Goal: Task Accomplishment & Management: Manage account settings

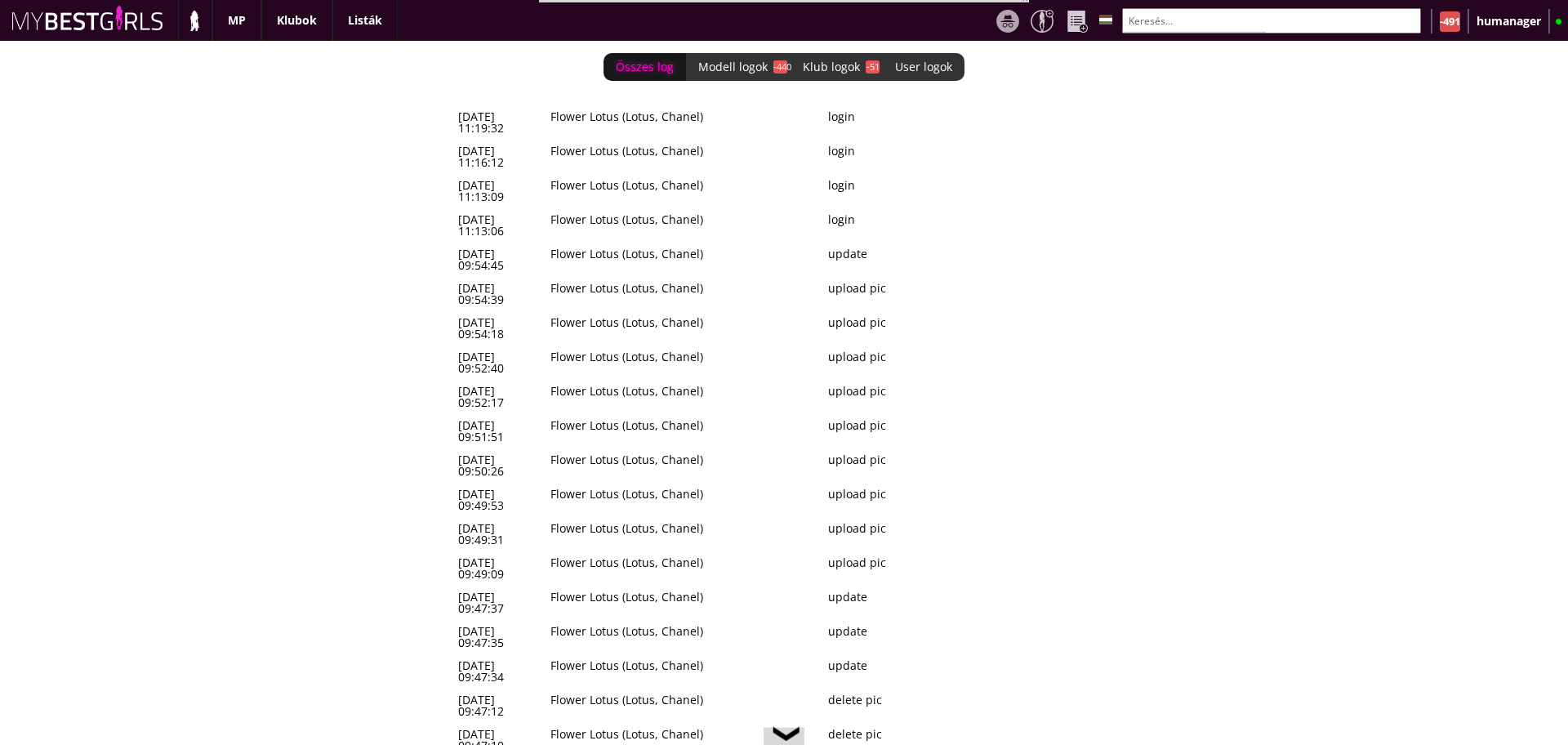
scroll to position [0, 7137]
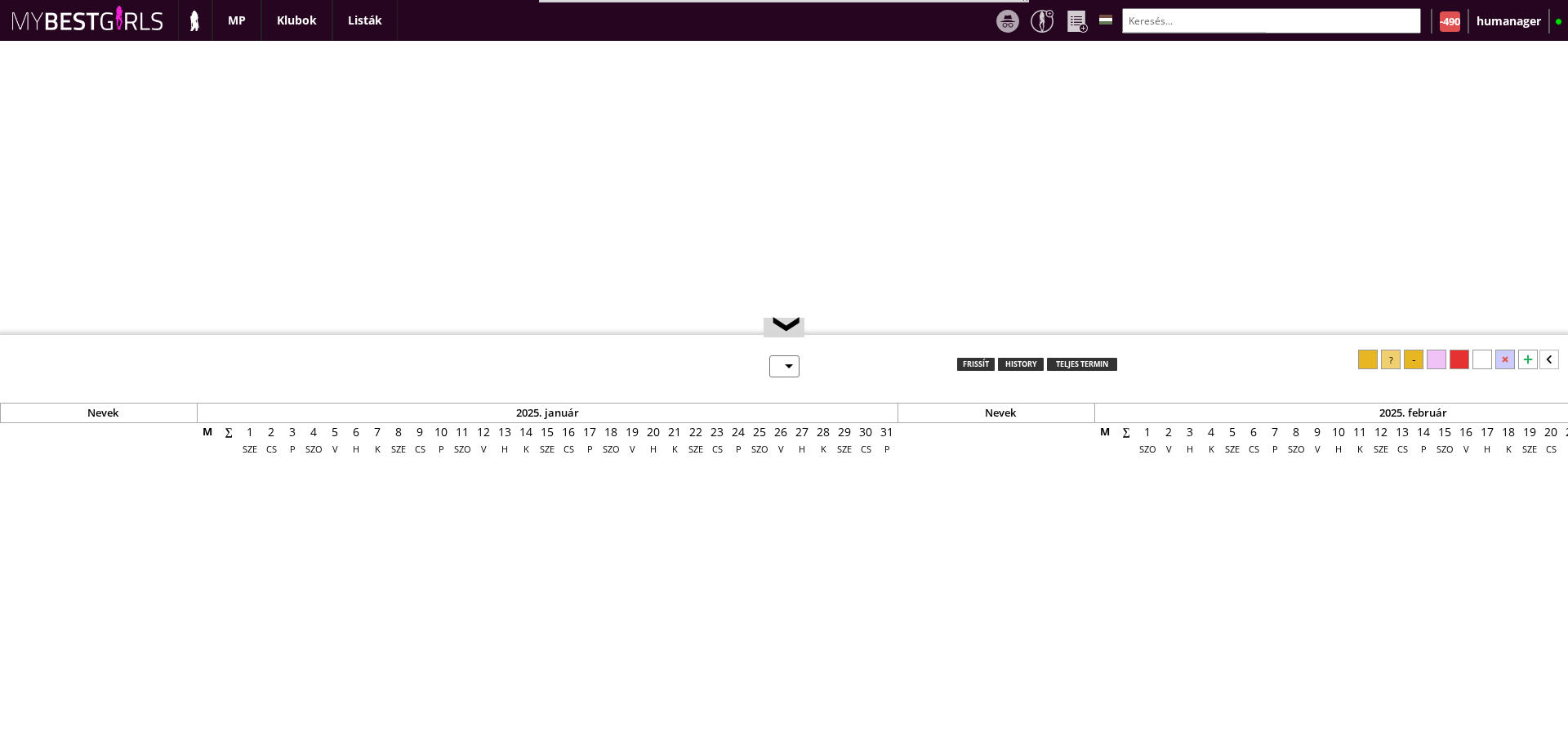
select select "0"
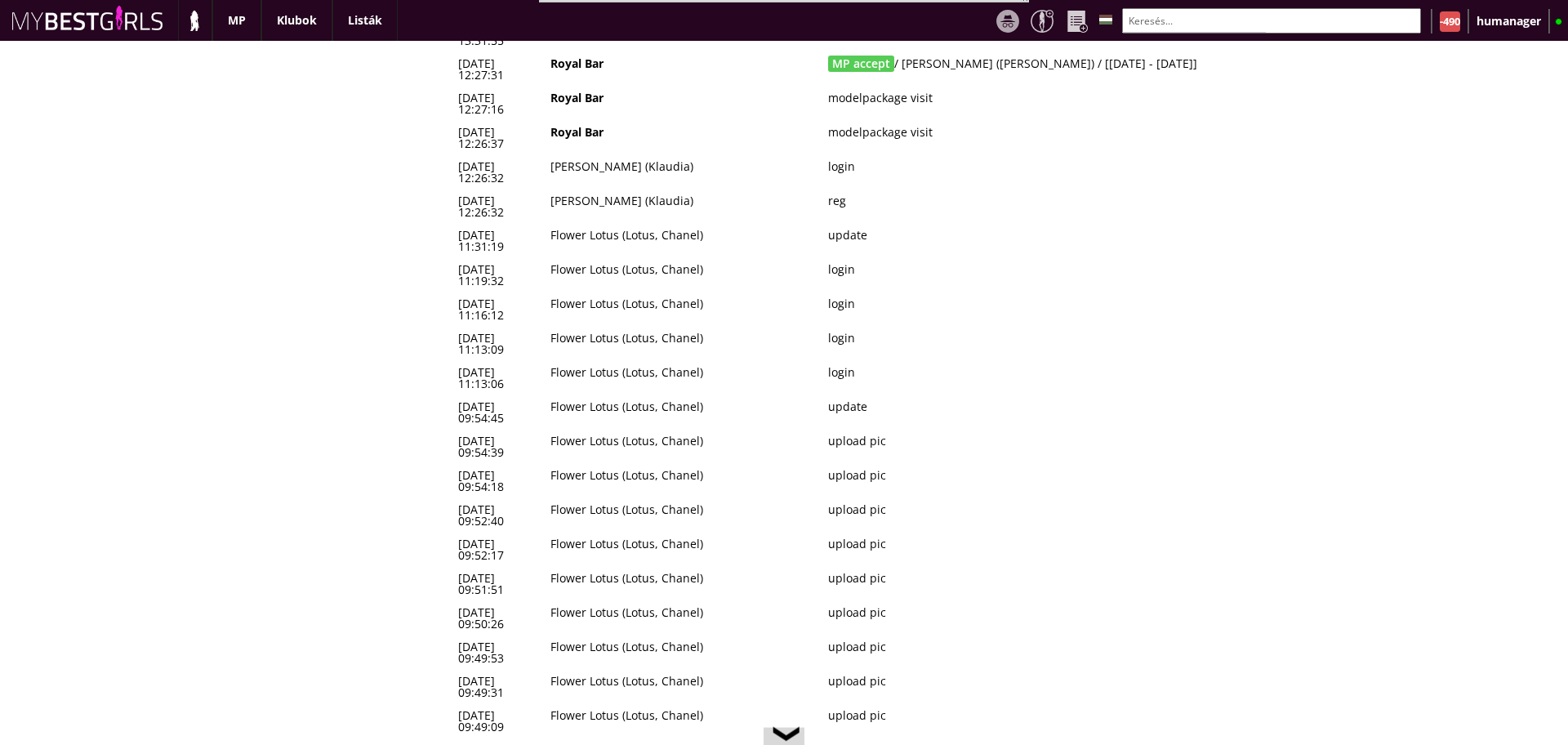
scroll to position [150, 0]
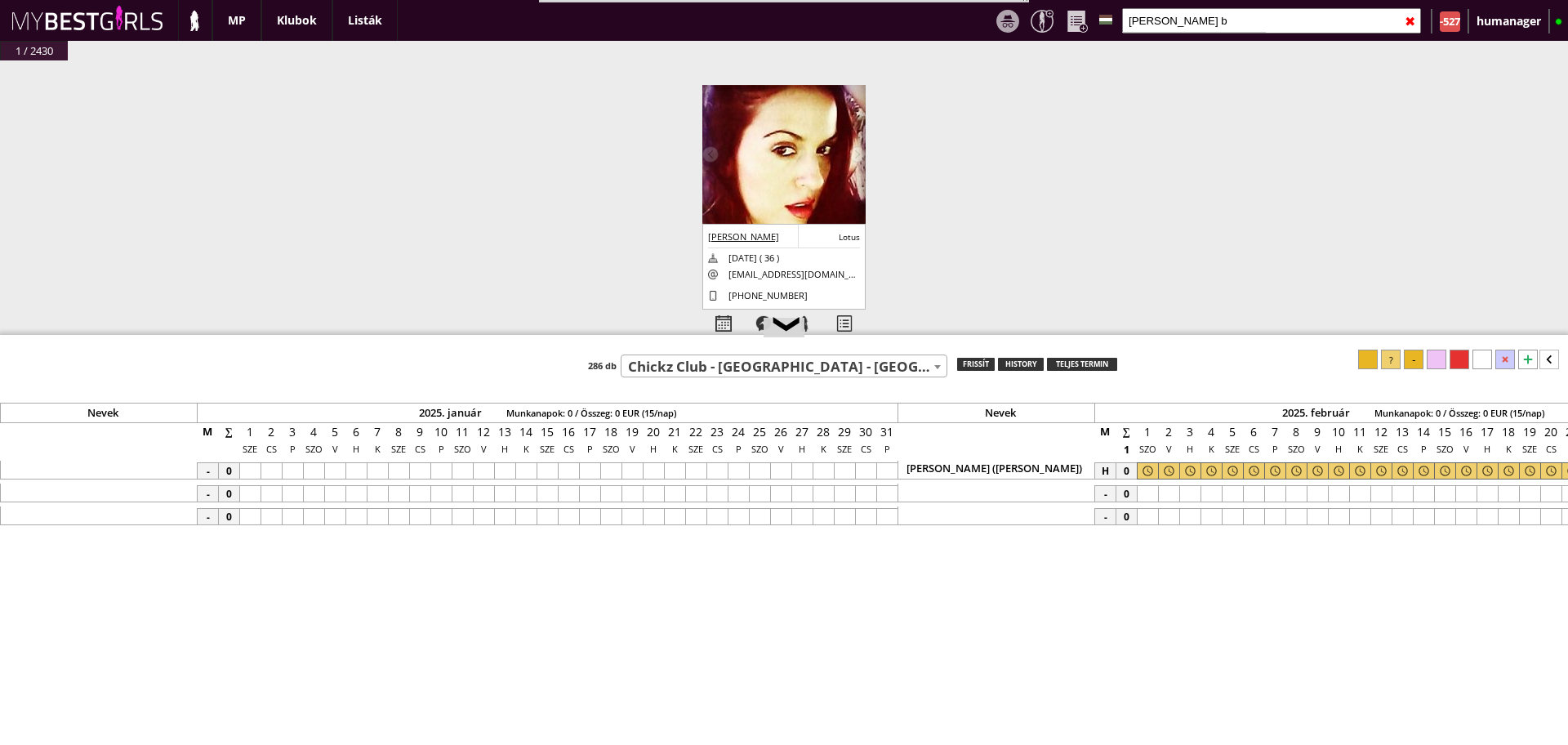
select select "757"
click at [1184, 23] on input "ines b" at bounding box center [1271, 21] width 299 height 25
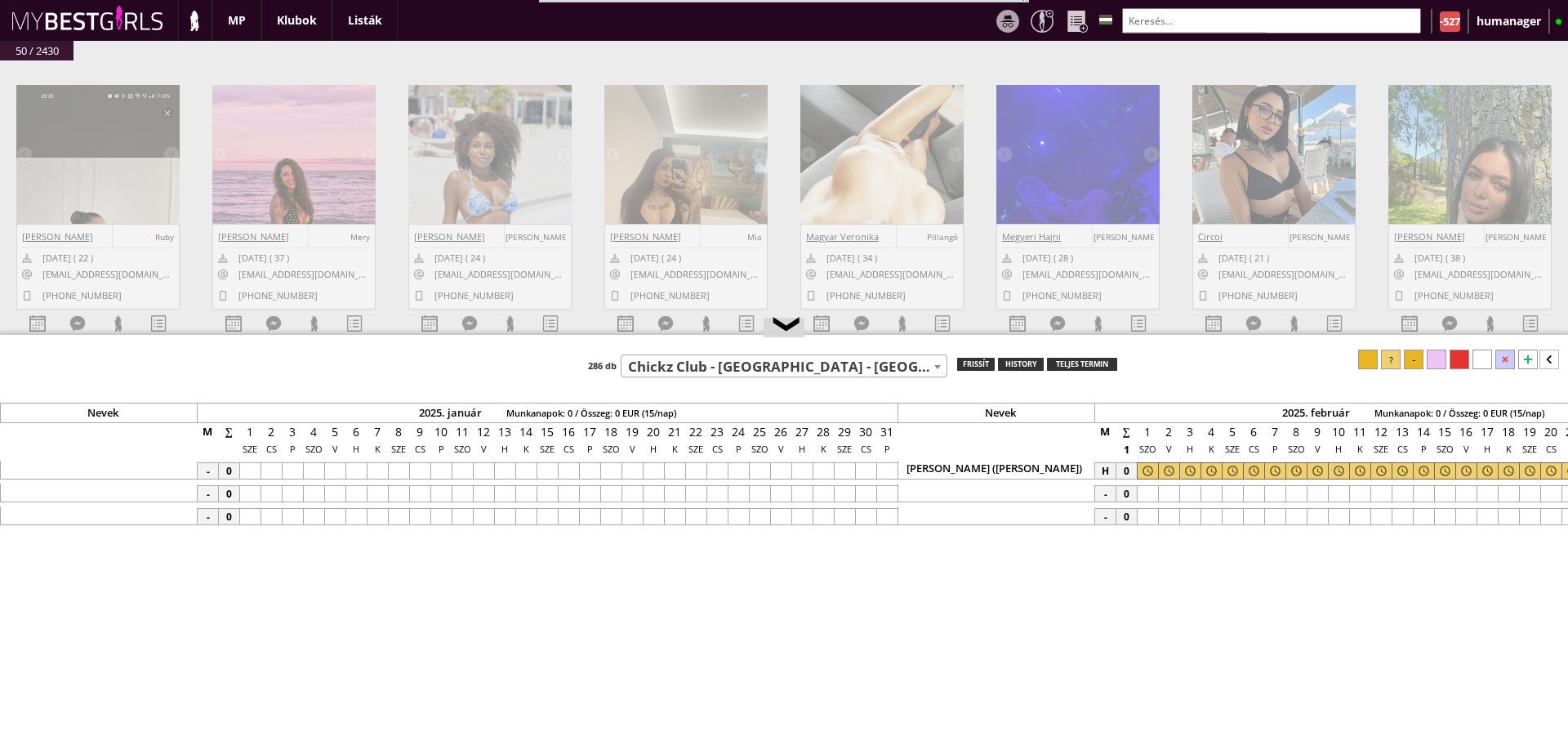
scroll to position [0, 7363]
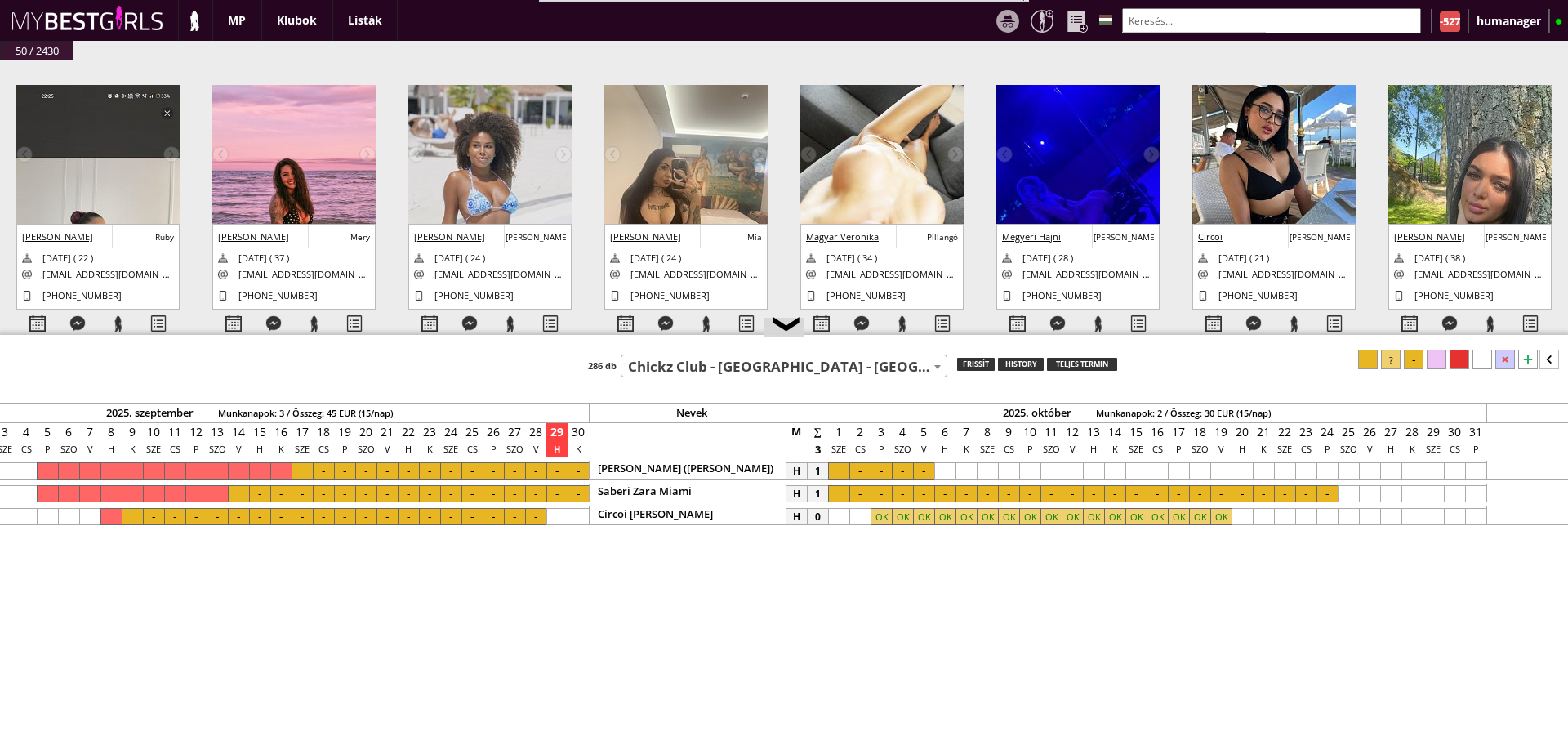
click at [1165, 22] on input "text" at bounding box center [1271, 21] width 299 height 25
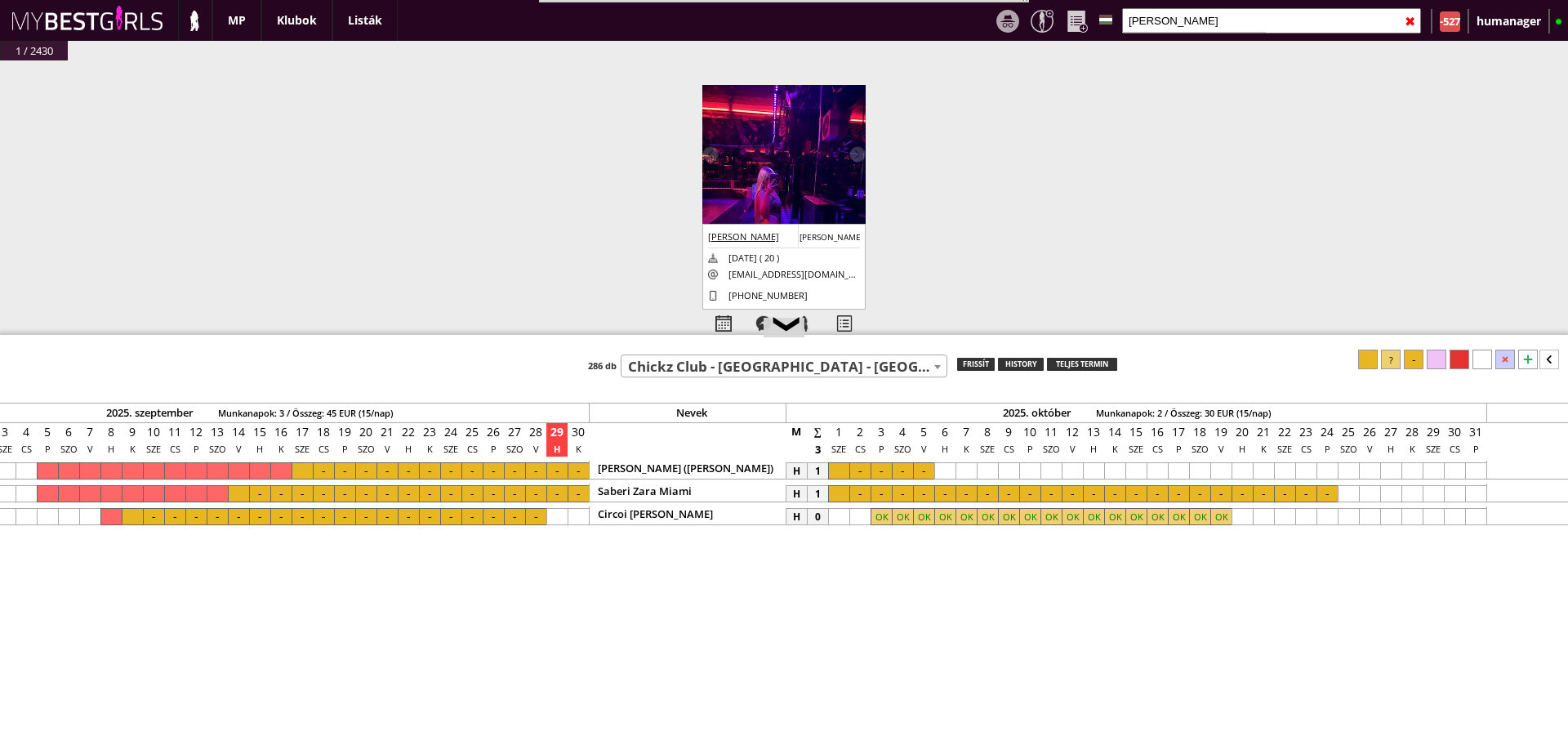
type input "troka anna"
click at [775, 212] on img at bounding box center [784, 194] width 163 height 218
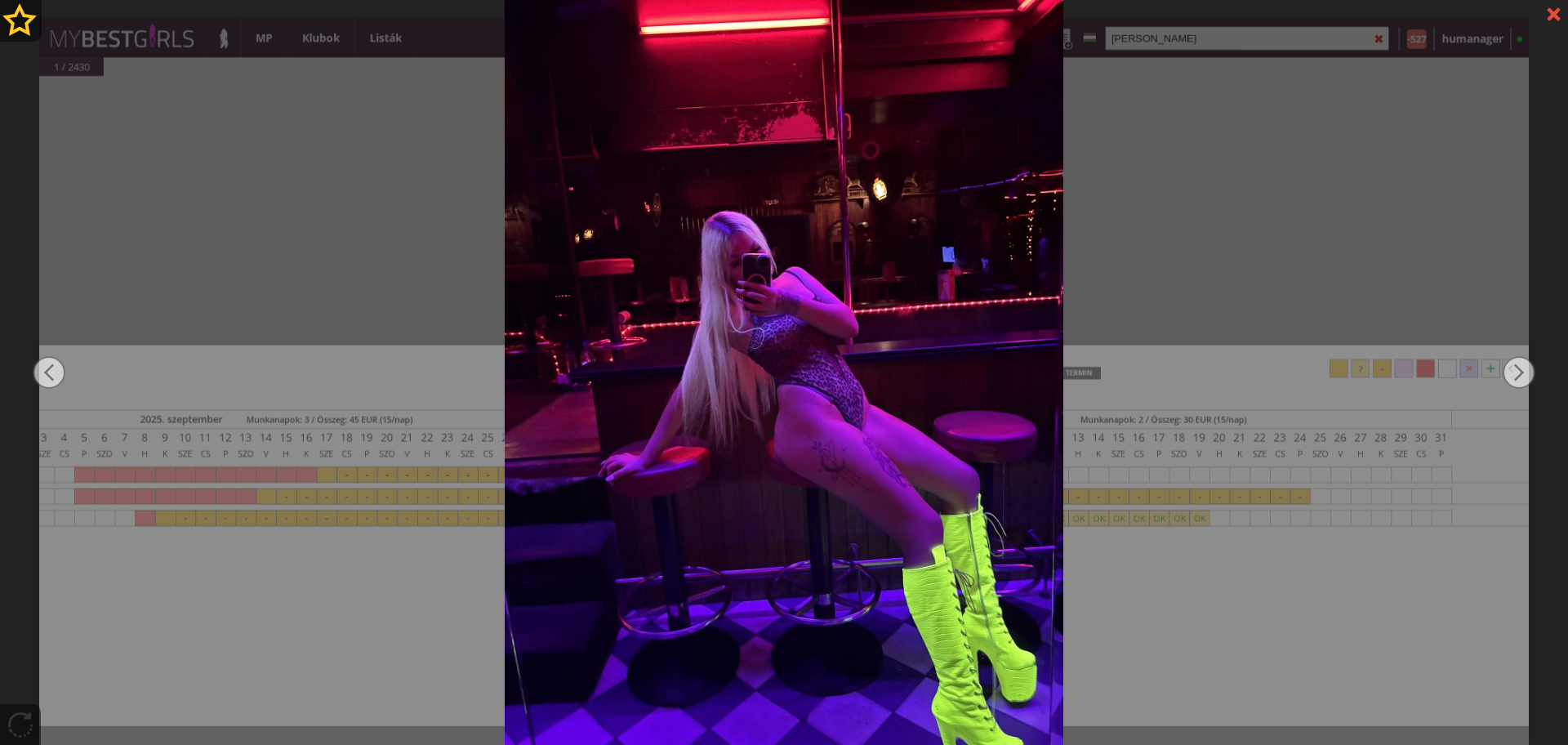
click at [1204, 272] on div at bounding box center [784, 372] width 1568 height 745
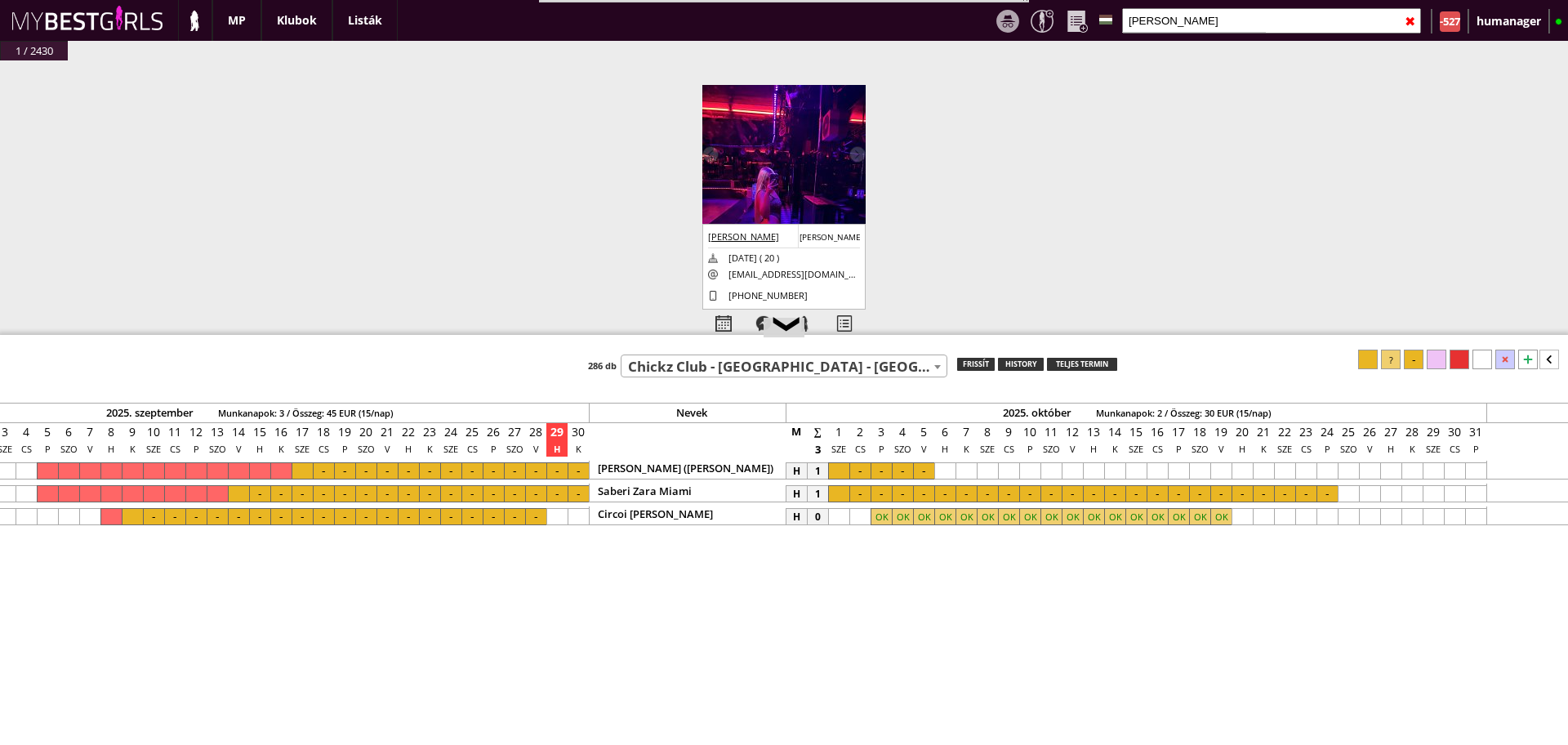
click at [670, 374] on span "Chickz Club - [GEOGRAPHIC_DATA] - [GEOGRAPHIC_DATA] (#757)" at bounding box center [784, 367] width 326 height 23
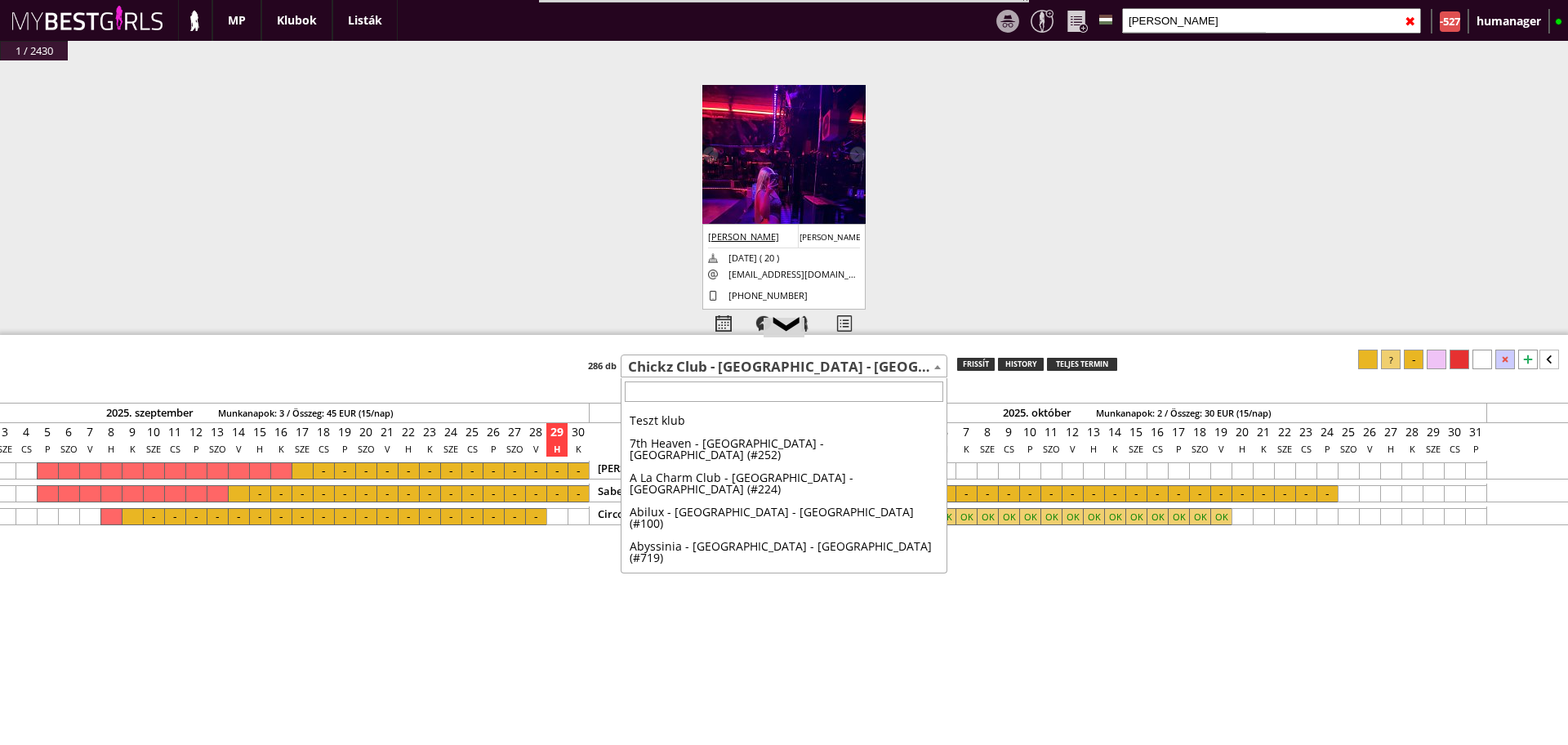
click at [702, 370] on span "Chickz Club - [GEOGRAPHIC_DATA] - [GEOGRAPHIC_DATA] (#757)" at bounding box center [784, 367] width 326 height 23
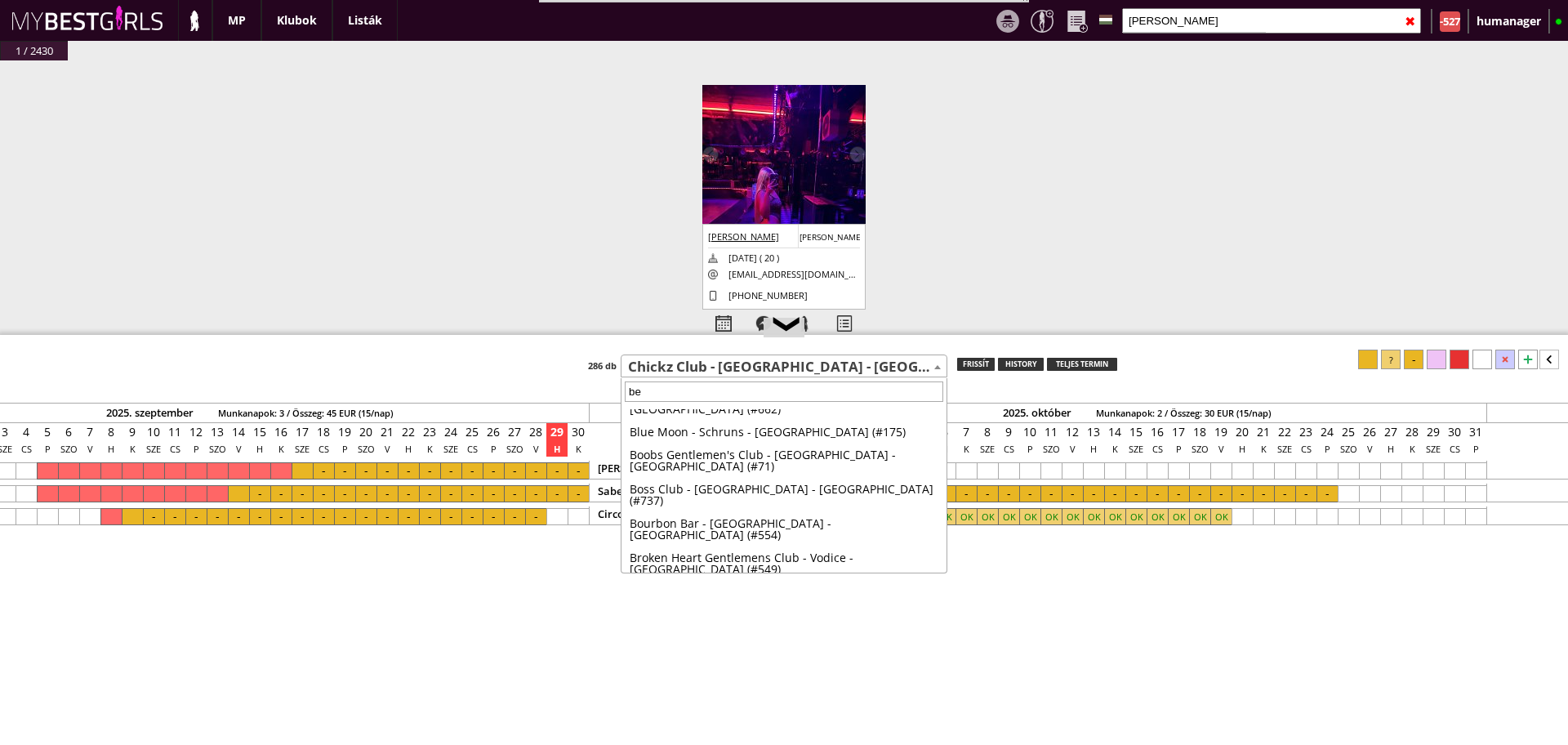
scroll to position [0, 0]
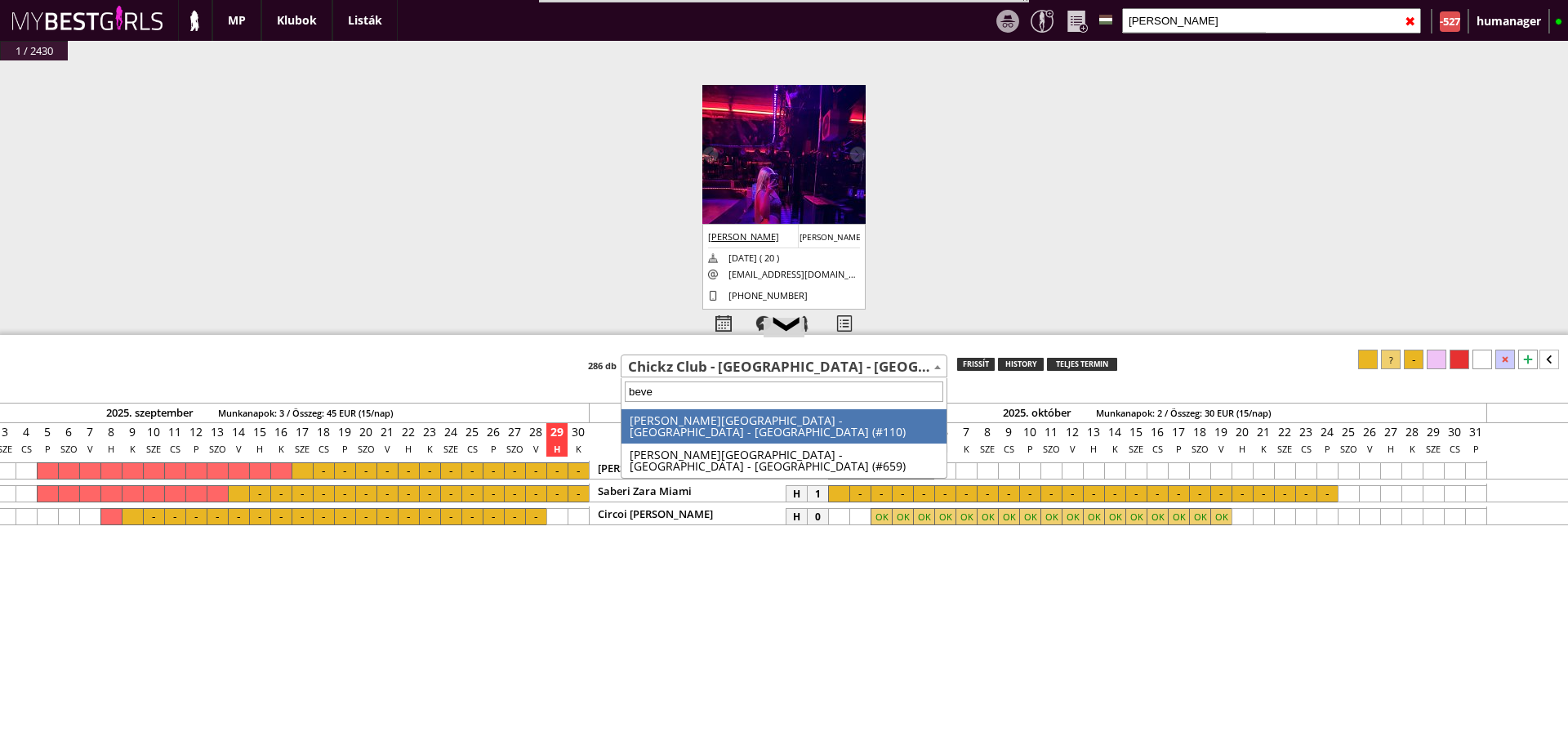
type input "bever"
select select "110"
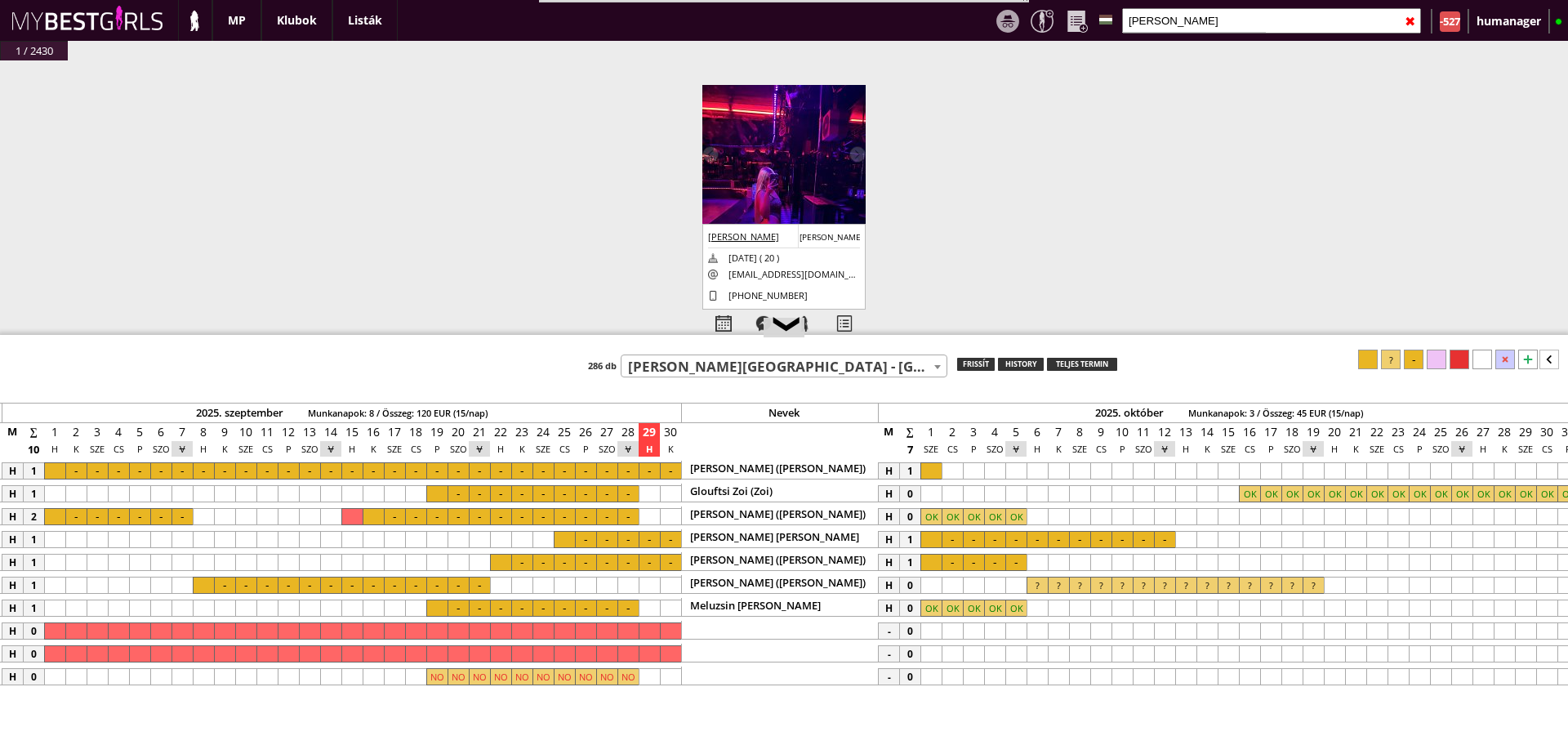
scroll to position [0, 7393]
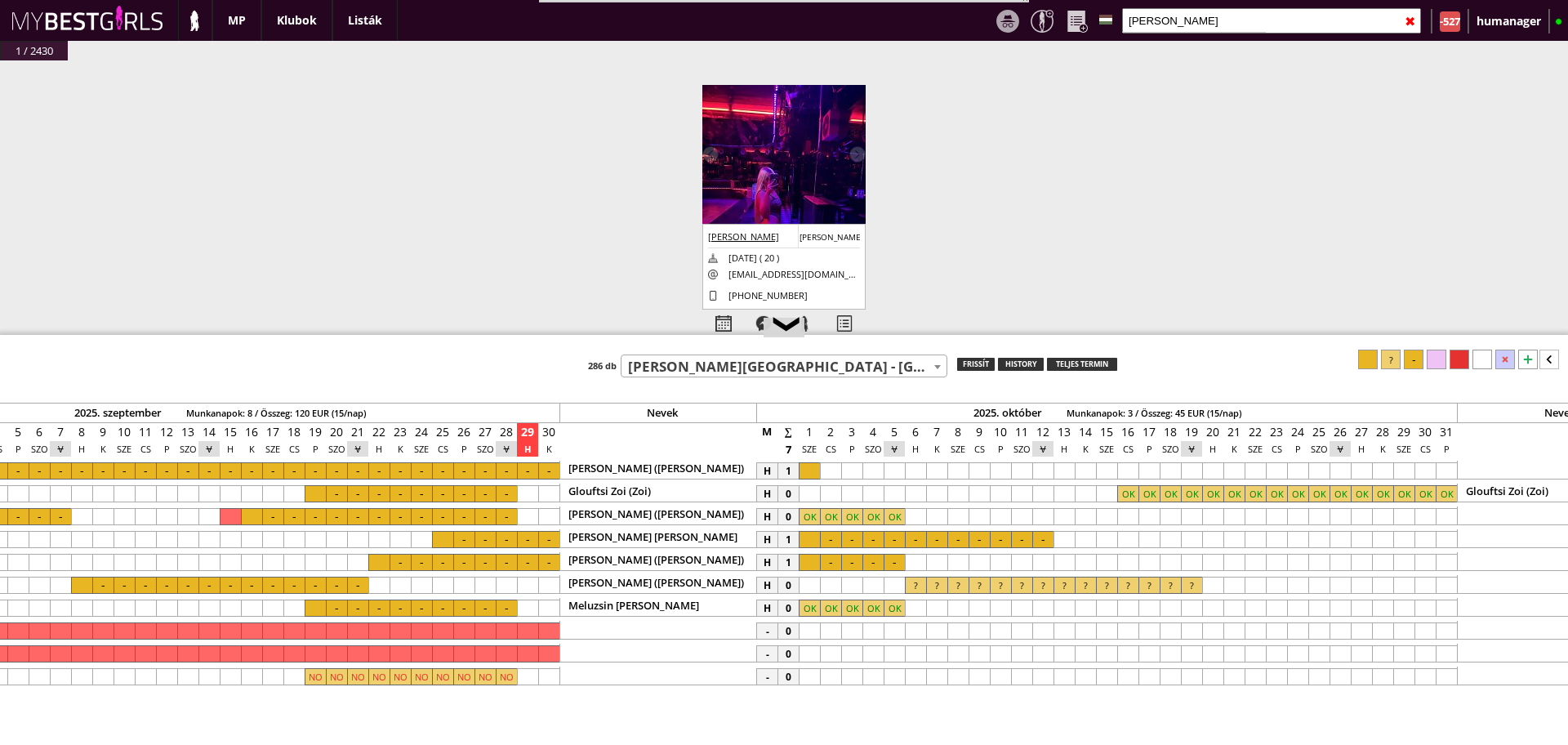
click at [1176, 20] on input "troka anna" at bounding box center [1271, 21] width 299 height 25
click at [1176, 20] on input "text" at bounding box center [1271, 21] width 299 height 25
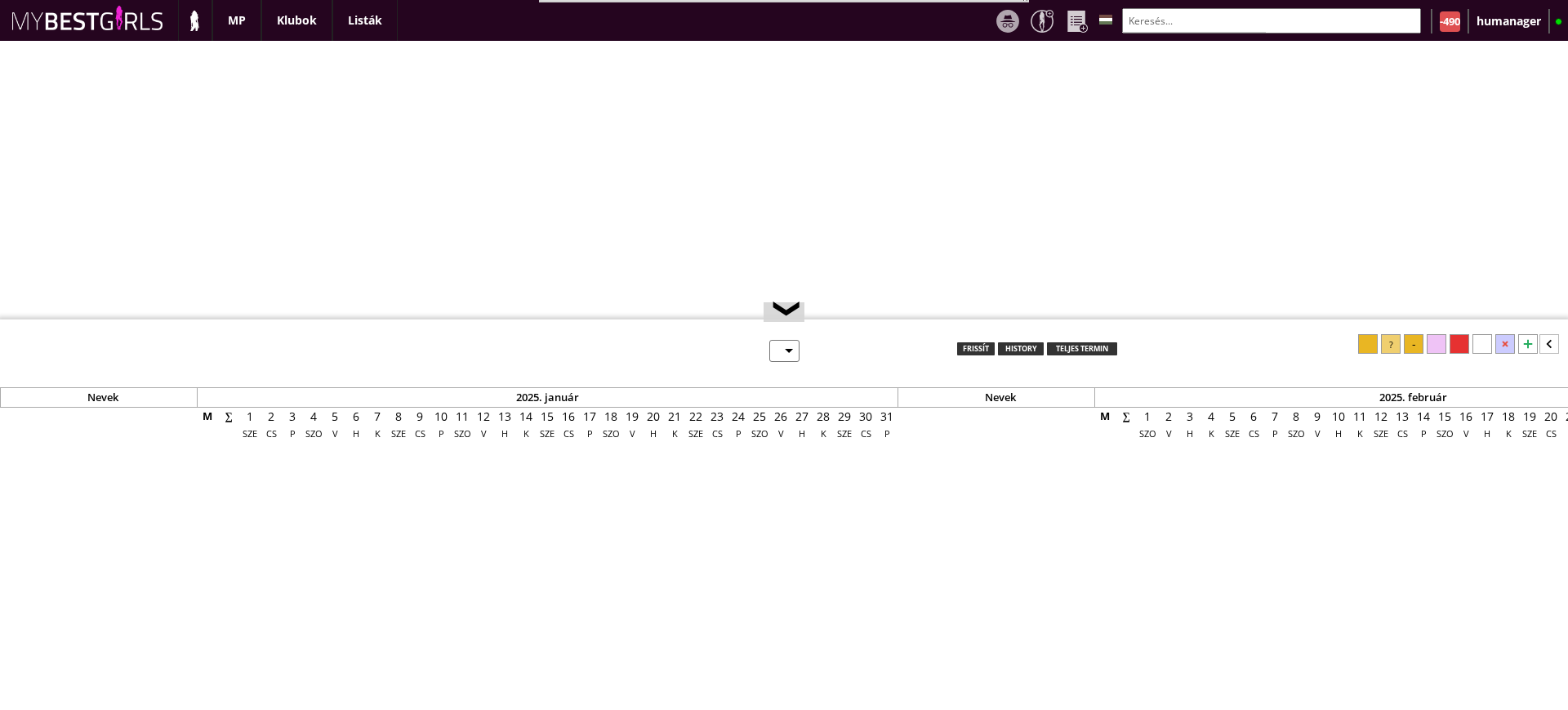
select select "0"
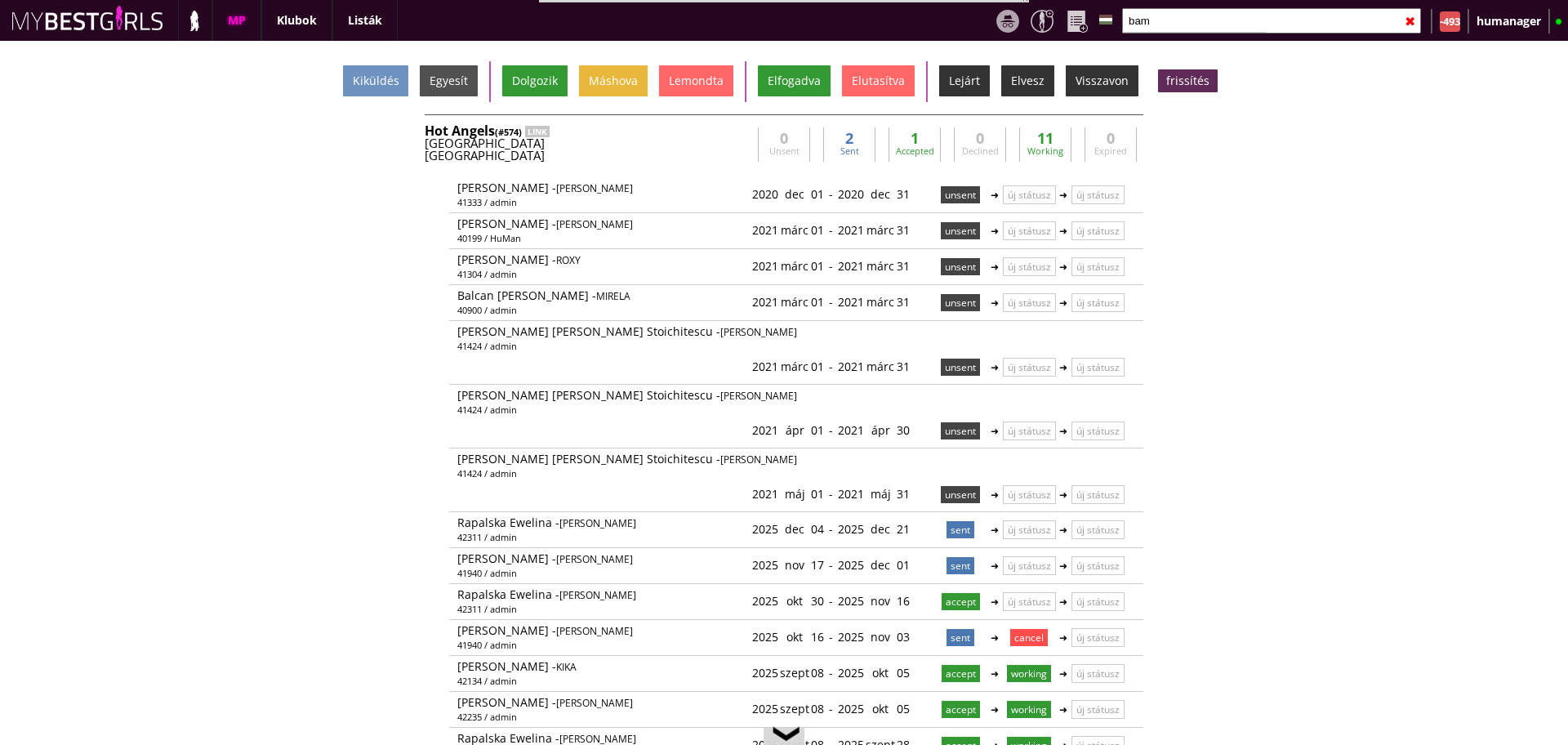
click at [1204, 9] on input "bam" at bounding box center [1271, 21] width 299 height 25
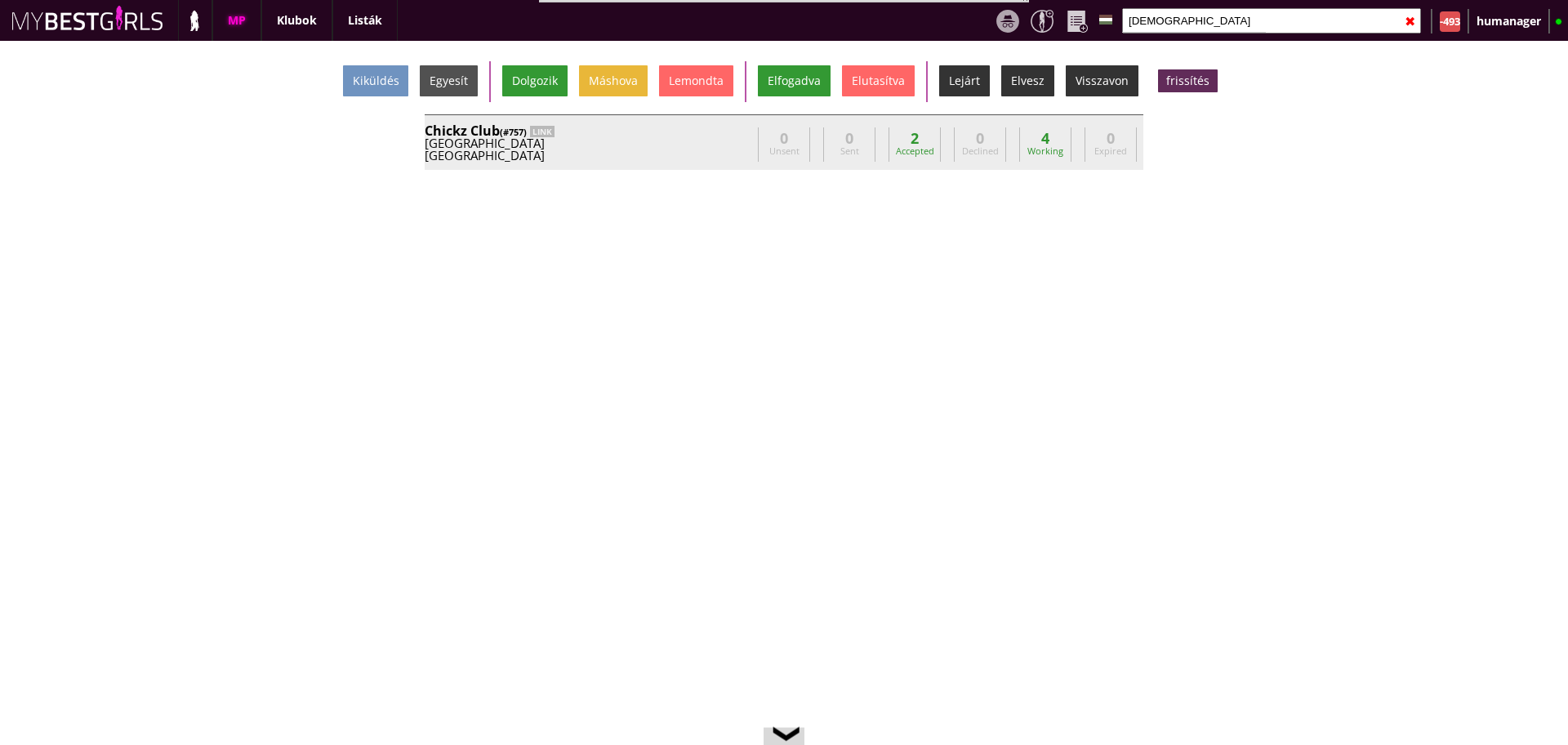
type input "chick"
click at [732, 133] on div "Chickz Club (#757) LINK" at bounding box center [588, 131] width 326 height 13
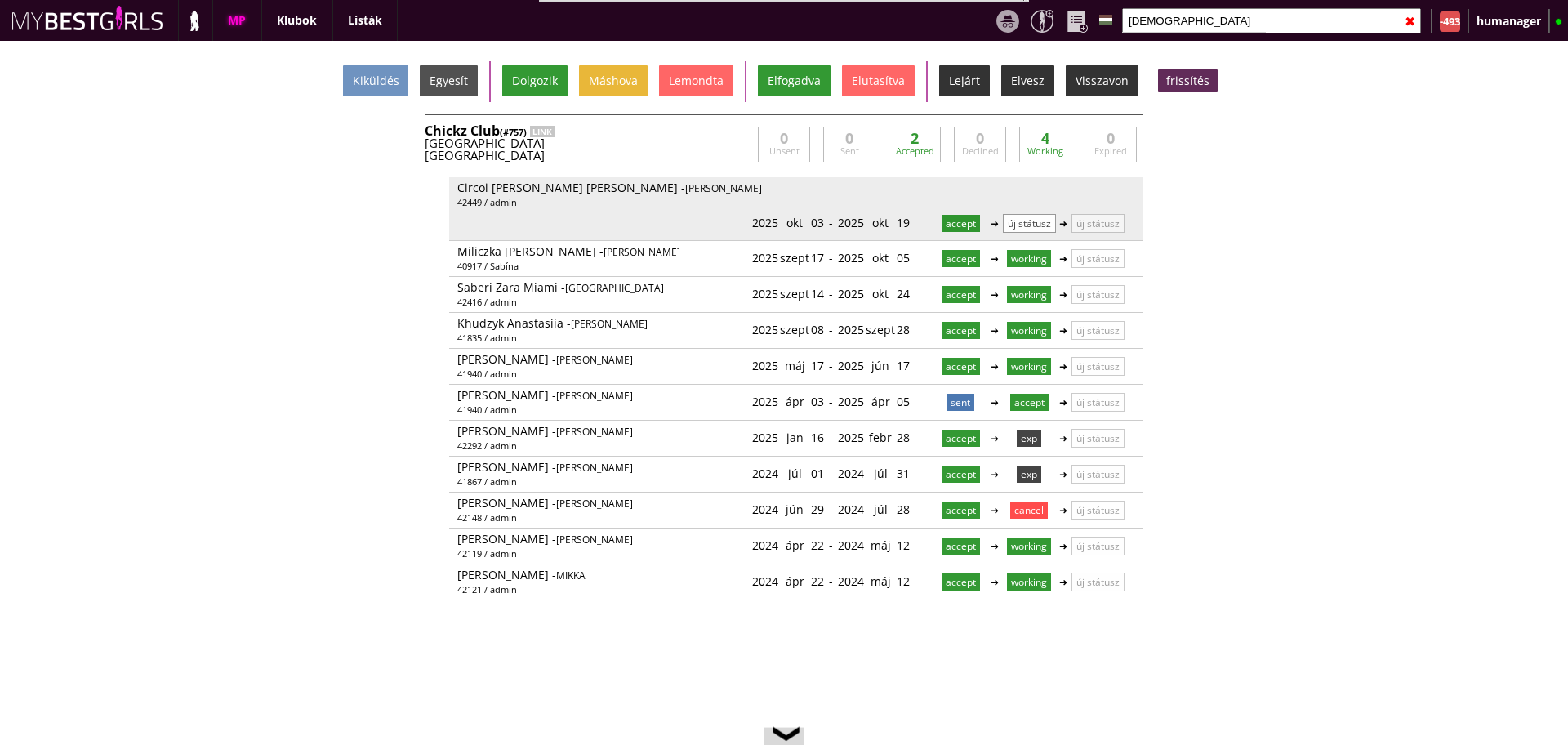
click at [1011, 214] on p "új státusz" at bounding box center [1029, 223] width 53 height 19
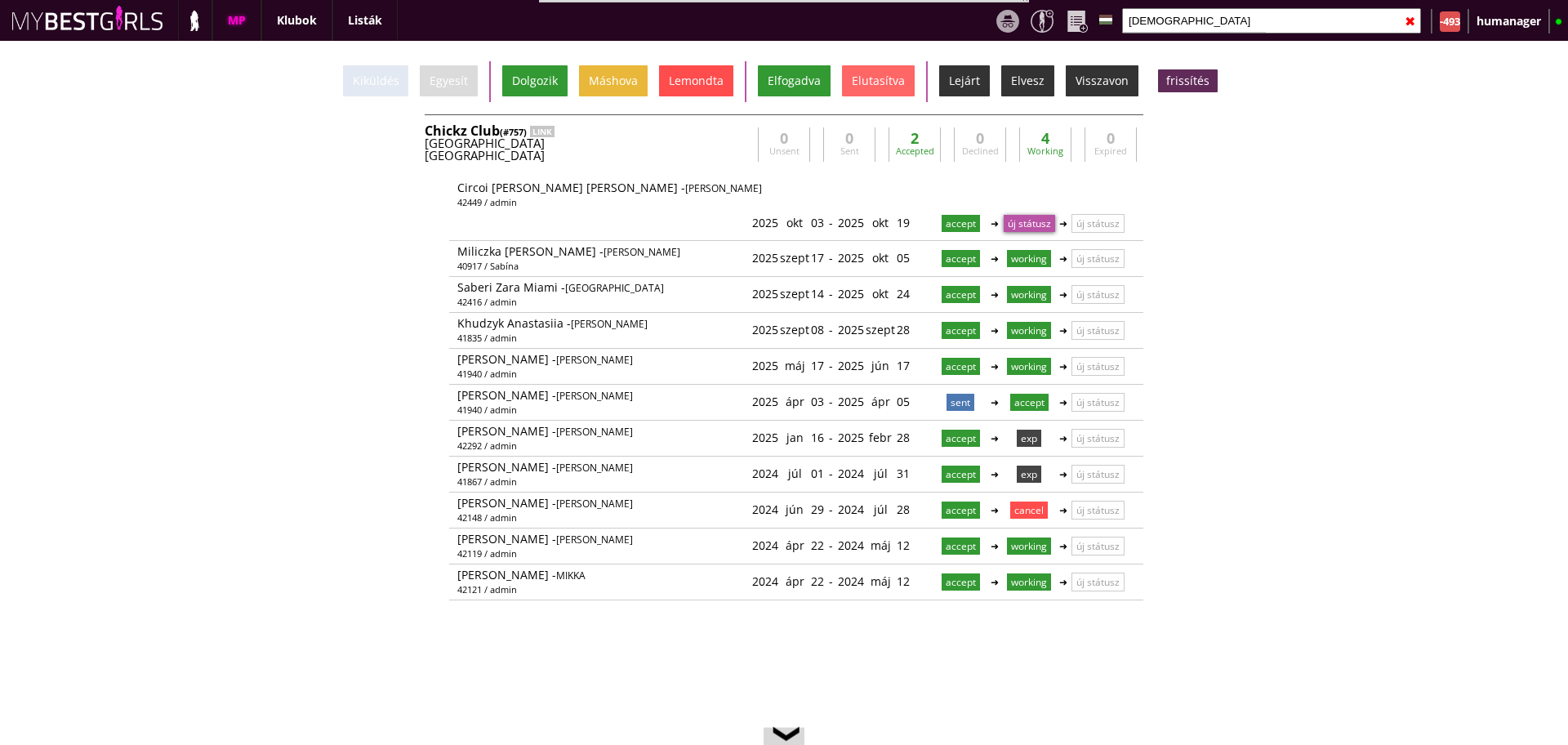
drag, startPoint x: 698, startPoint y: 63, endPoint x: 700, endPoint y: 72, distance: 9.2
click at [700, 72] on div "Kiküldés Egyesít Dolgozik Máshova Lemondta Elfogadva Elutasítva Lejárt Elvesz V…" at bounding box center [784, 82] width 1568 height 41
click at [700, 72] on div "Lemondta" at bounding box center [697, 80] width 75 height 31
click at [1364, 278] on div "Kiküldés Egyesít Dolgozik Máshova Lemondta Elfogadva Elutasítva Lejárt Elvesz V…" at bounding box center [784, 393] width 1568 height 704
click at [1161, 28] on input "chick" at bounding box center [1271, 21] width 299 height 25
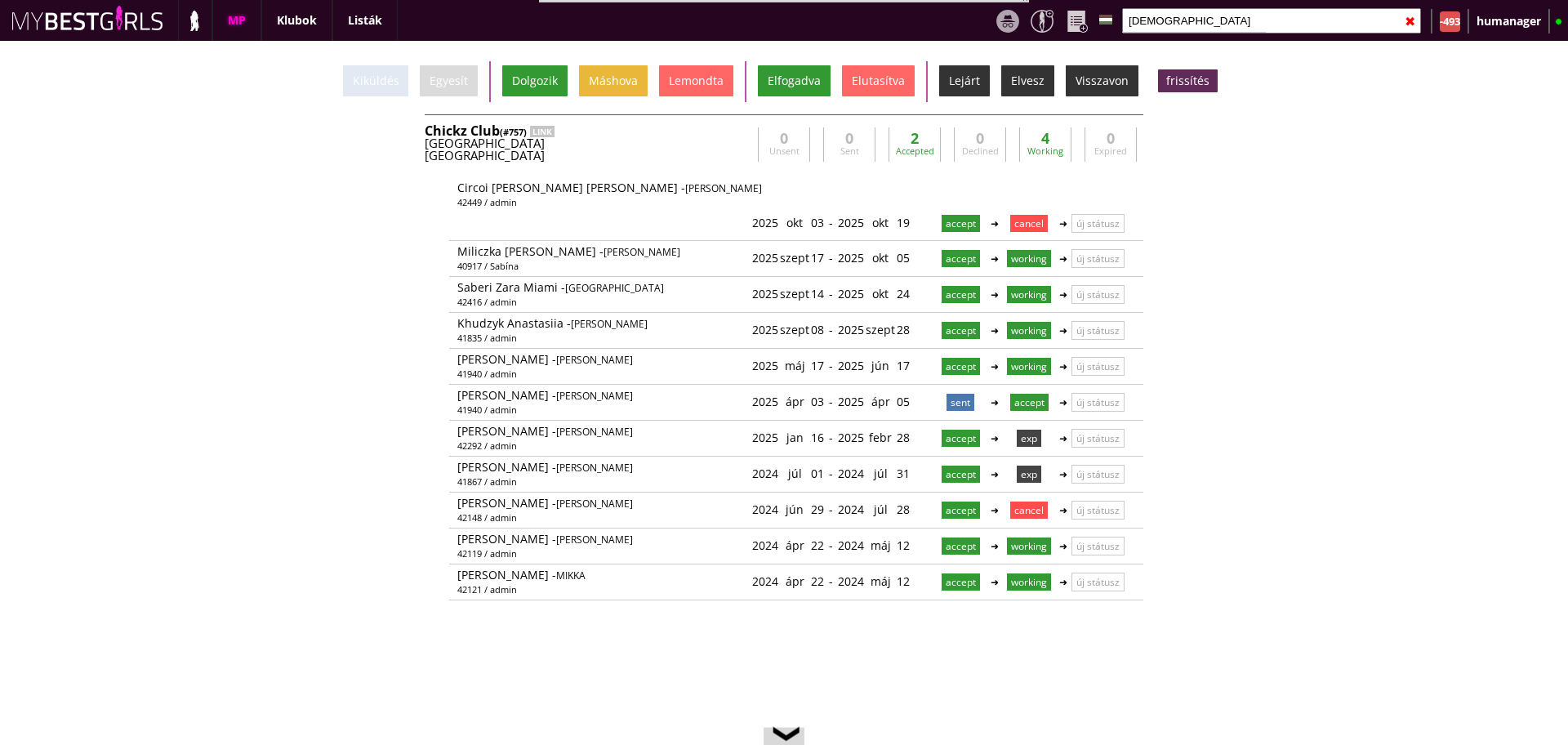
click at [1161, 28] on input "chick" at bounding box center [1271, 21] width 299 height 25
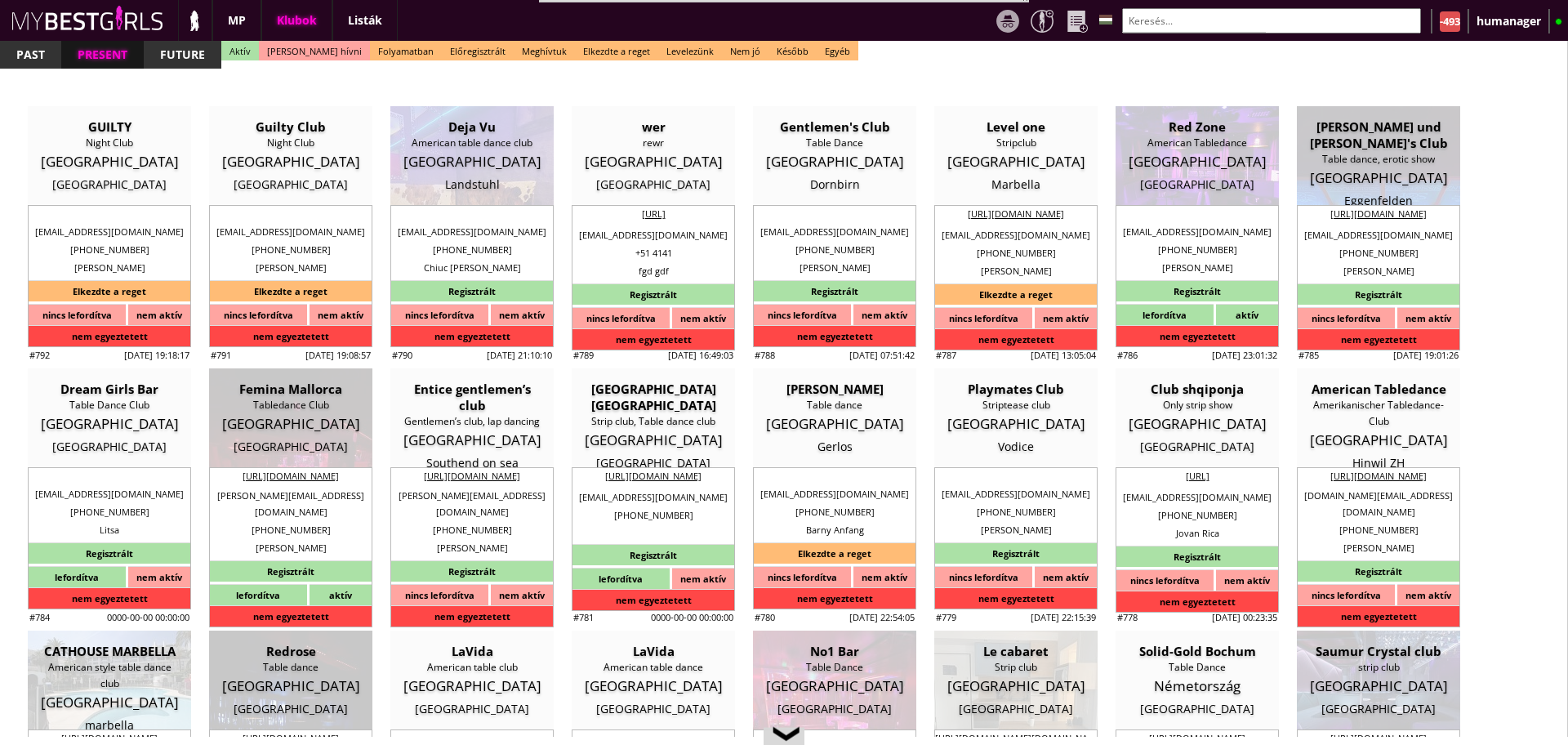
select select "reg"
select select "months"
select select "weeks"
select select "0"
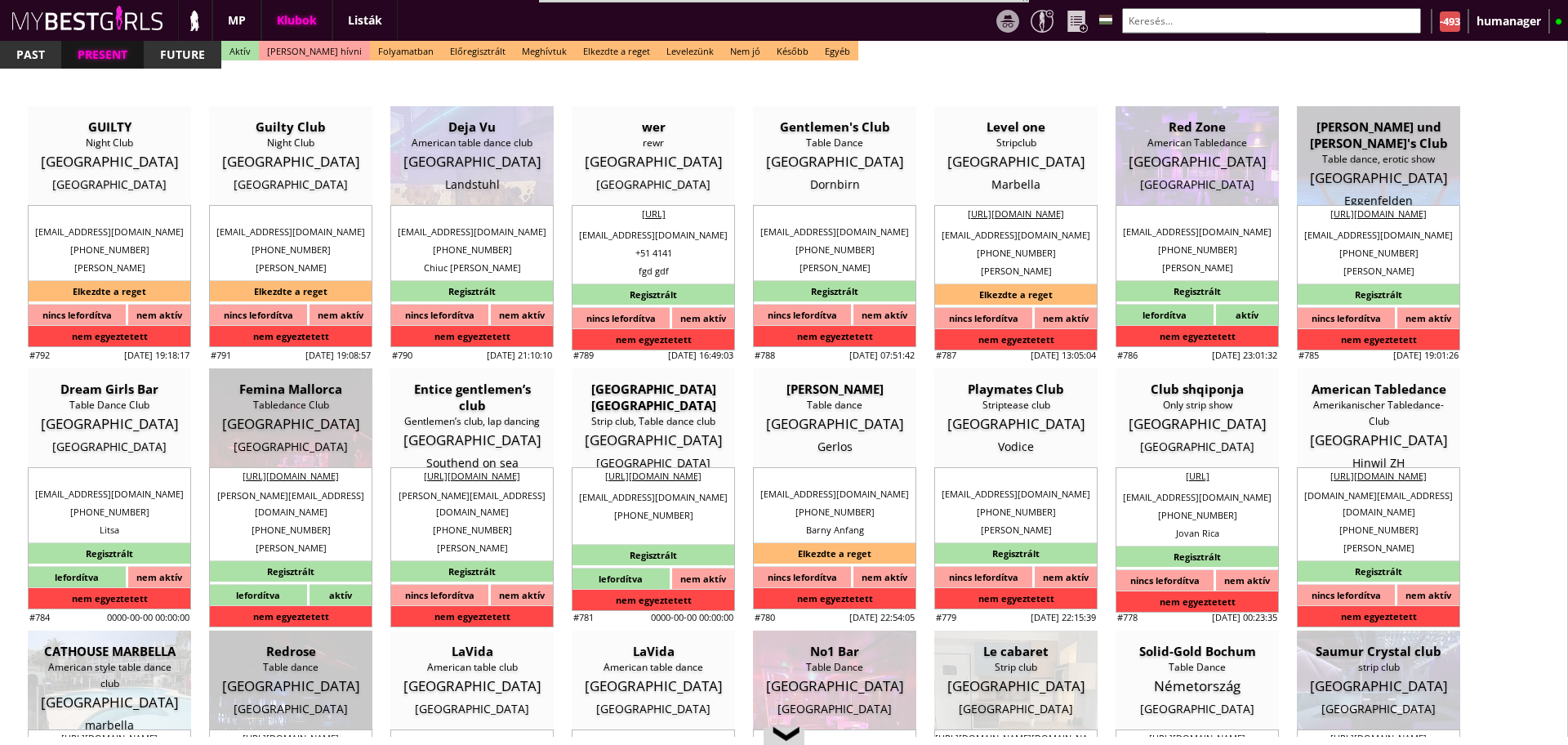
select select "0"
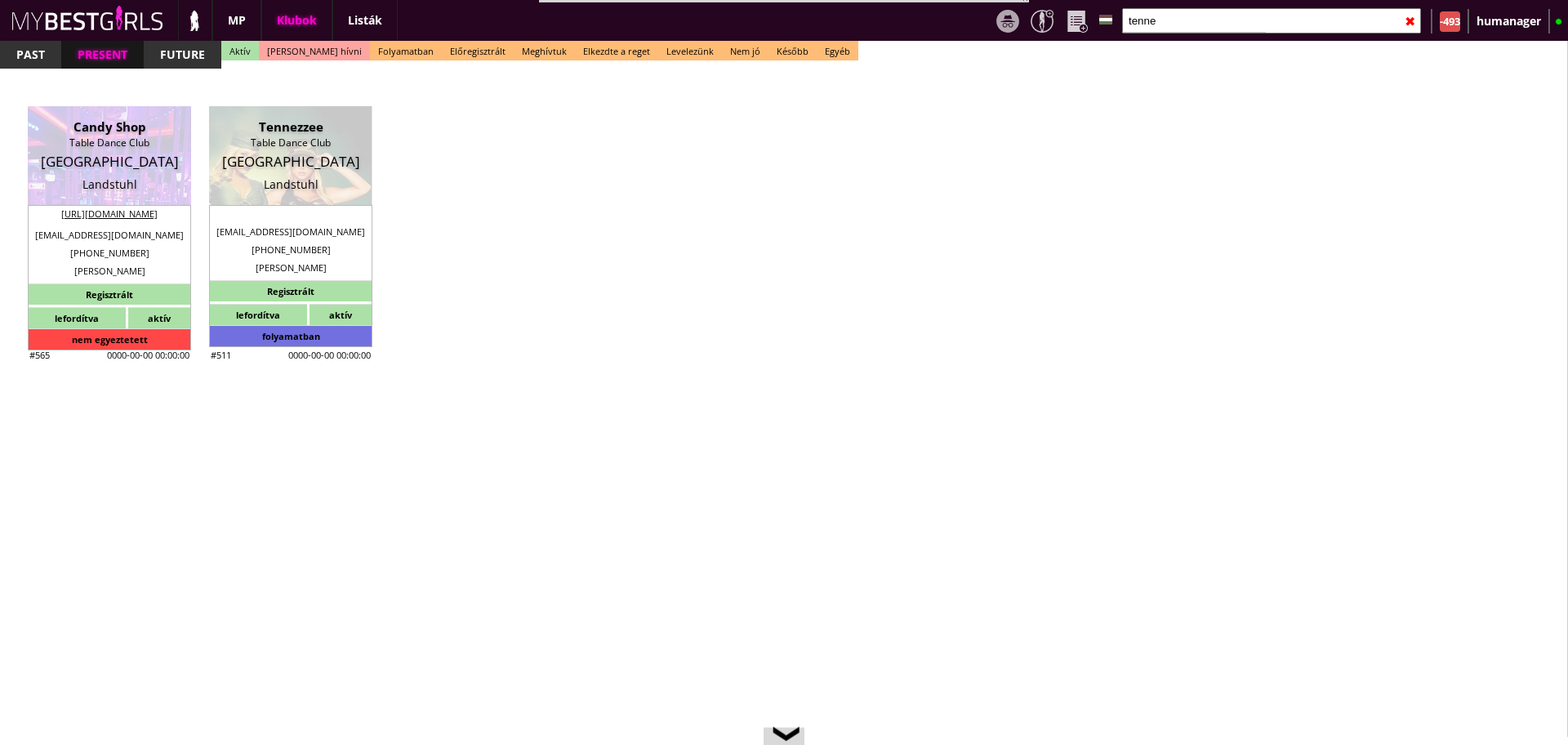
scroll to position [3186, 0]
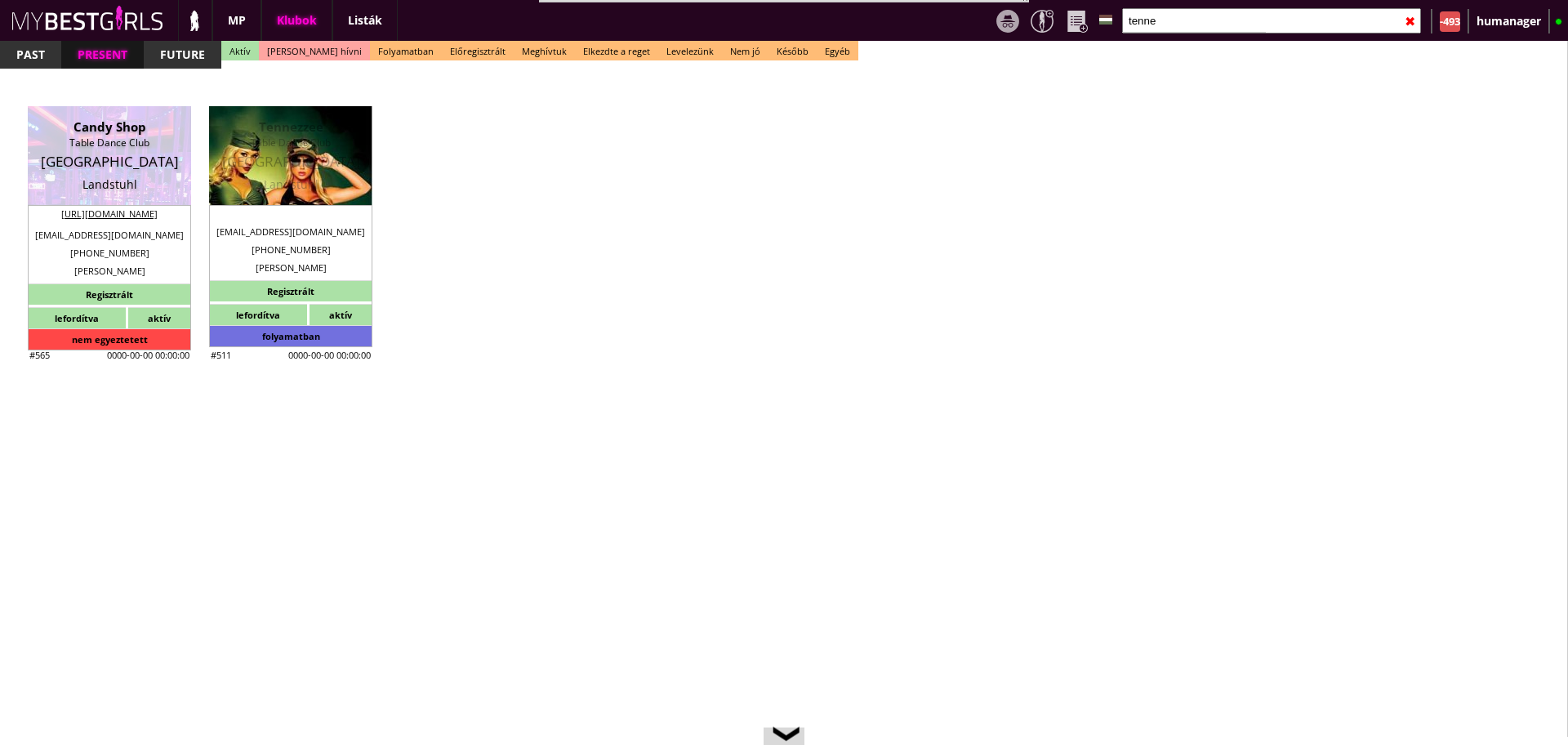
type input "tenne"
click at [298, 159] on div "[GEOGRAPHIC_DATA]" at bounding box center [290, 162] width 139 height 17
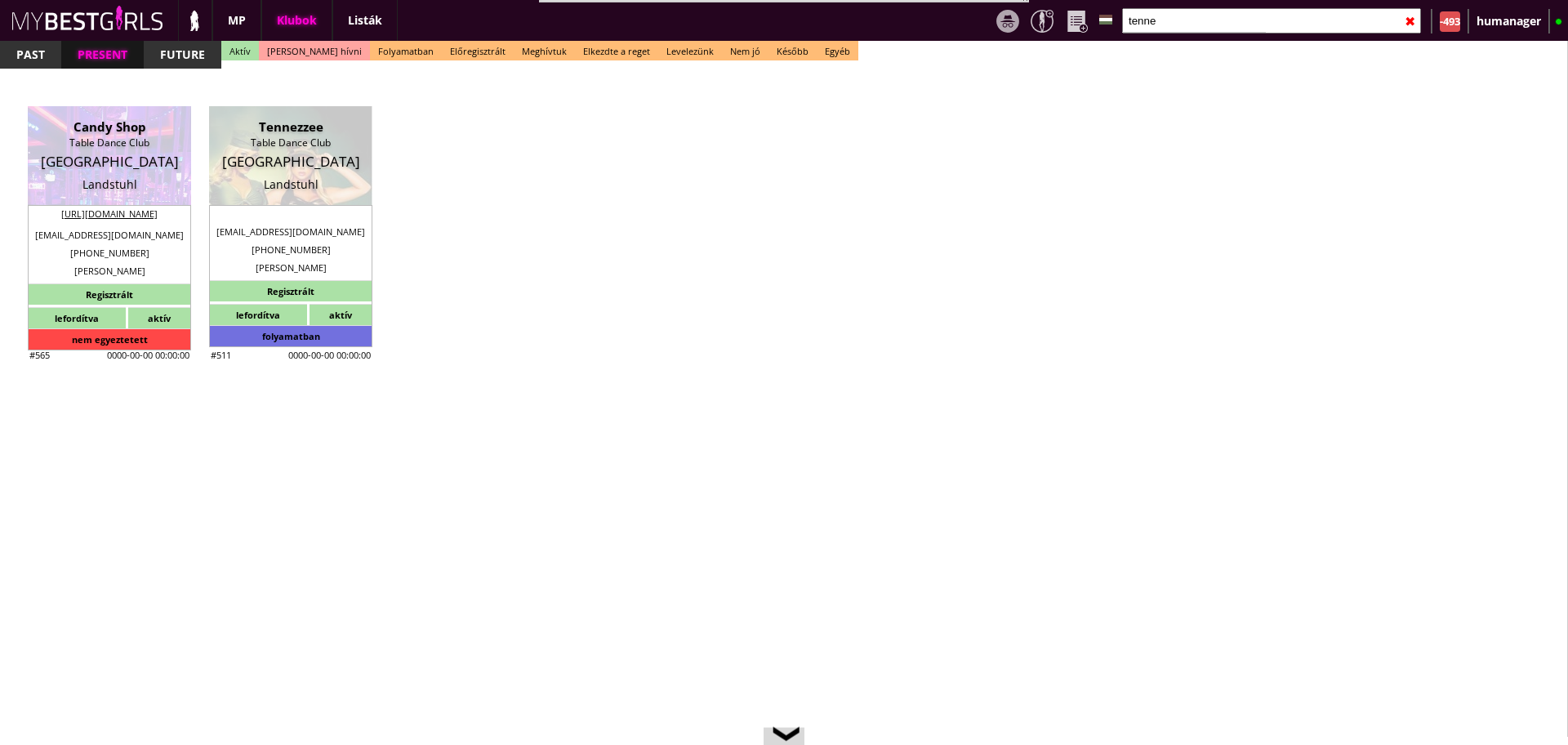
type input "Landstuhl"
checkbox input "false"
type textarea "2024.03.07.: FIGE MARIANN: Landstull: Egy Niki nevű táncos picsa kiküldte - kiv…"
type input "15.00"
type input "EUR"
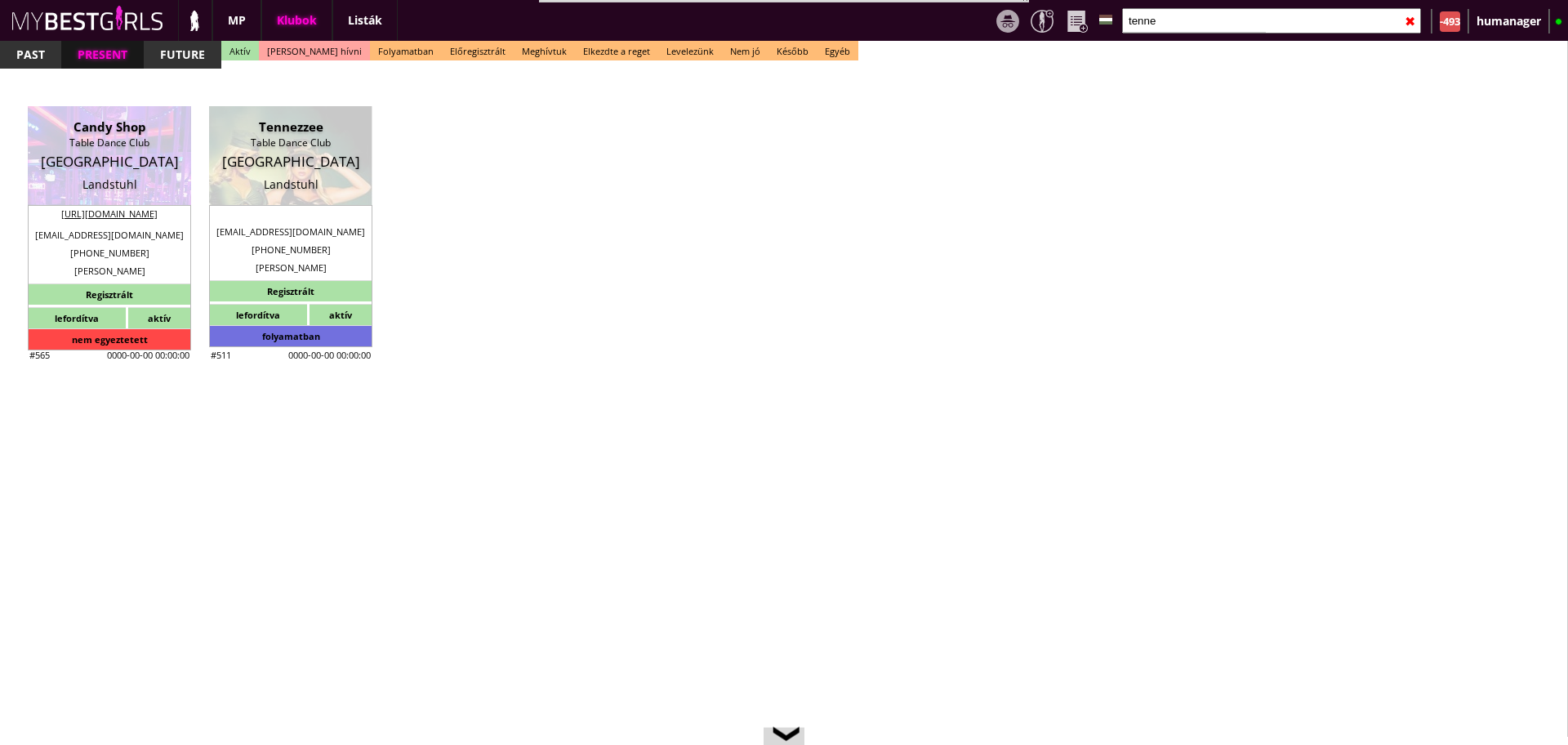
type input "Tennezzee"
type input "Table Dance Club"
type input "66849"
type input "Eisenbahnstrasse 12"
type input "49"
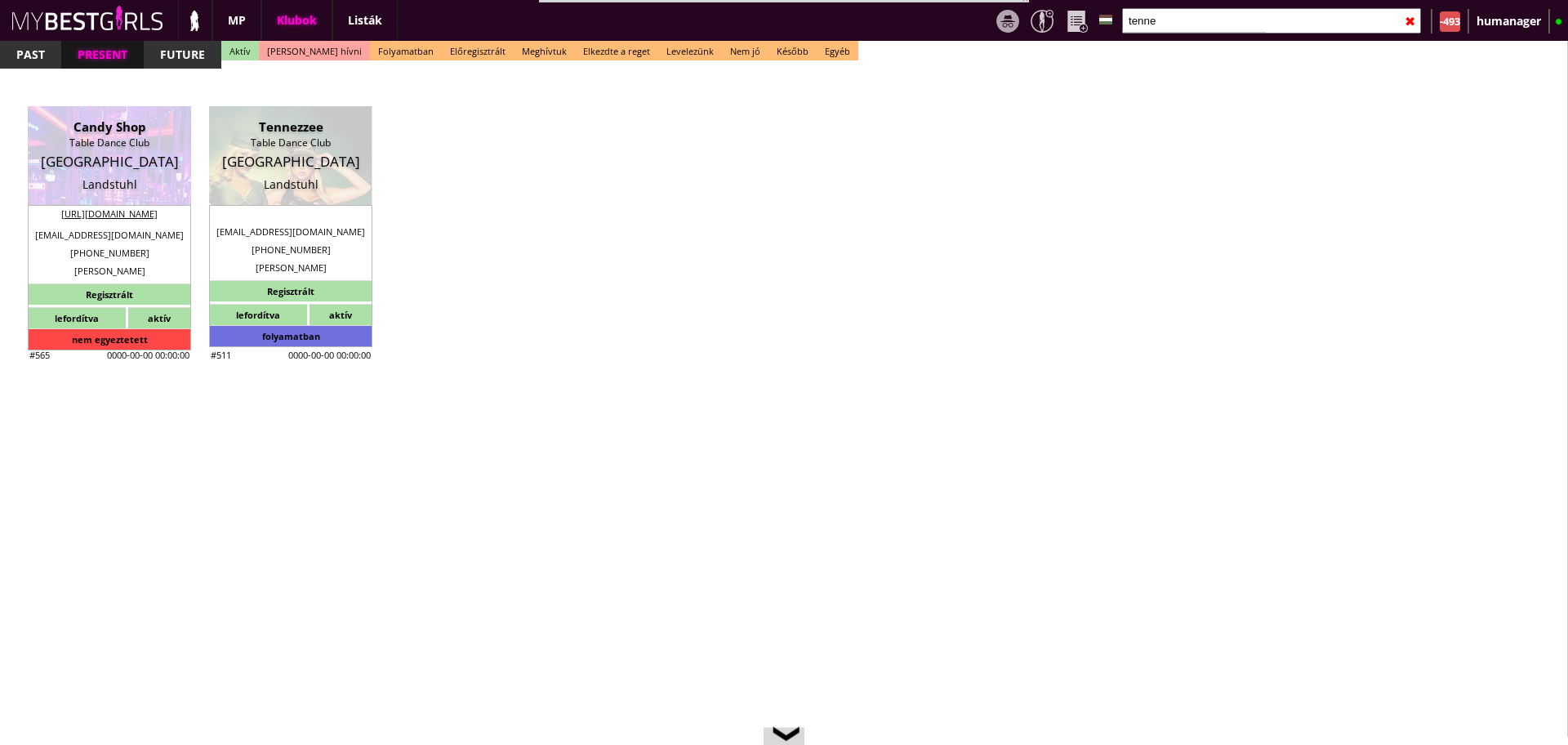
type input "176 20104832"
type input "+49176 20104832"
type input "evag981@googlemail.com"
type textarea "Landstuhl Day & Night GmbH DE319932886 66849 Landstuhl Eisenbahnstrasse 12"
type input "Landstuhl Day & Night GmbH"
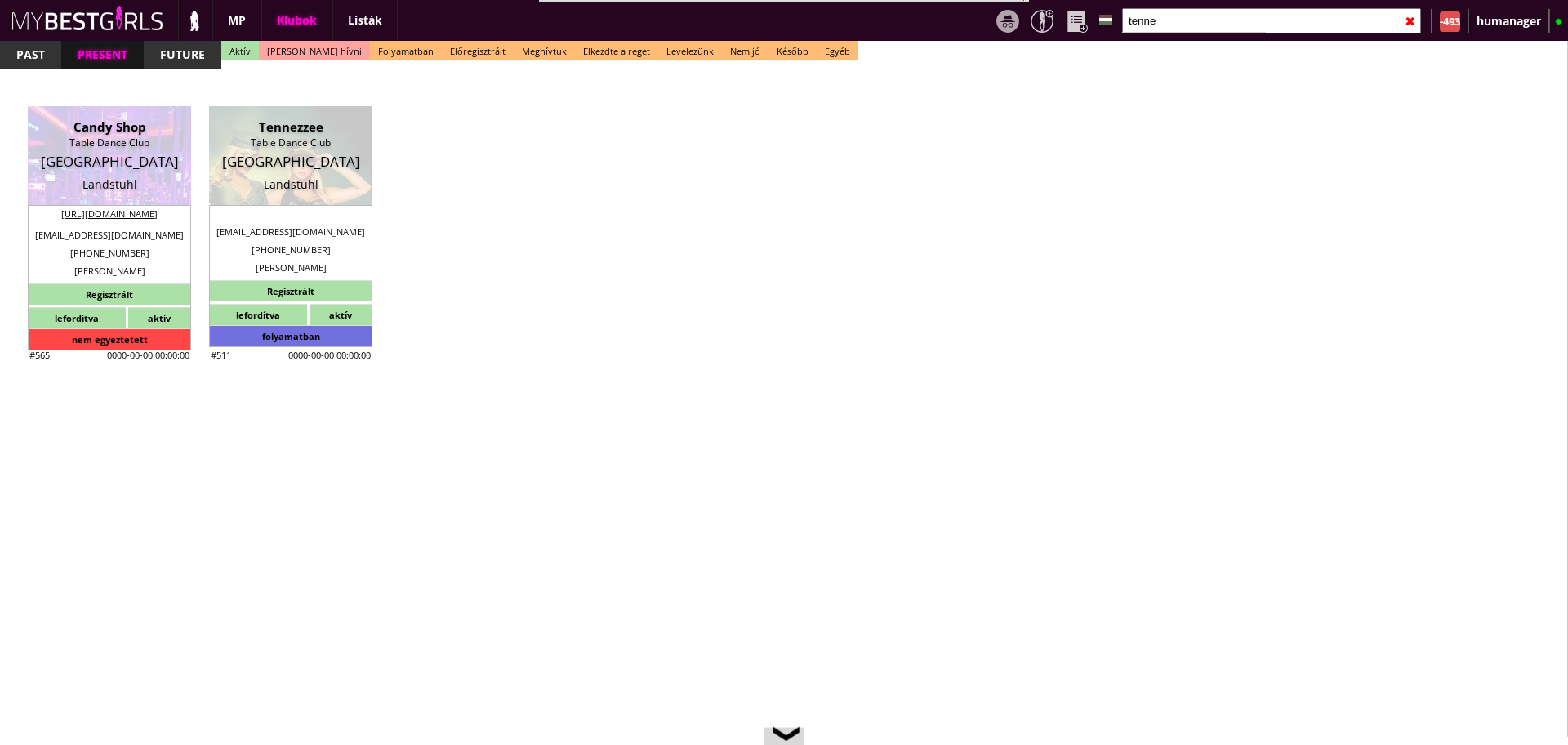
type input "DE319932886"
type input "66849"
type input "Landstuhl"
type input "Eisenbahnstrasse 12"
type input "Eva"
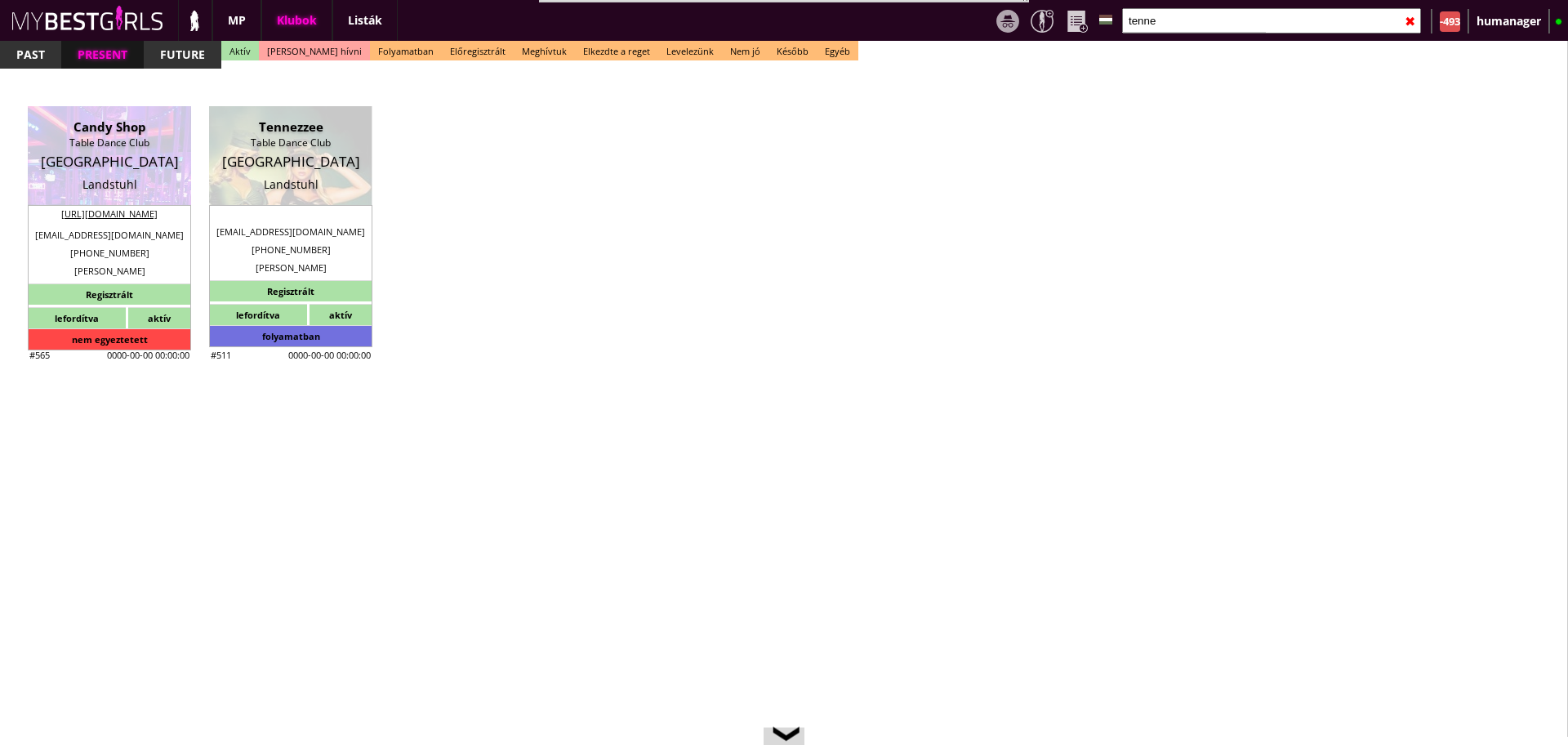
type input "Gallé"
type input "49"
type input "176 20104832"
type input "evag981@googlemail.com"
type input "Anna Lina"
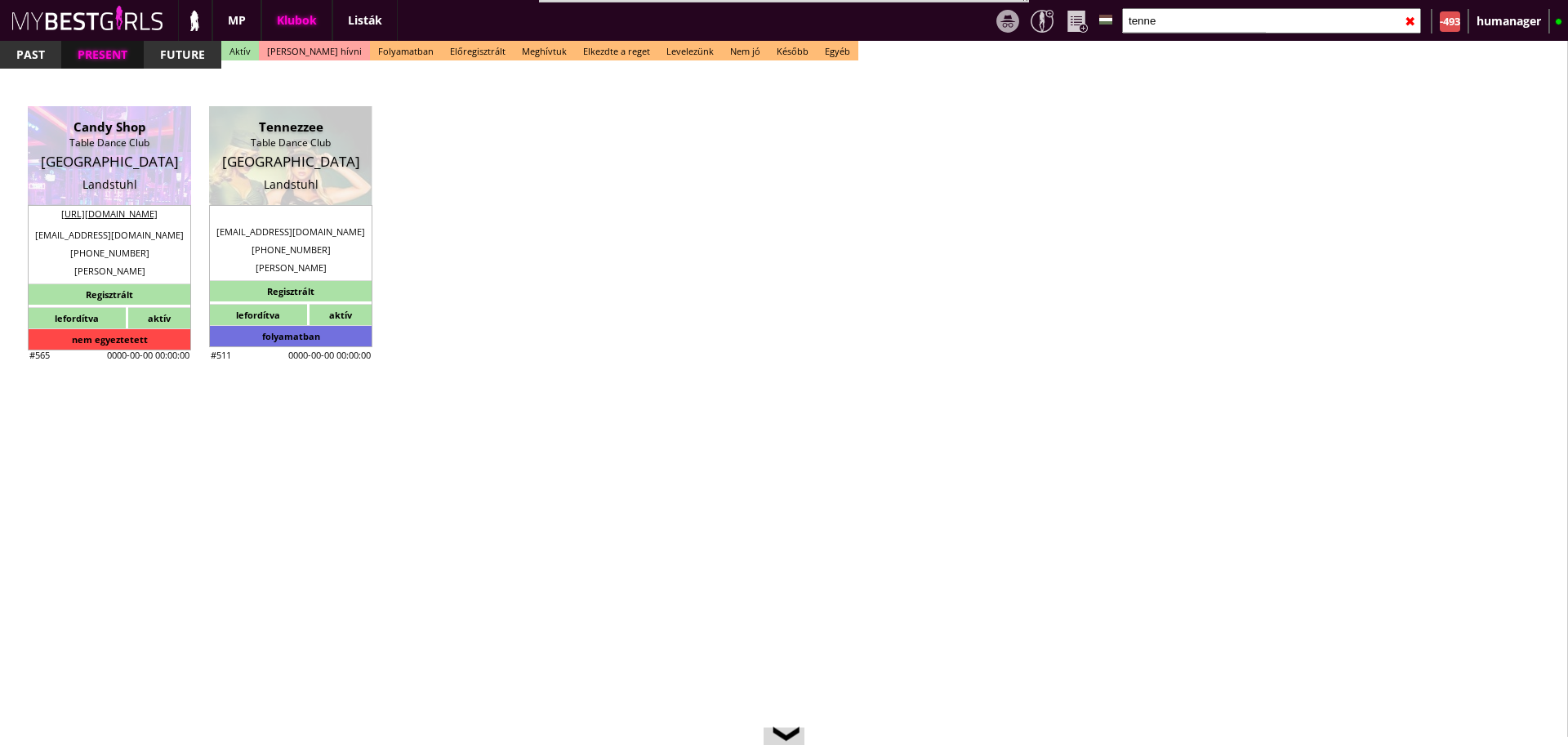
type input "Hantz"
type input "49"
type input "176 20104832"
type input "evag981@googlemail.com"
type input "5-6"
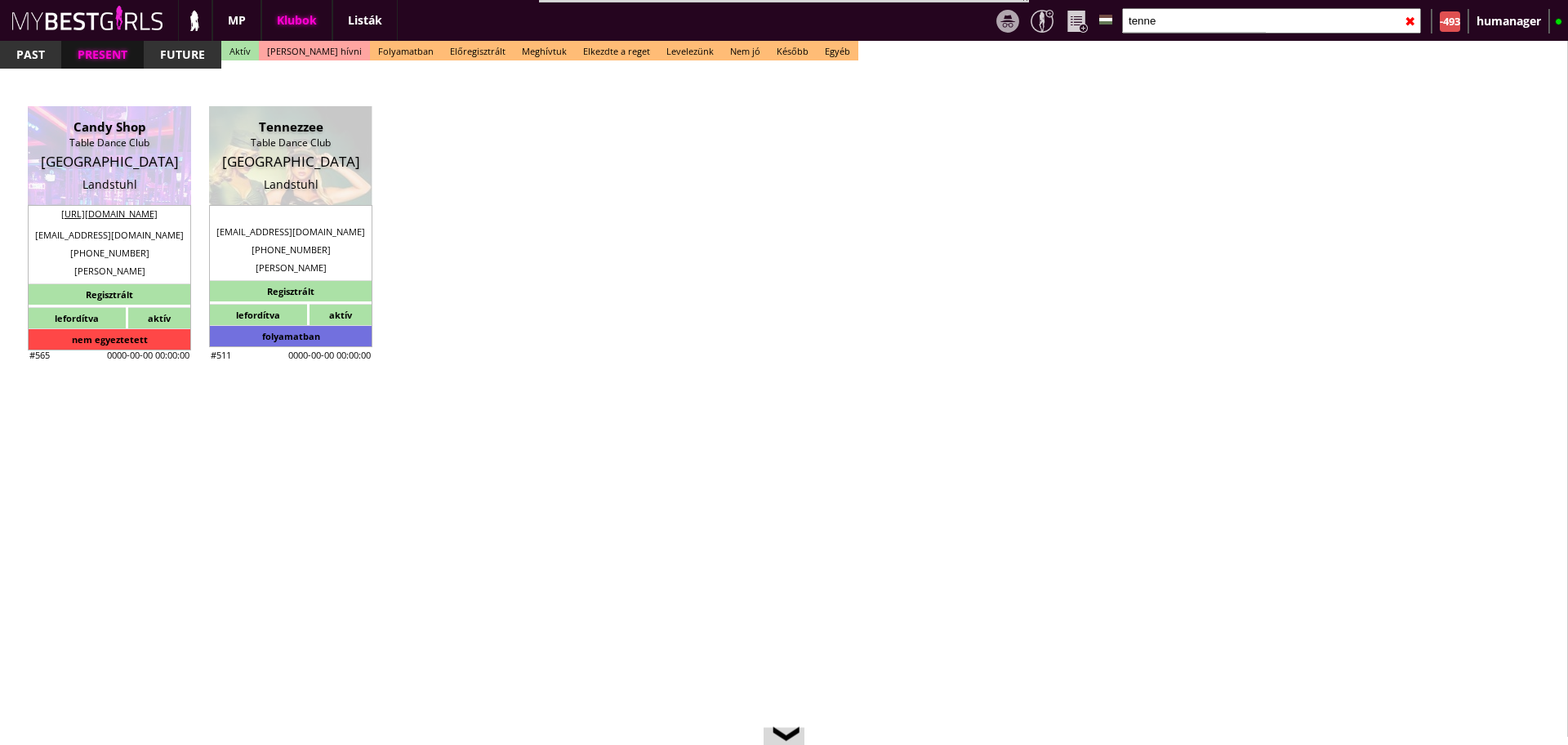
type input "1-2"
type input "1"
type input "2-3"
type input "10.00"
type input "1-2"
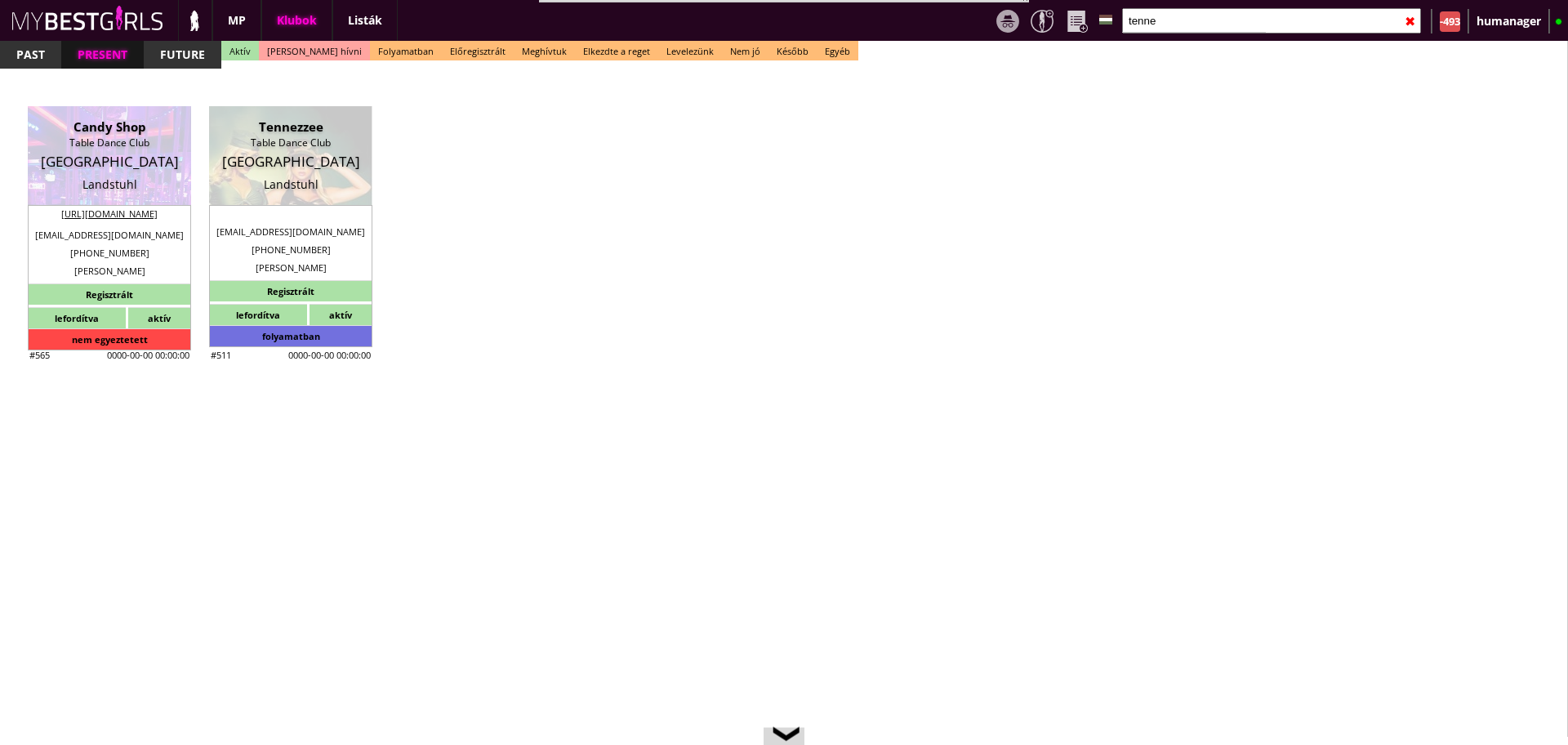
checkbox input "true"
checkbox input "false"
checkbox input "true"
checkbox input "false"
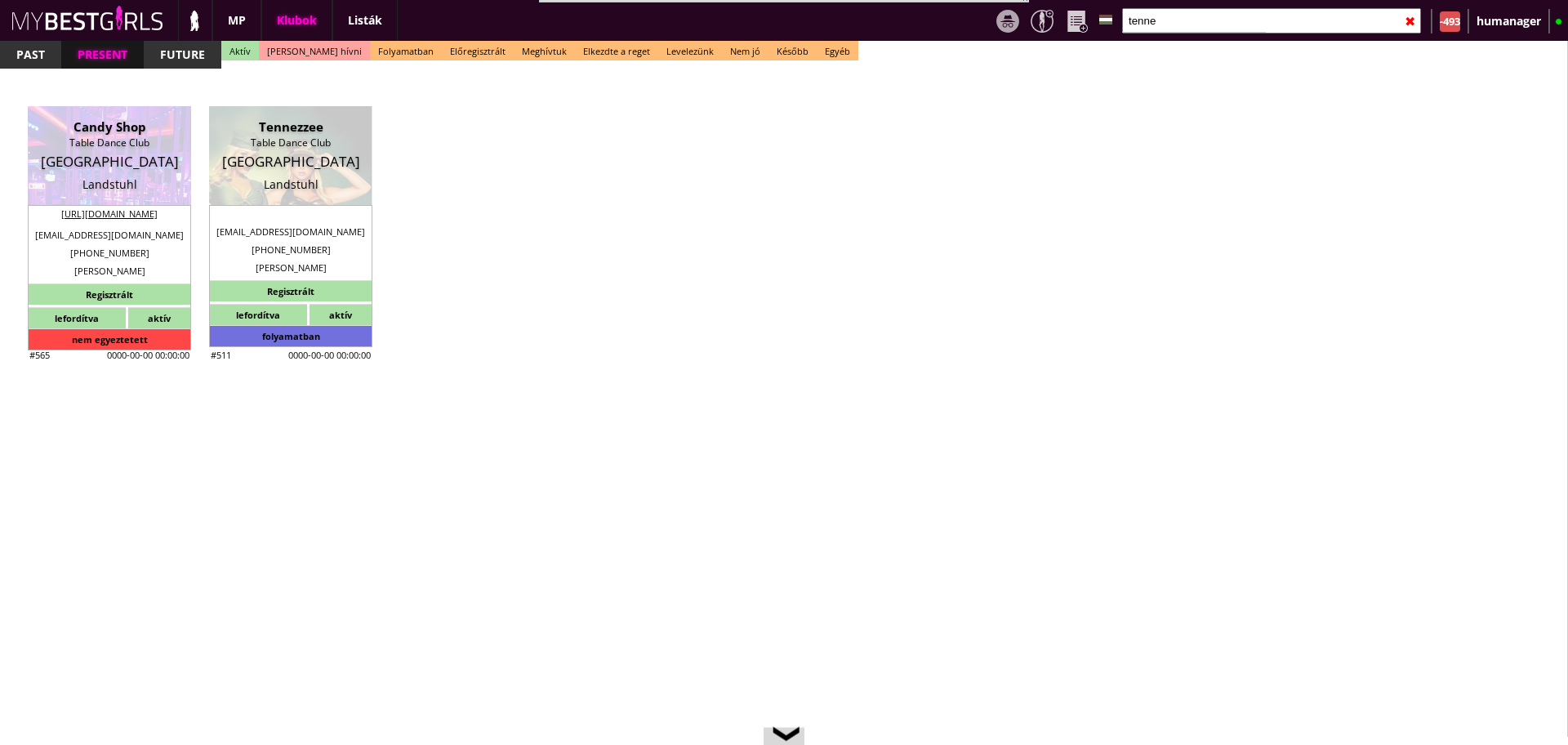
checkbox input "true"
checkbox input "false"
checkbox input "true"
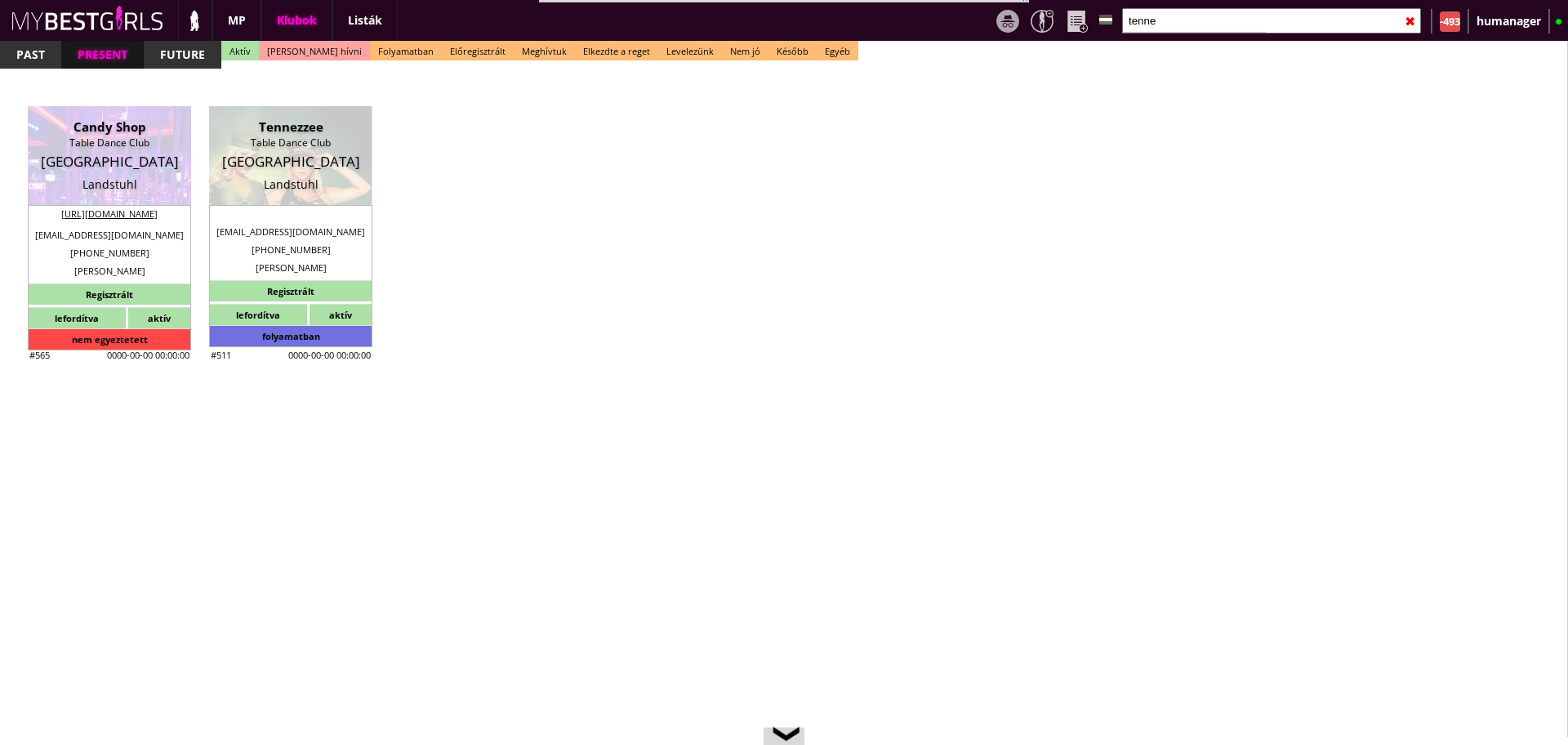
checkbox input "true"
checkbox input "false"
type input "5"
checkbox input "false"
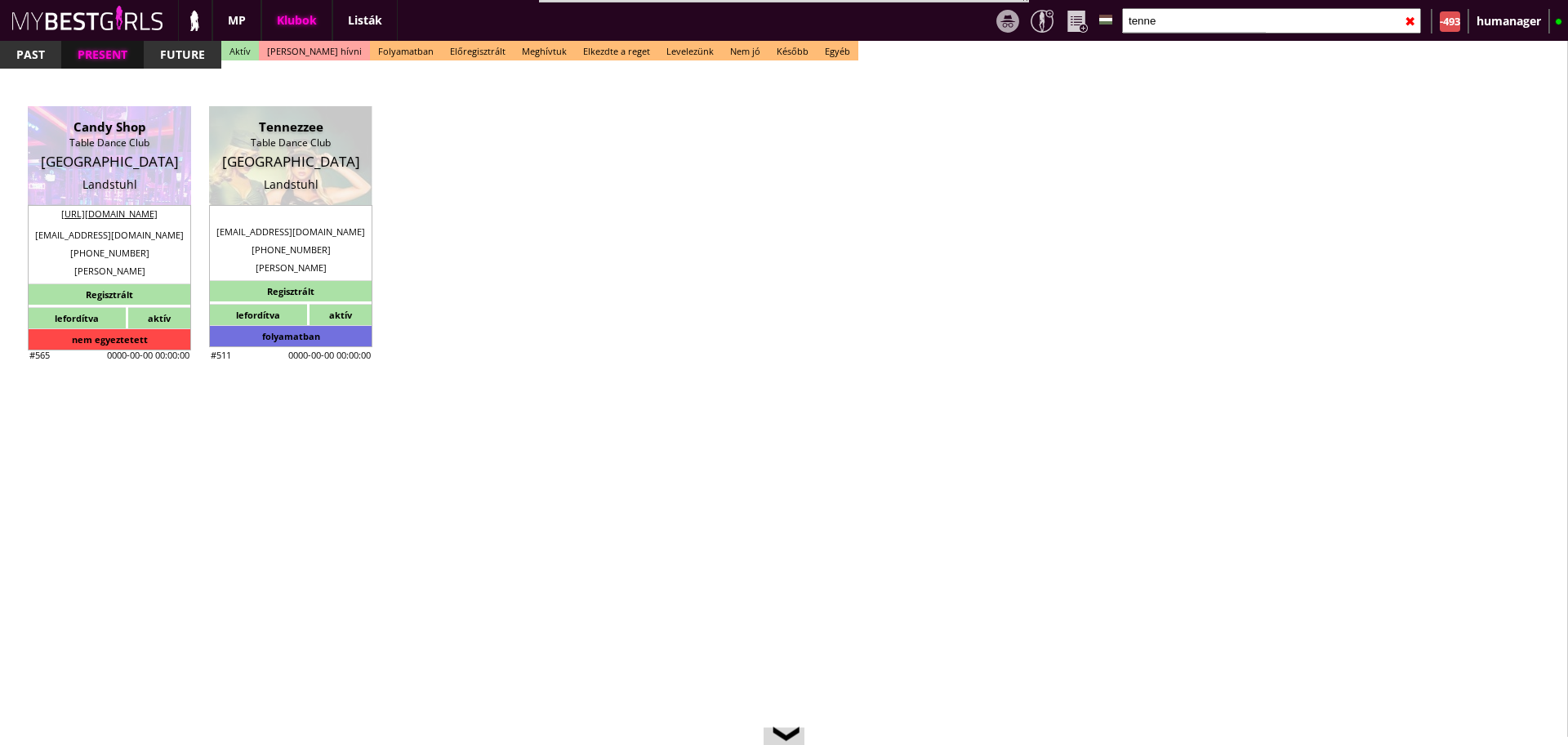
checkbox input "true"
checkbox input "false"
type input "5-8"
type input "2"
type input "1500"
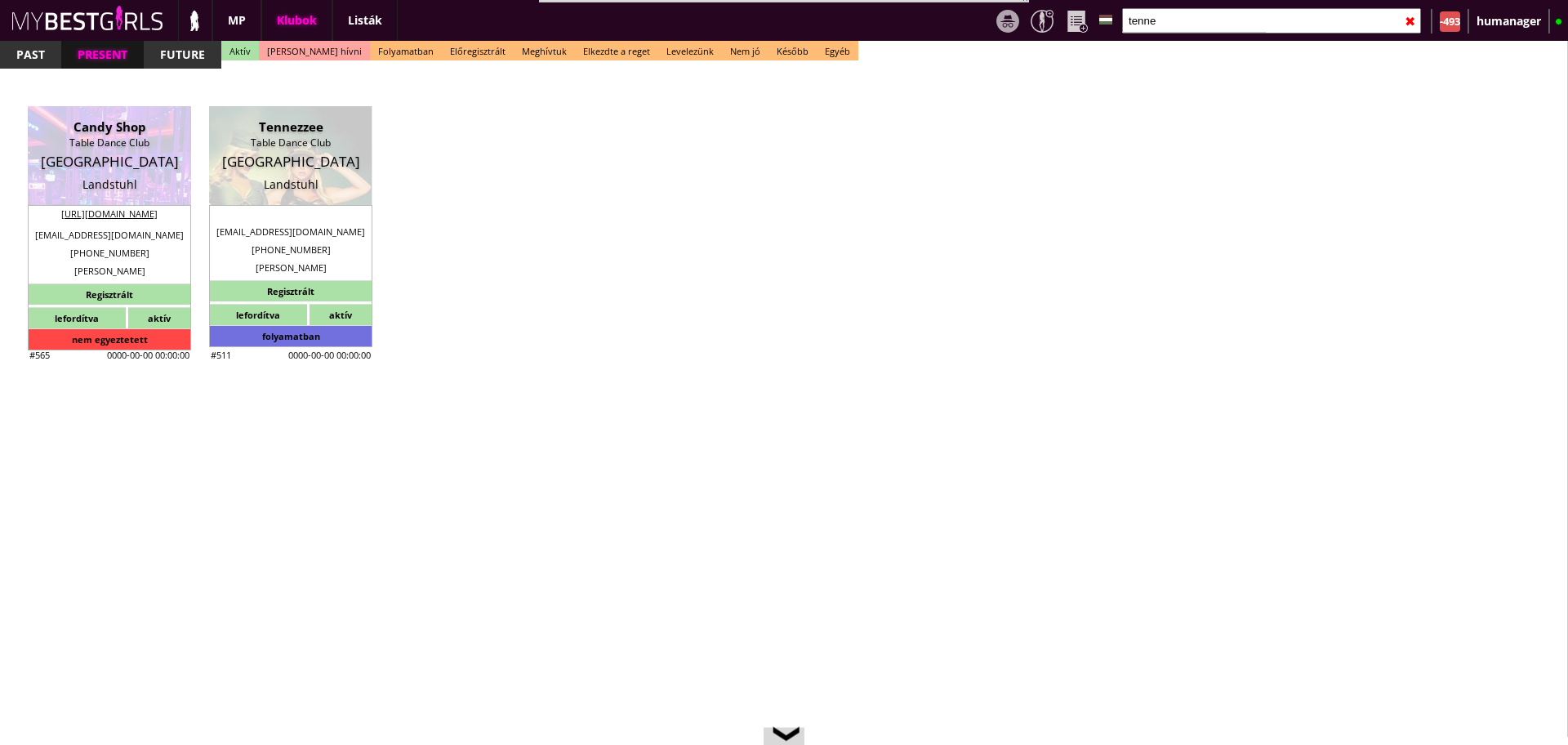
type input "60.00"
type input "0.00"
select select "last day"
checkbox input "false"
checkbox input "true"
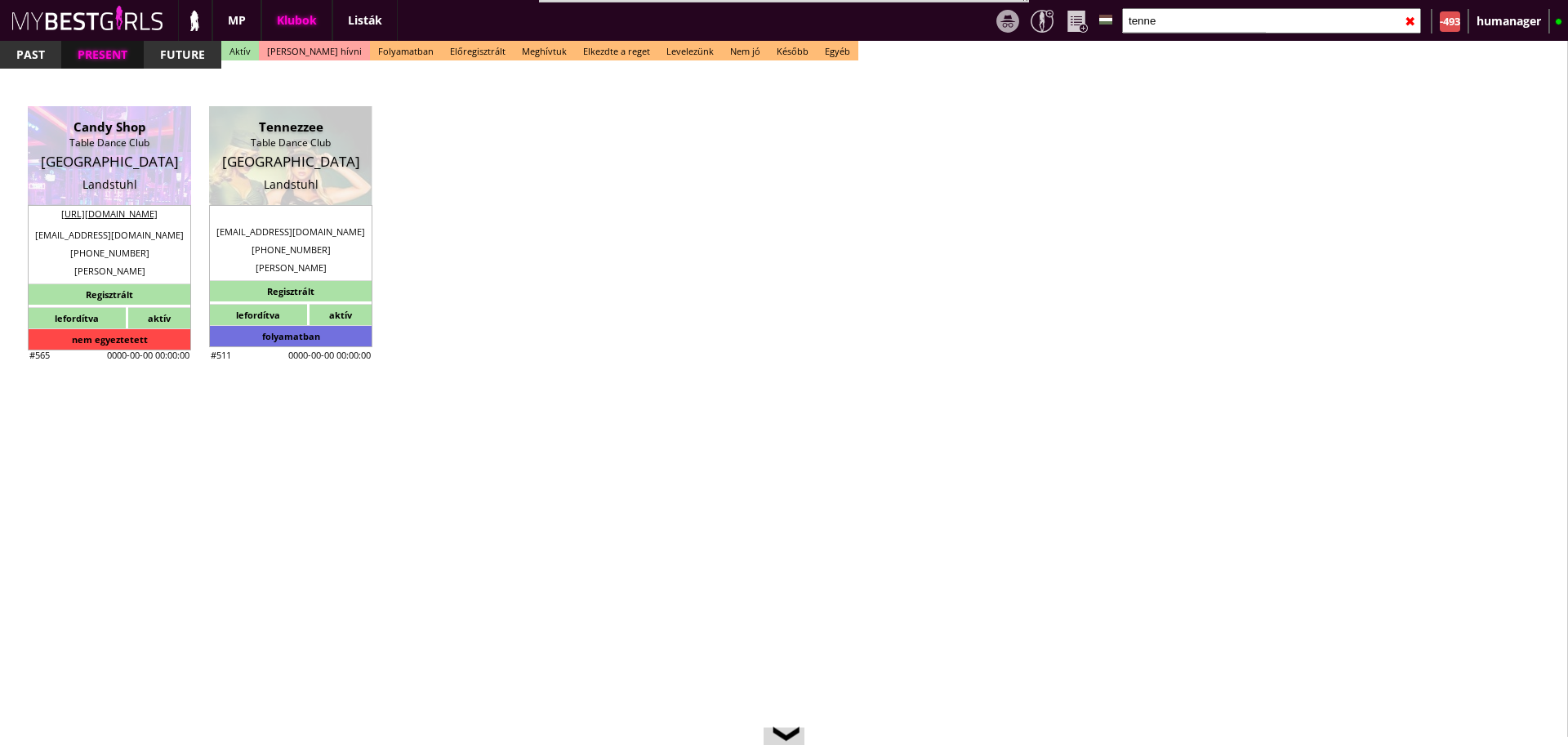
type input "50%"
checkbox input "false"
checkbox input "true"
type input "50"
type input "20"
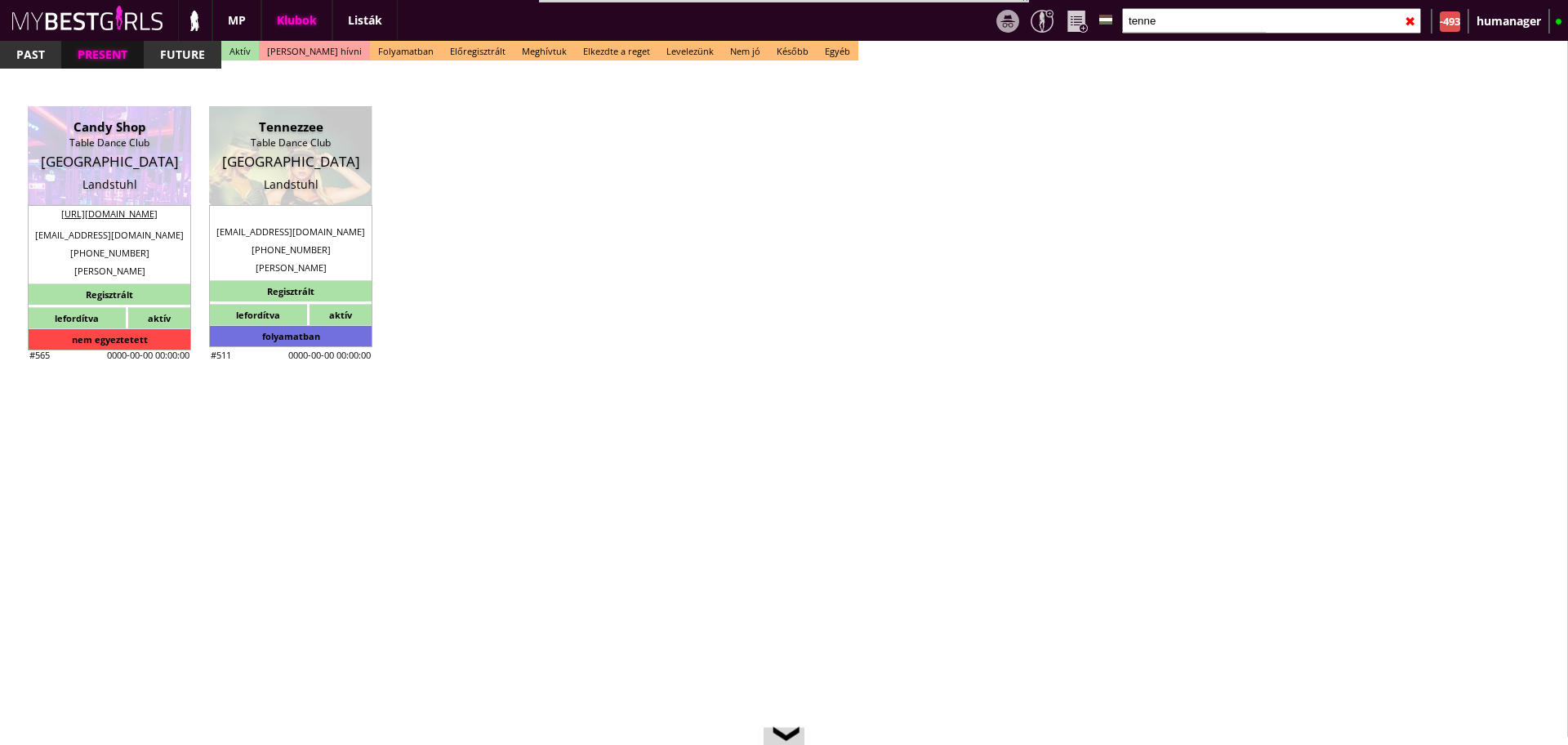
checkbox input "true"
type input "50"
type input "20"
checkbox input "false"
checkbox input "true"
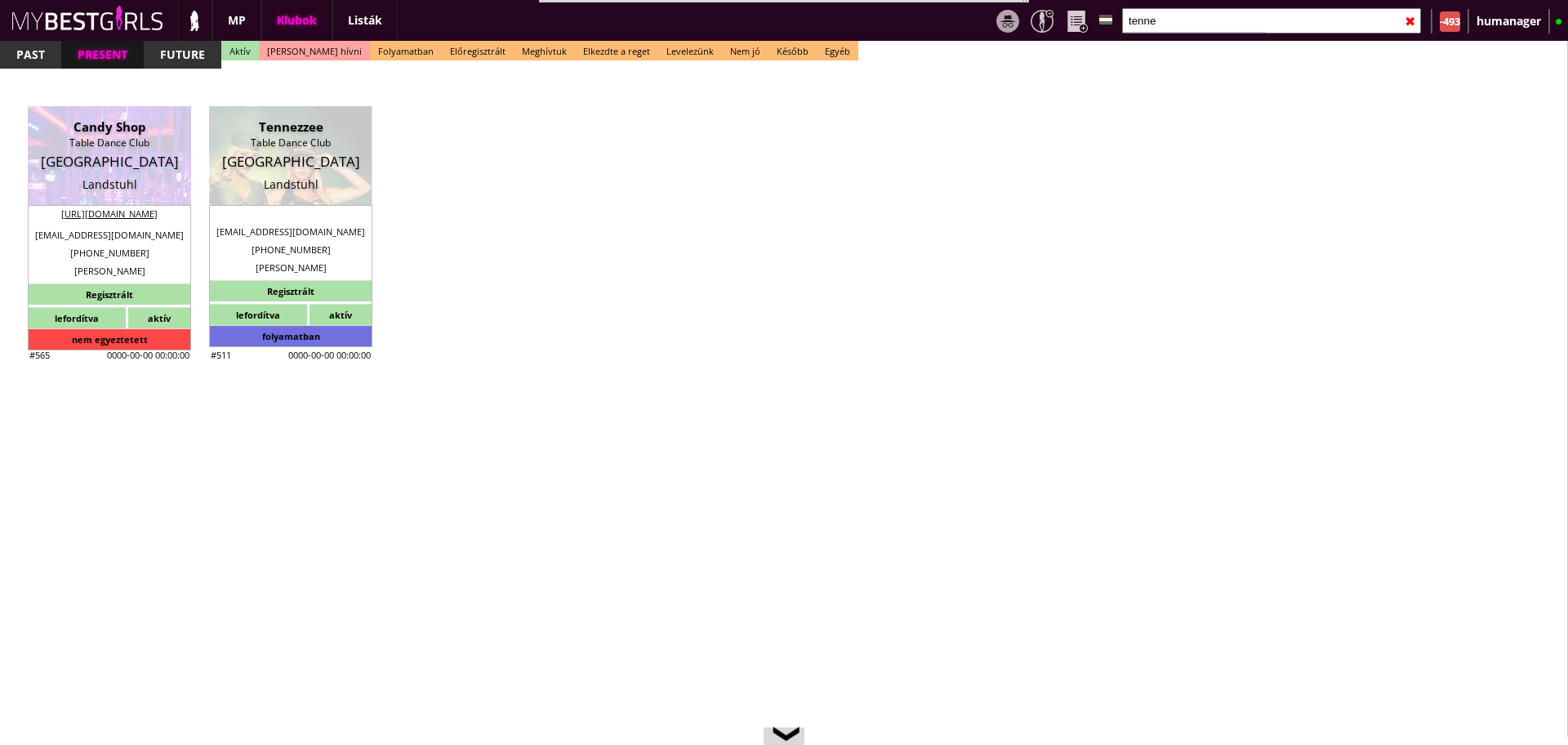
type input "20"
type input "50"
type input "40,5"
checkbox input "true"
type input "30"
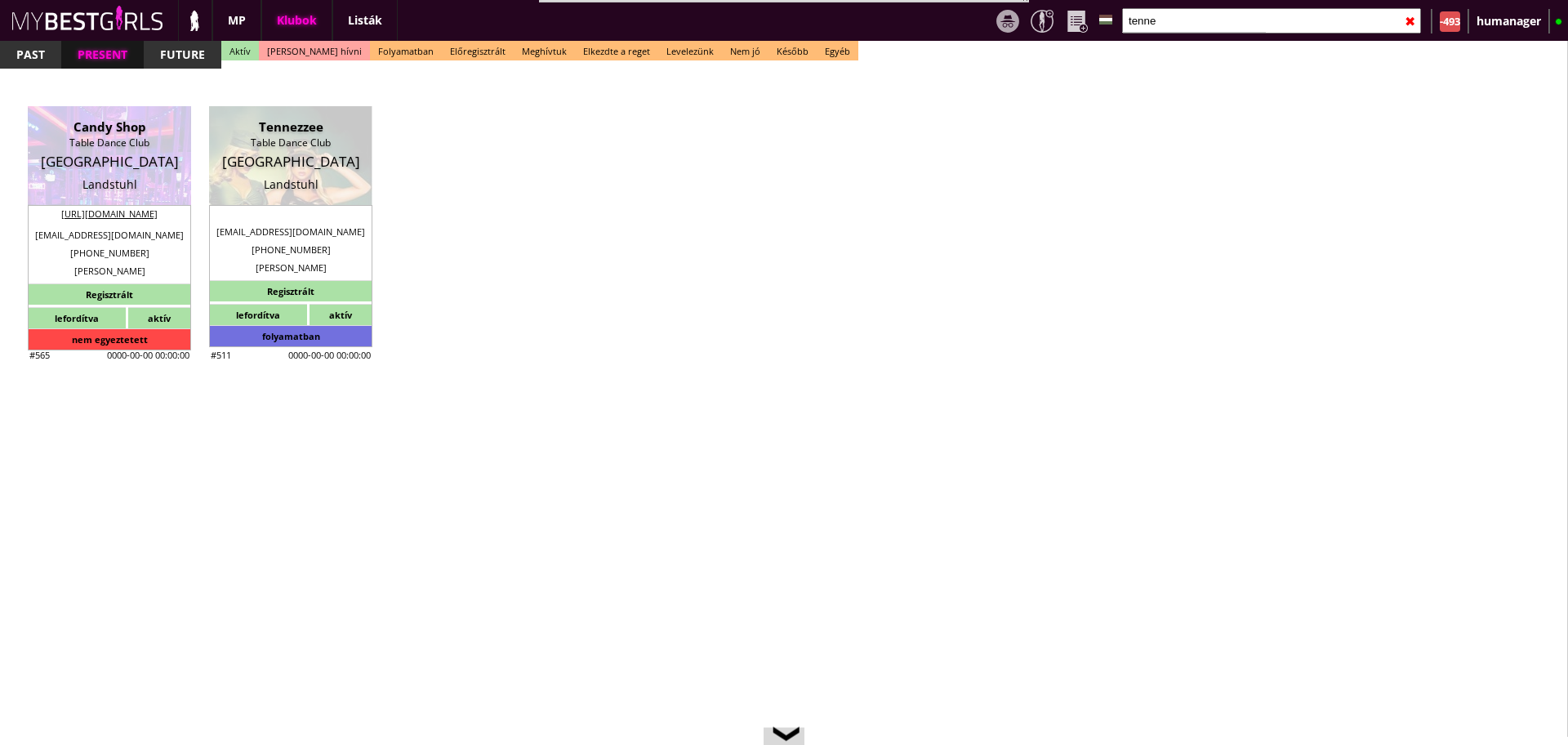
type input "50"
type input "40,5"
checkbox input "true"
type input "100"
type input "1500"
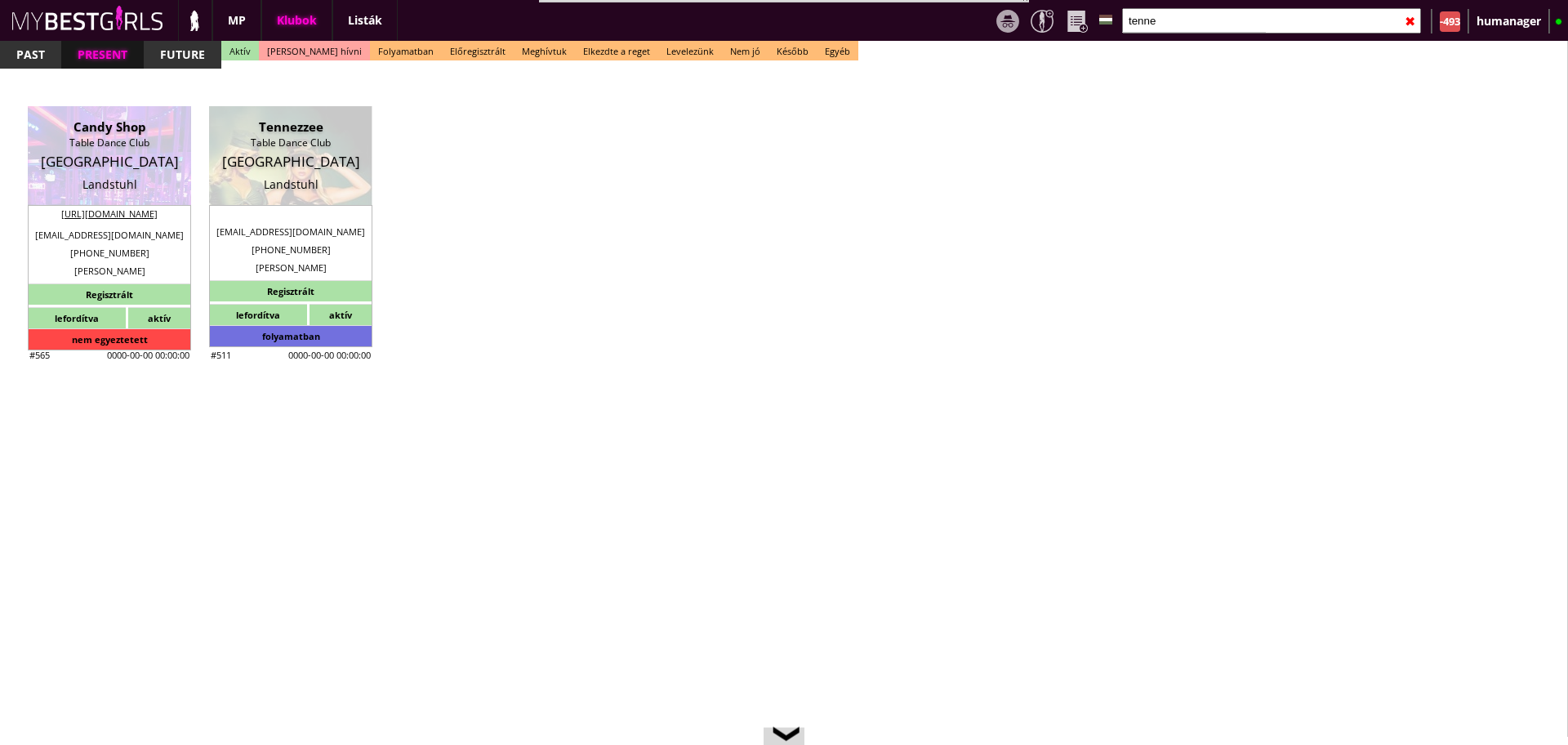
type input "40,5"
select select "evag981@googlemail.com"
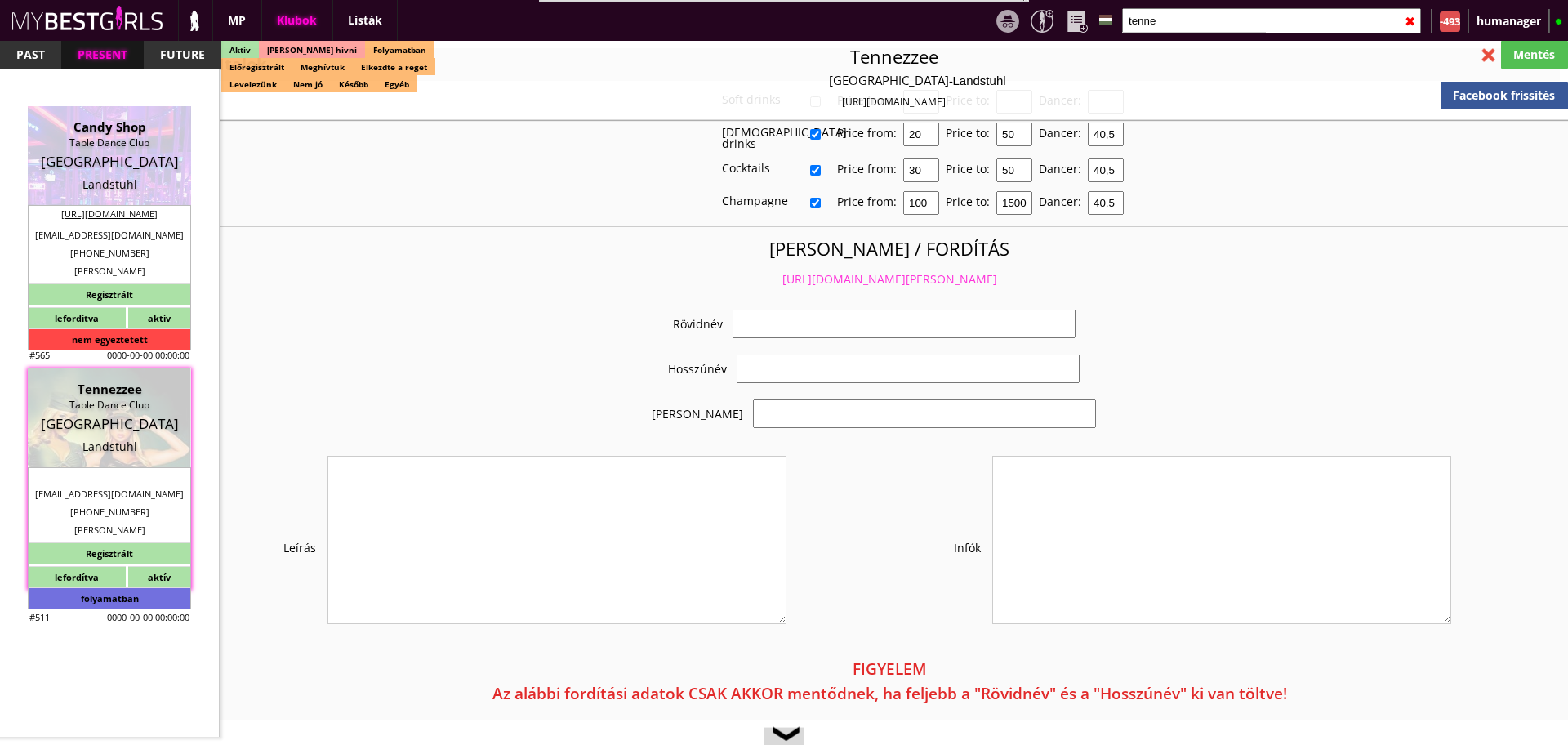
checkbox input "true"
type input "Határmenti német klub, kiemelkedő kereset"
type input "Átlag feletti kereset Németországban - 50-60 EUR FIX/nap"
type input "Stage dance, private dance, italkonzumálás"
type textarea "COUNTRY: Germany Club type: Strip Club Work type: Table dance, private dance, d…"
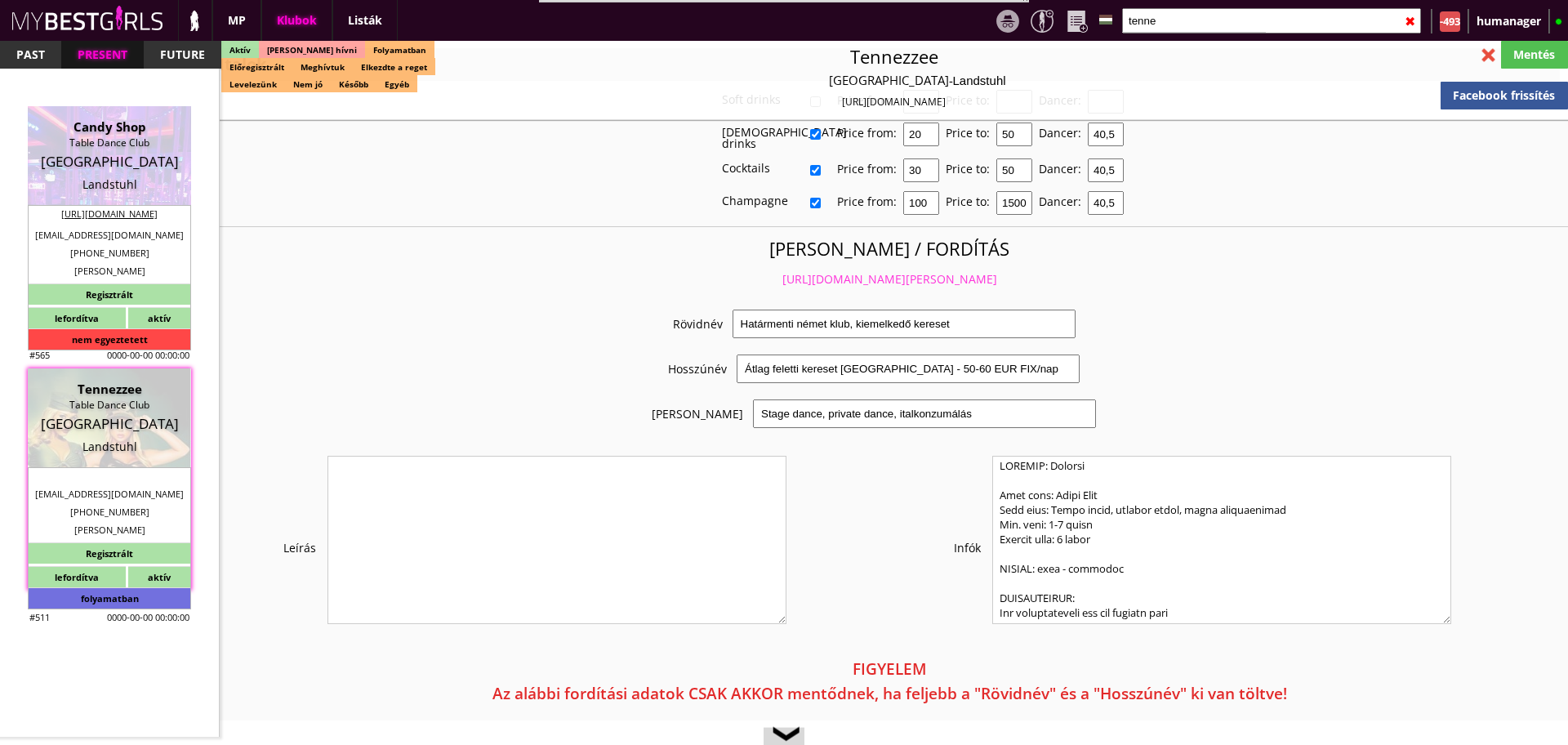
scroll to position [3003, 0]
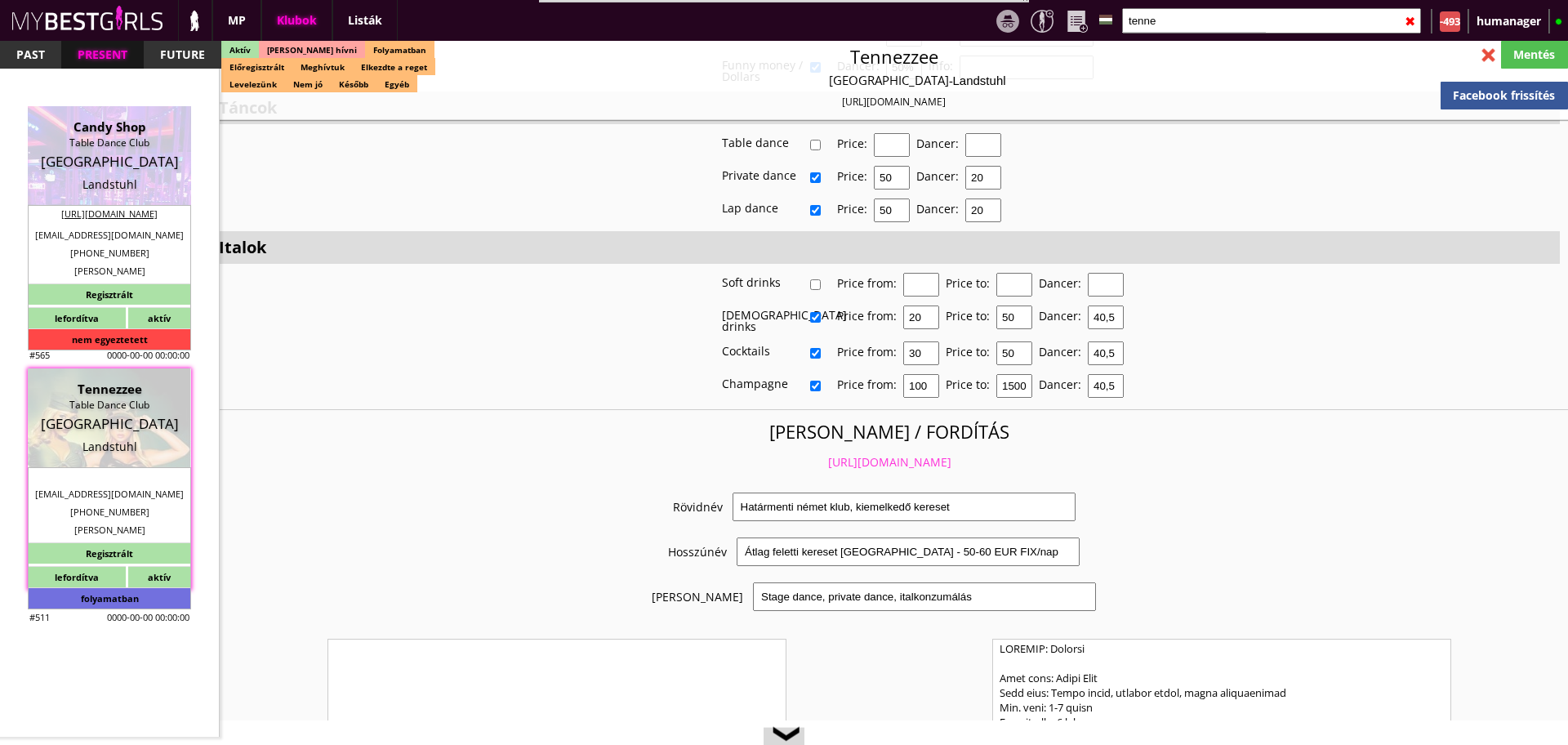
click at [845, 454] on link "https://mybestgirls.com/hatarmenti-nemet-klub,-kiemelkedo-kereset" at bounding box center [890, 462] width 123 height 16
click at [1168, 24] on input "tenne" at bounding box center [1271, 21] width 299 height 25
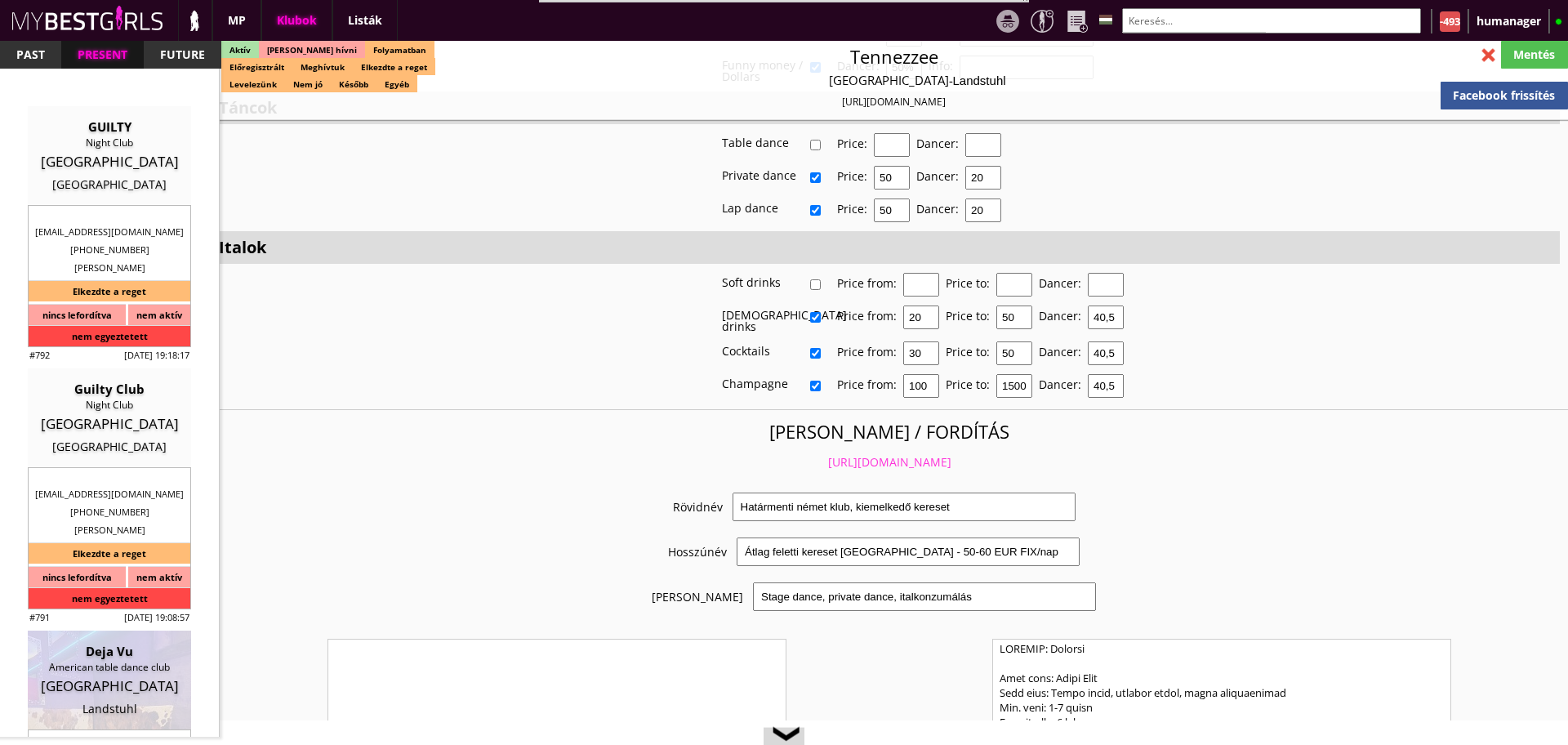
type input "r"
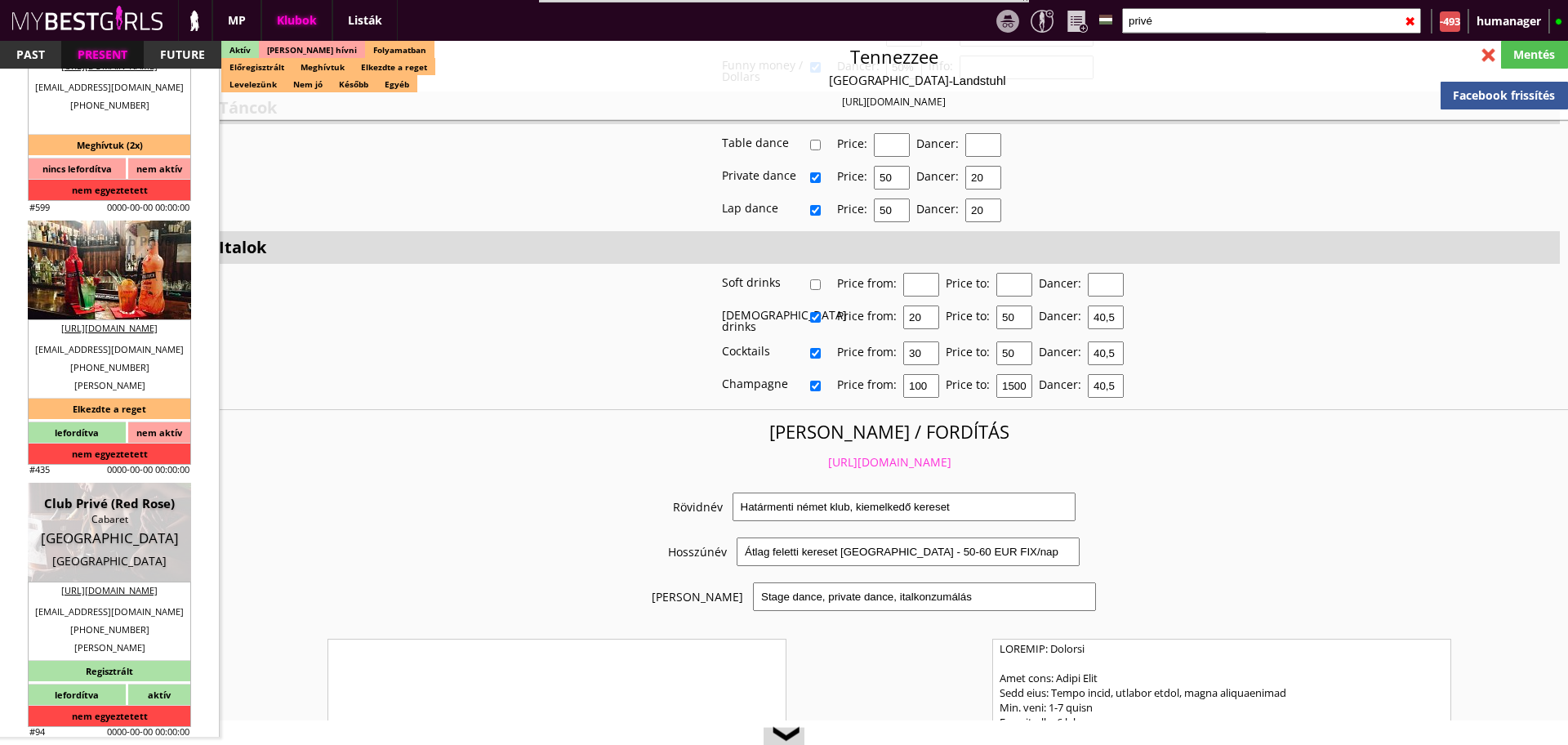
scroll to position [156, 0]
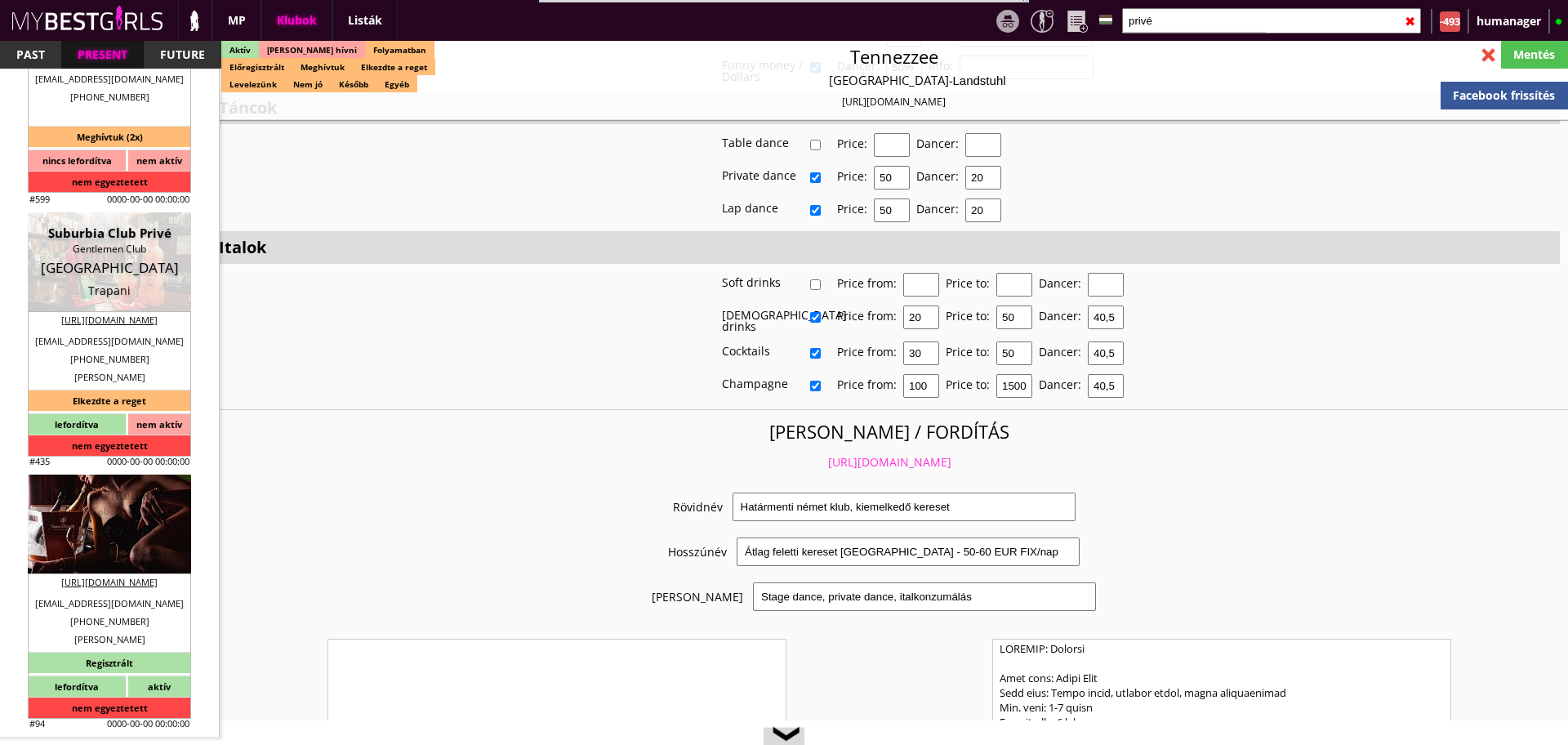
type input "privé"
click at [118, 537] on div "[GEOGRAPHIC_DATA]" at bounding box center [109, 531] width 139 height 17
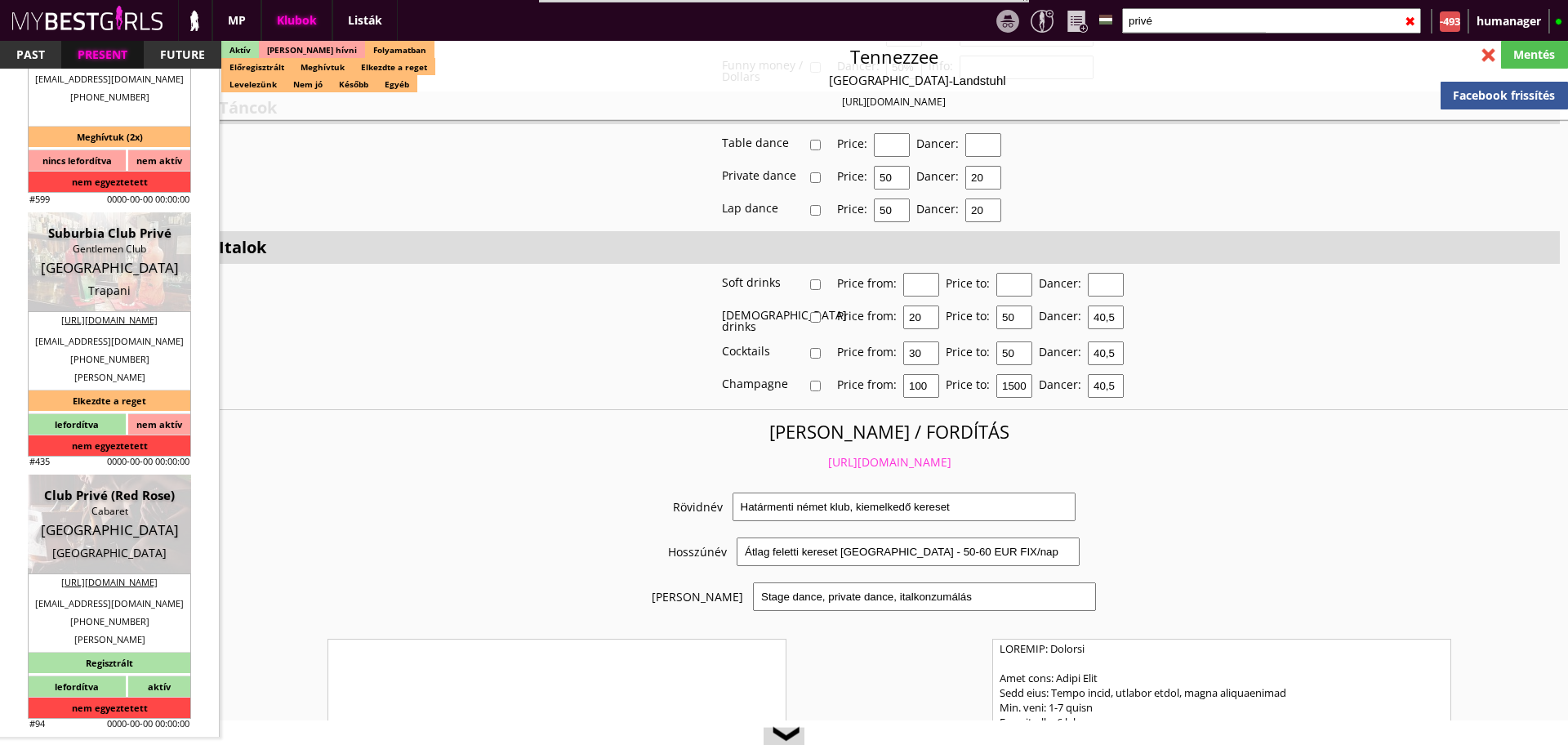
type input "[GEOGRAPHIC_DATA]"
checkbox input "false"
type textarea "RÉGI SZÁMLÁZÁSI ADATOK FB Gastro GmbH CHE-114.671.595 8610 Uster Zürichstrasse …"
type input "15.00"
type input "CHF"
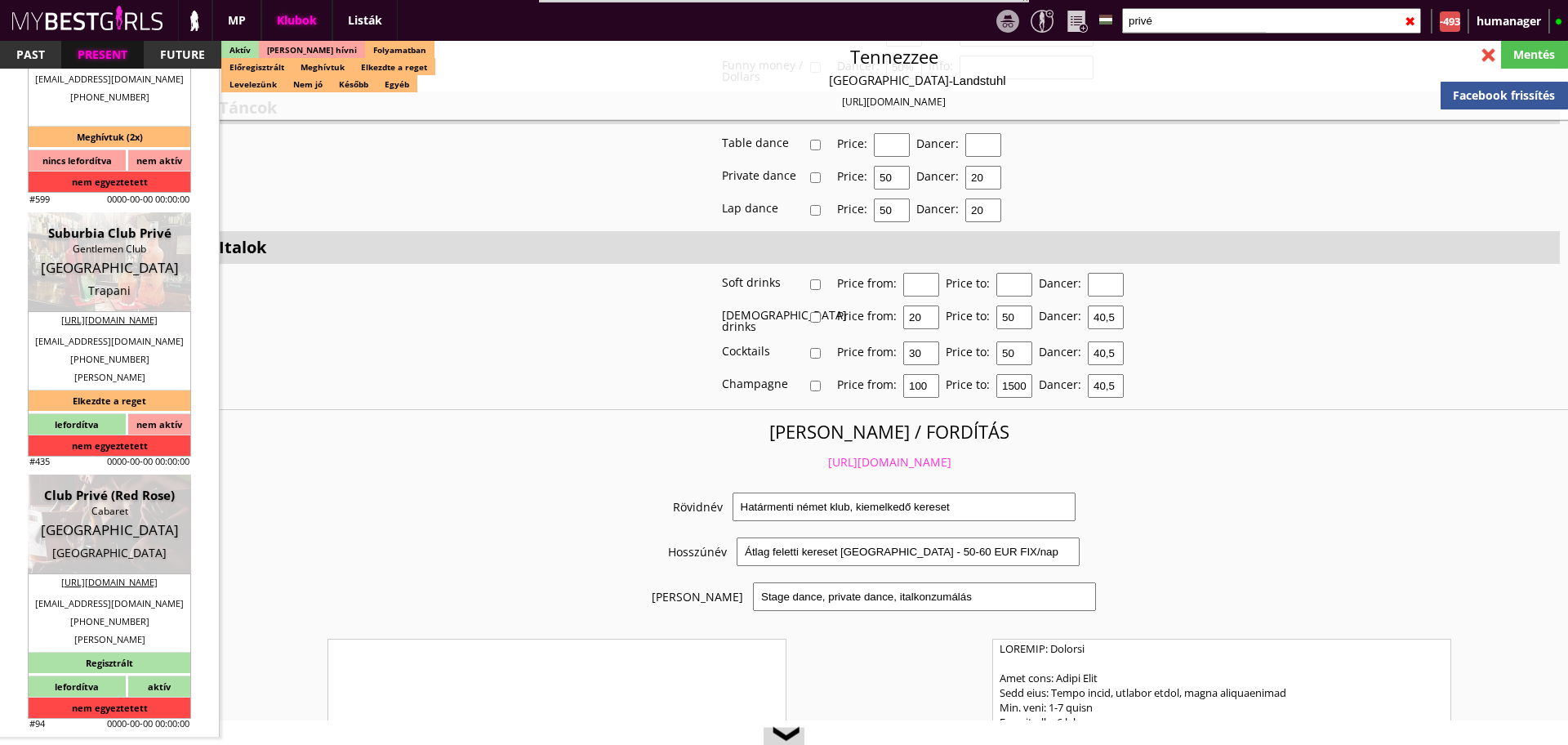
type input "Club Privé (Red Rose)"
type input "Cabaret"
type input "8004"
type input "Stauffacherstrasse 106"
type input "41"
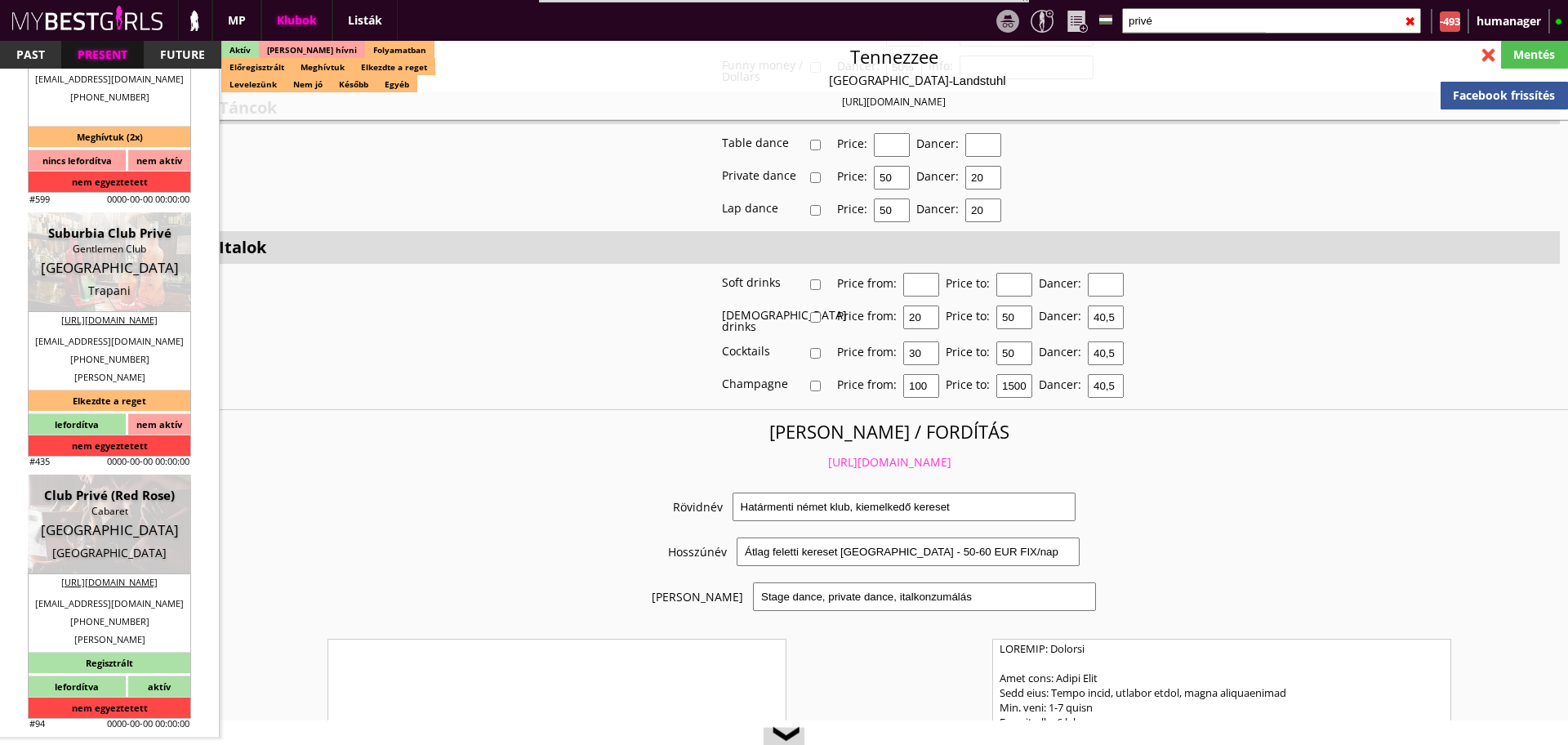
type input "432335323"
type input "info@club-prive.ch"
type input "https://www.club-prive.ch/contact"
type textarea "Duci Gastro GmbH CHE-334.869.492 8004 Zürich Stauffacherstrasse 106"
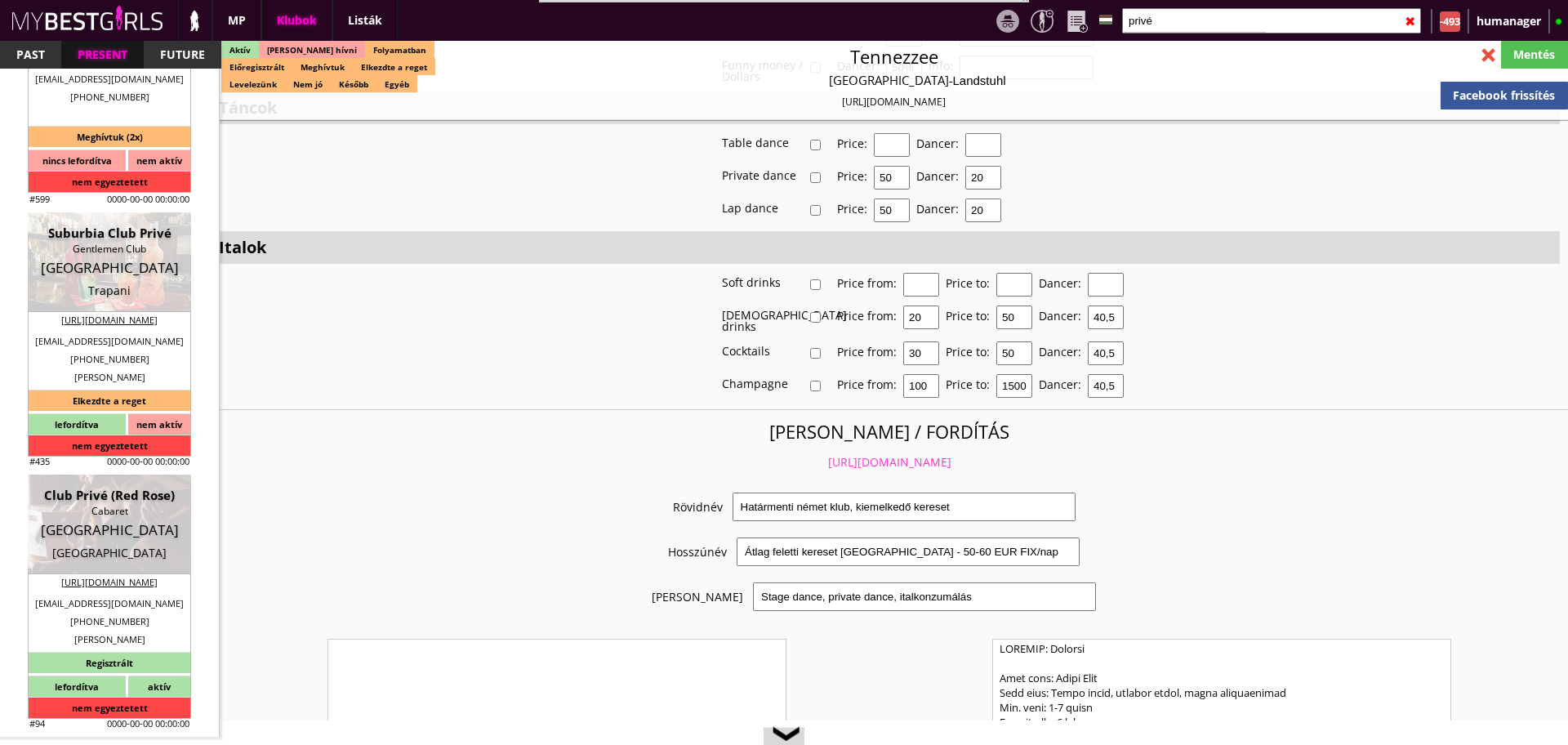
type input "Duci Gastro GmbH"
type input "CHE-334.869.492"
type input "8004"
type input "Zürich"
type input "Stauffacherstrasse 106"
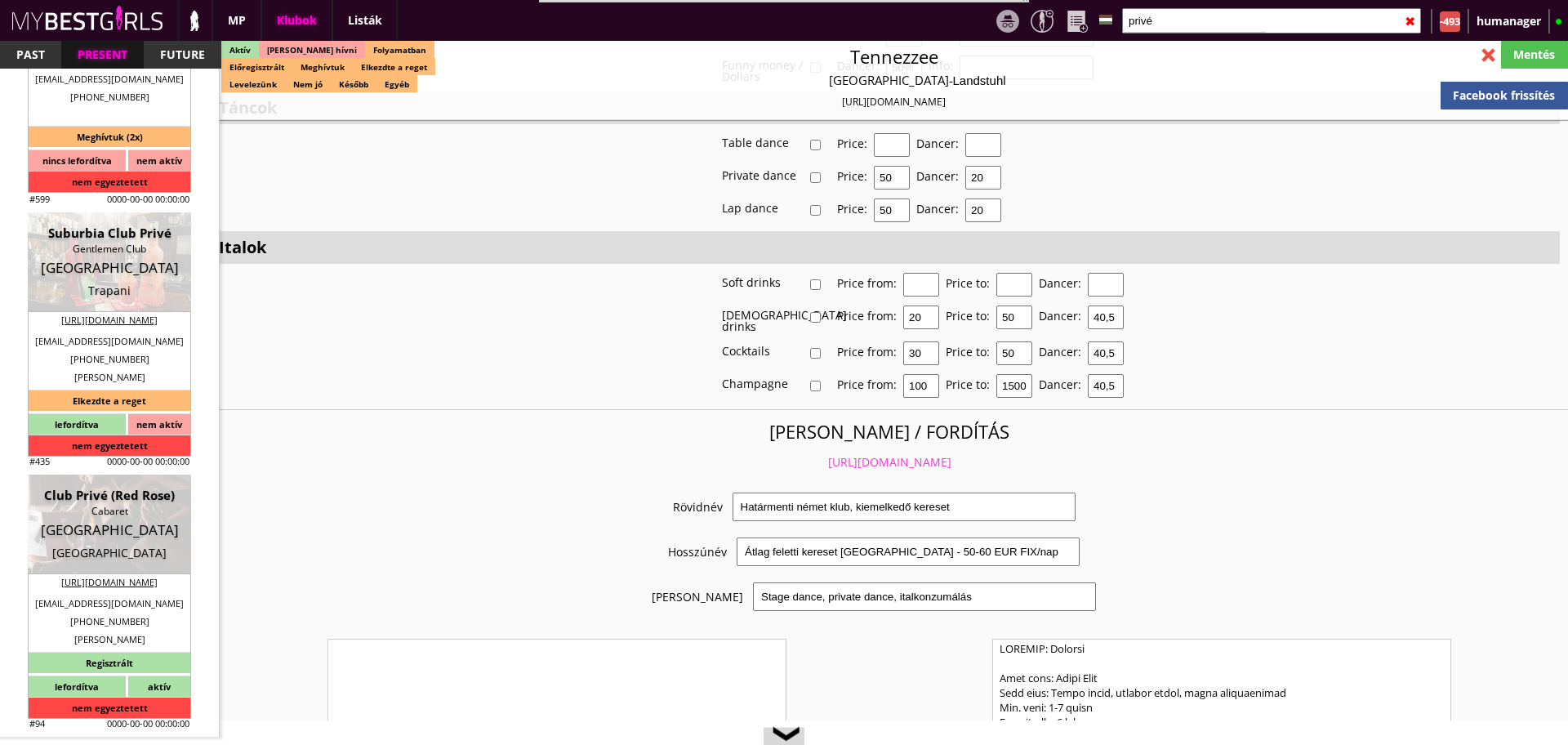
type input "Beno"
type input "Ukehaxhaj"
type input "41"
type input "794516642"
type input "Moni"
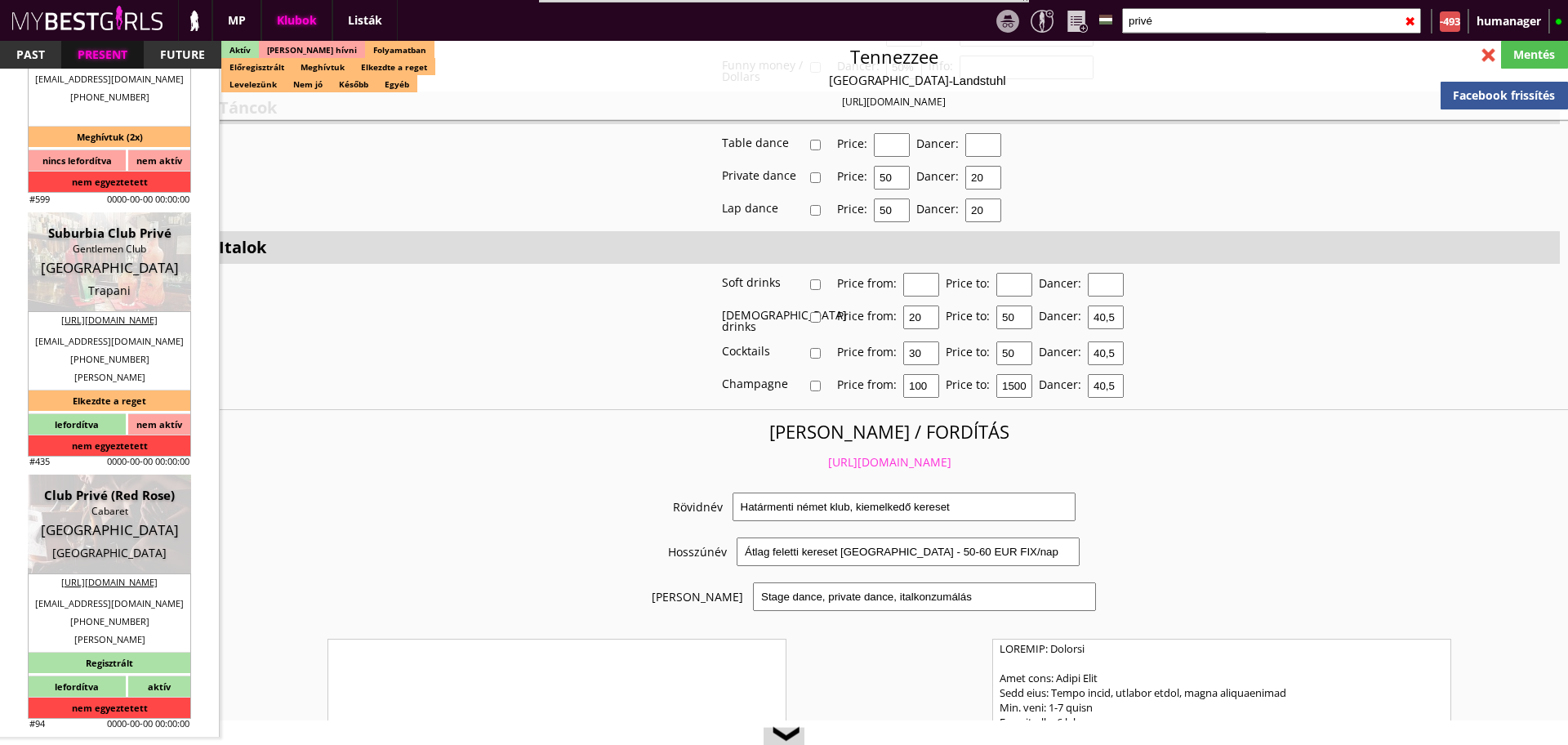
type input "41"
type input "794297307"
type input "cornerbar.uster@gmail.com"
type textarea "Beno's Nephew: Eddy (speaks english) moni@club-prive.ch"
type input "8"
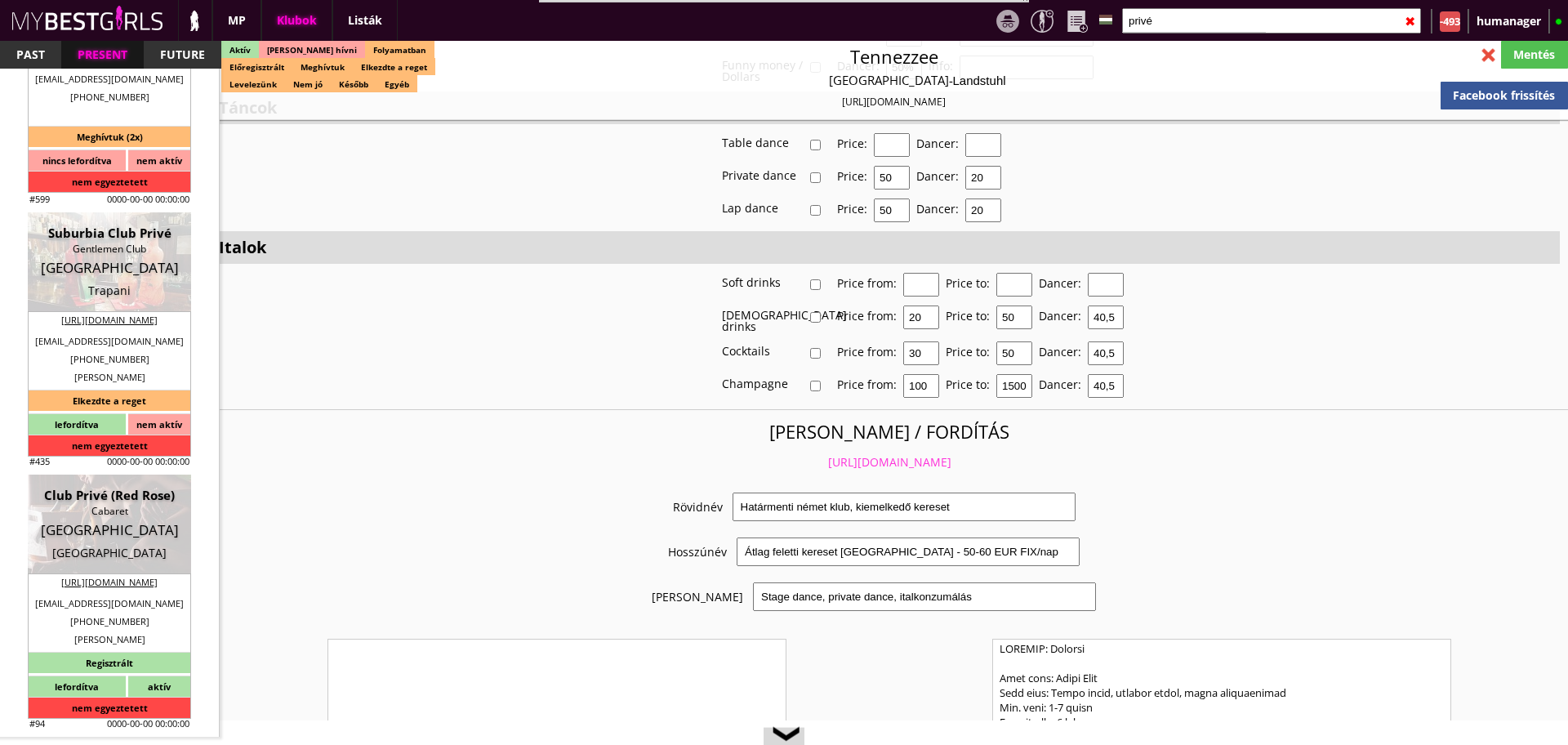
type input "3"
type input "1"
type input "4"
select select "1"
type input "0.00"
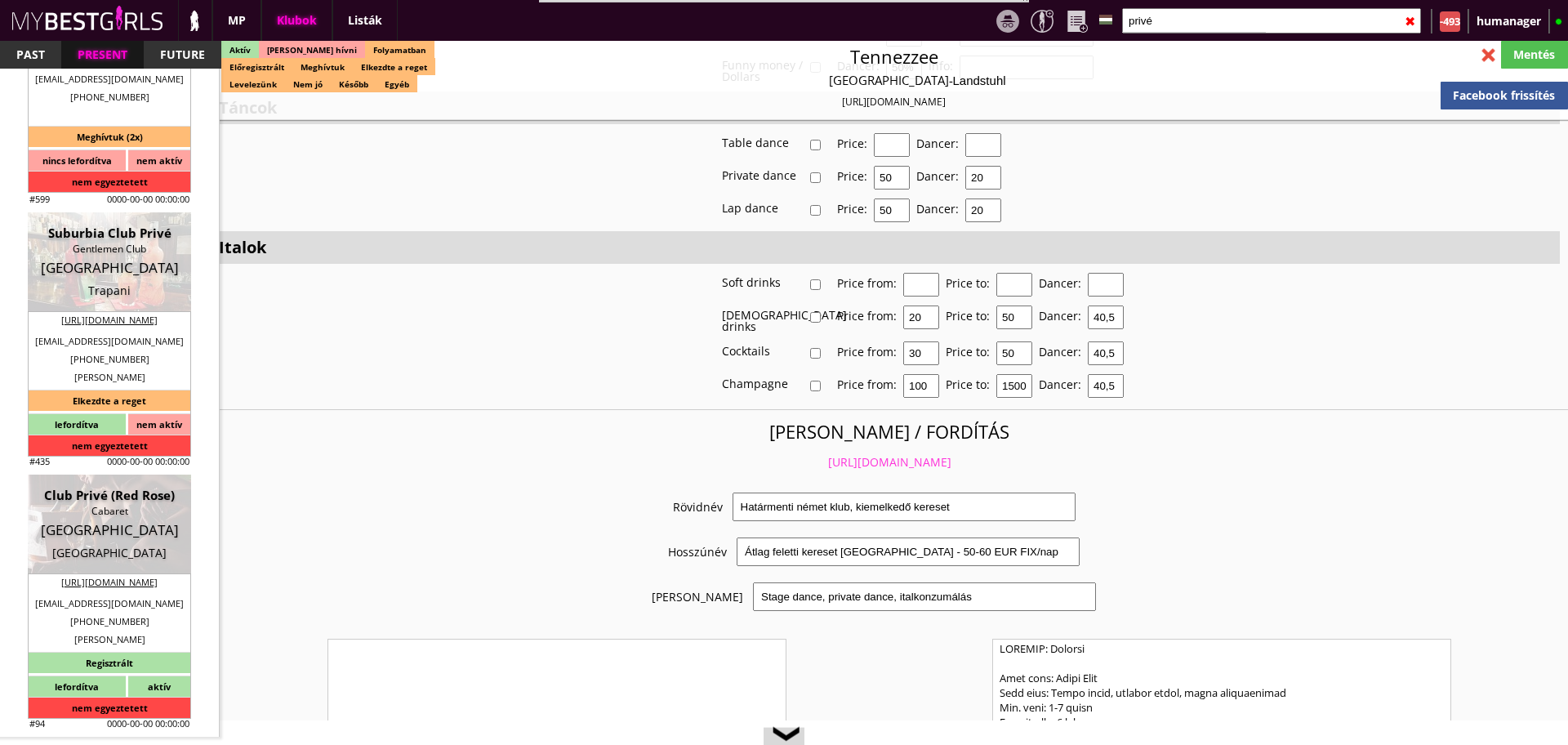
type input "1-2"
checkbox input "true"
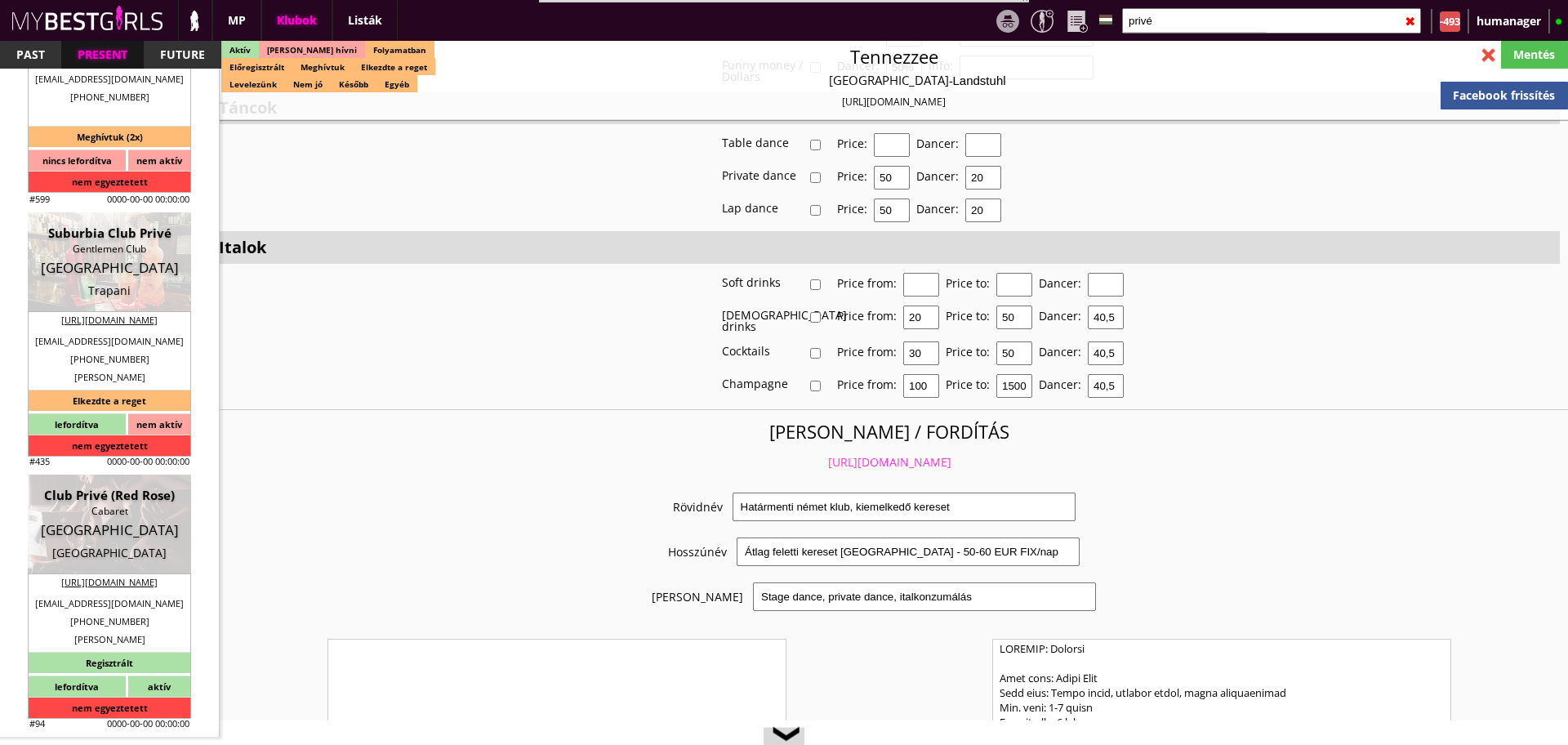
checkbox input "true"
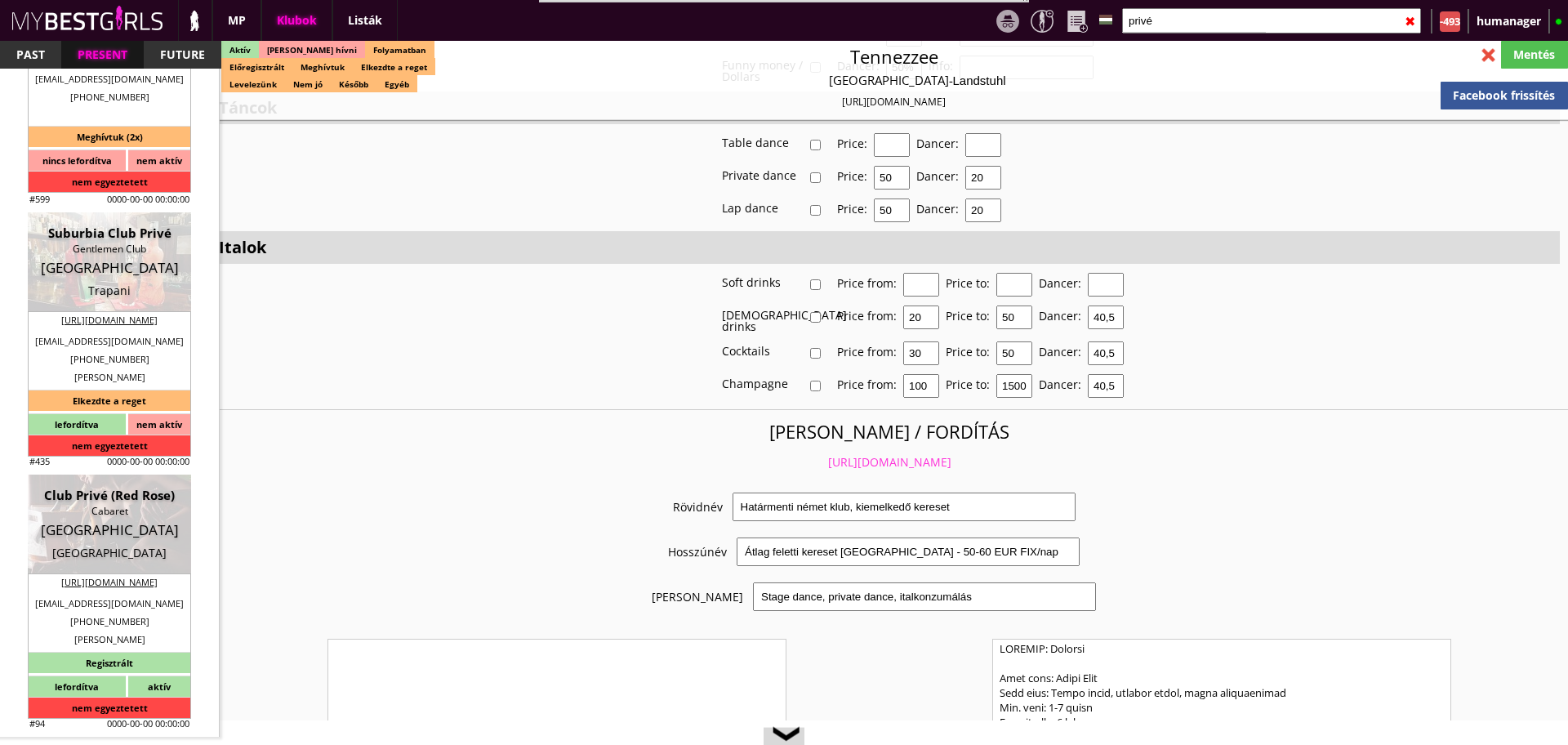
checkbox input "true"
type input "6"
checkbox input "true"
type input "2-4"
type input "1"
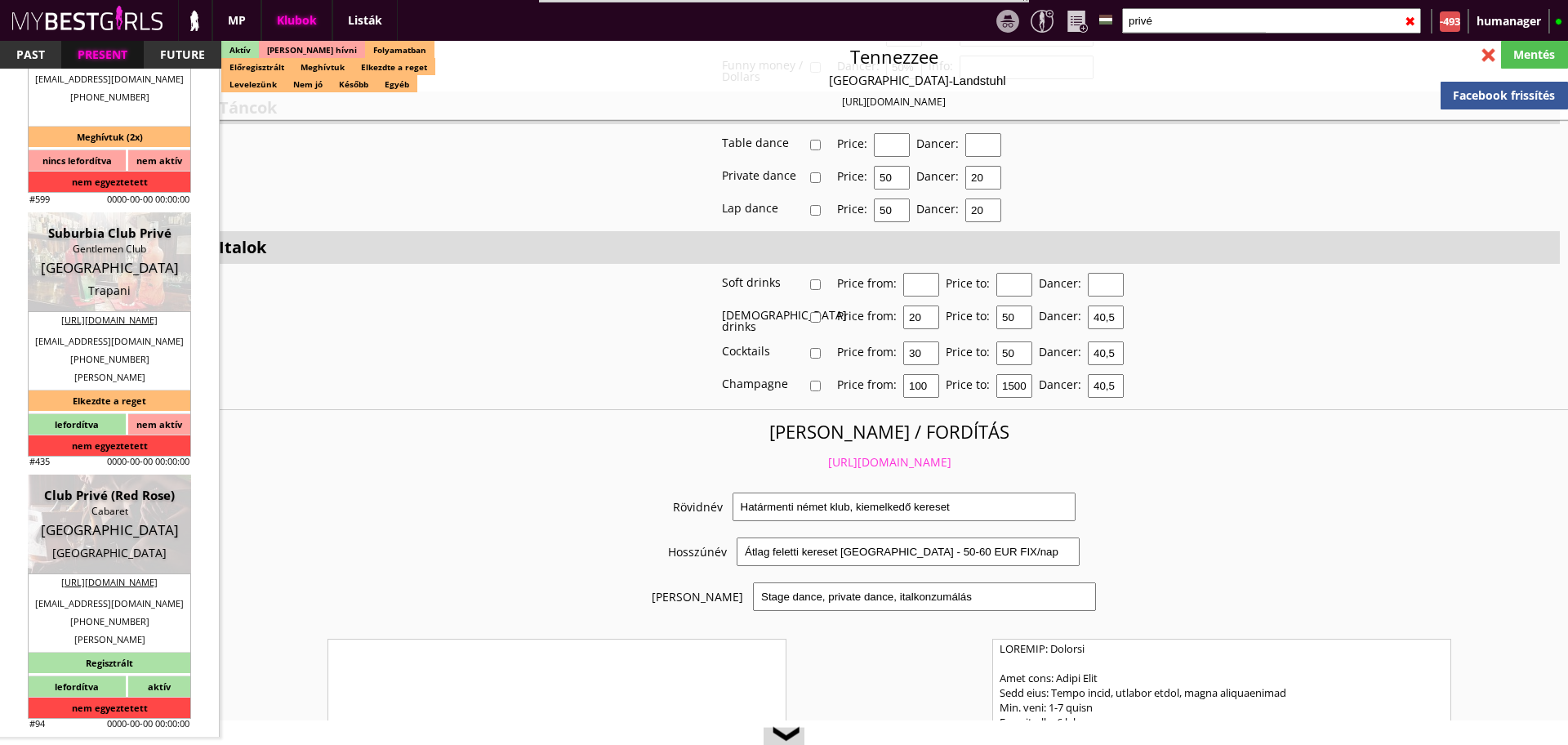
type input "3200"
type input "92.00"
type input "115.00"
select select "last day"
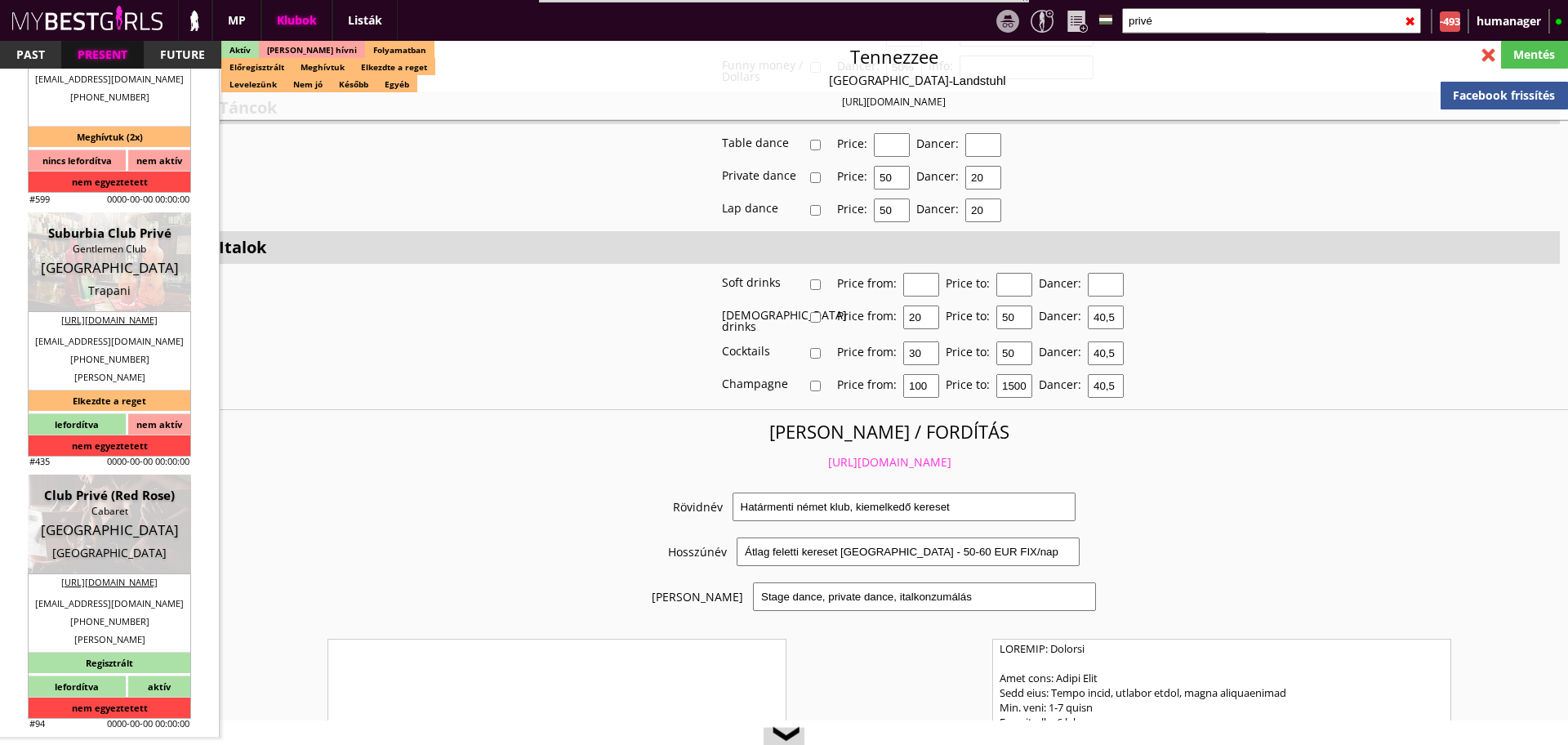
checkbox input "true"
type input "100"
checkbox input "false"
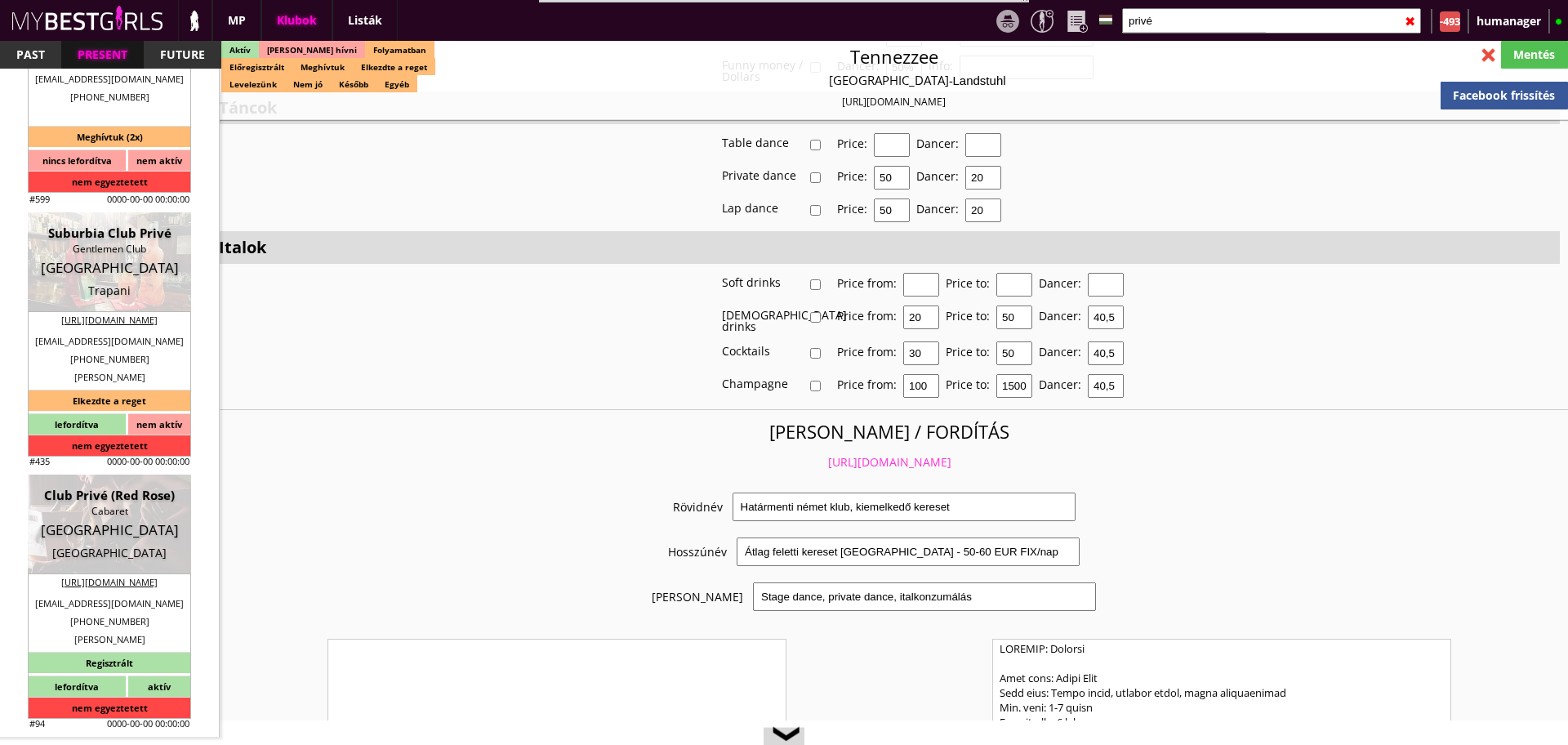
checkbox input "false"
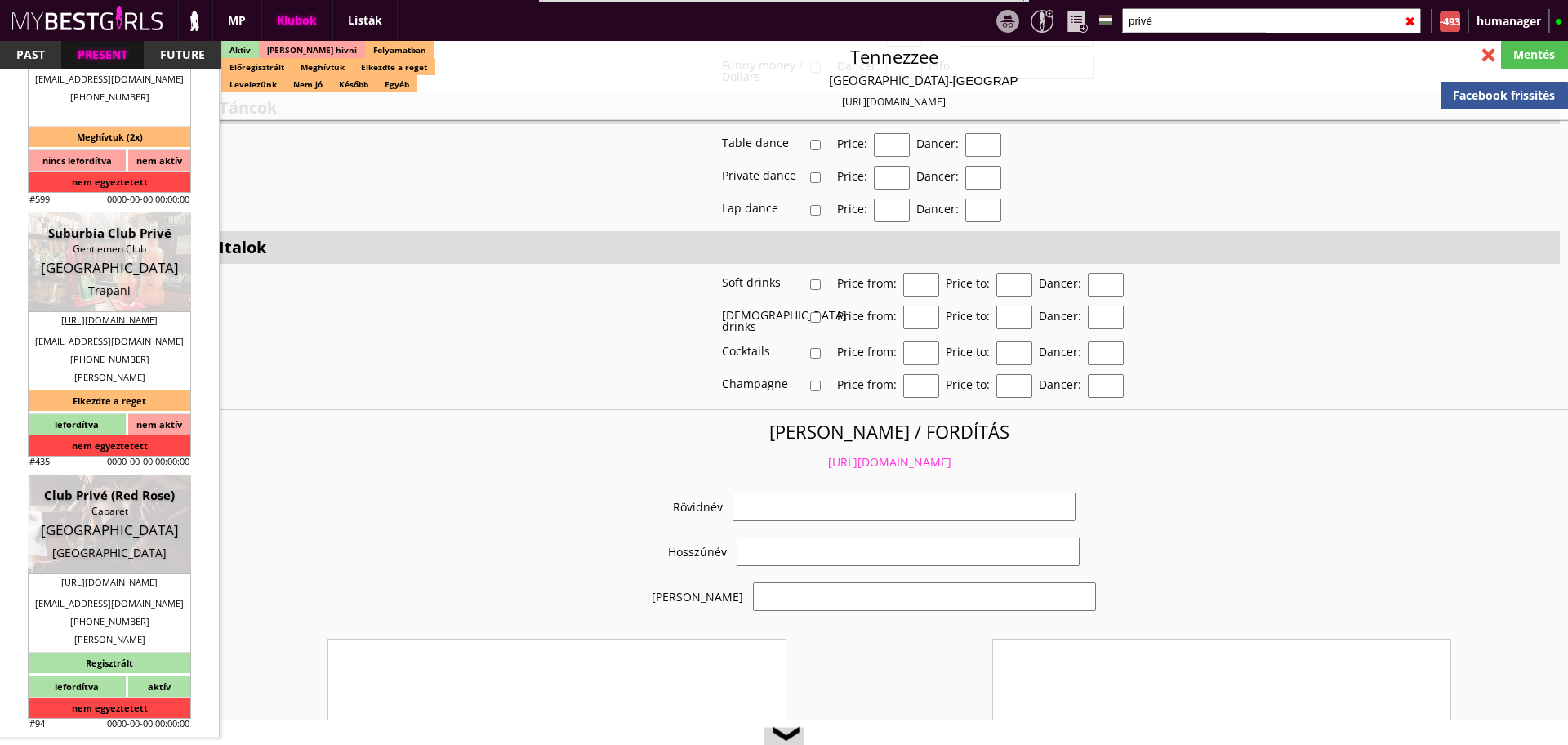
select select "info@club-prive.ch"
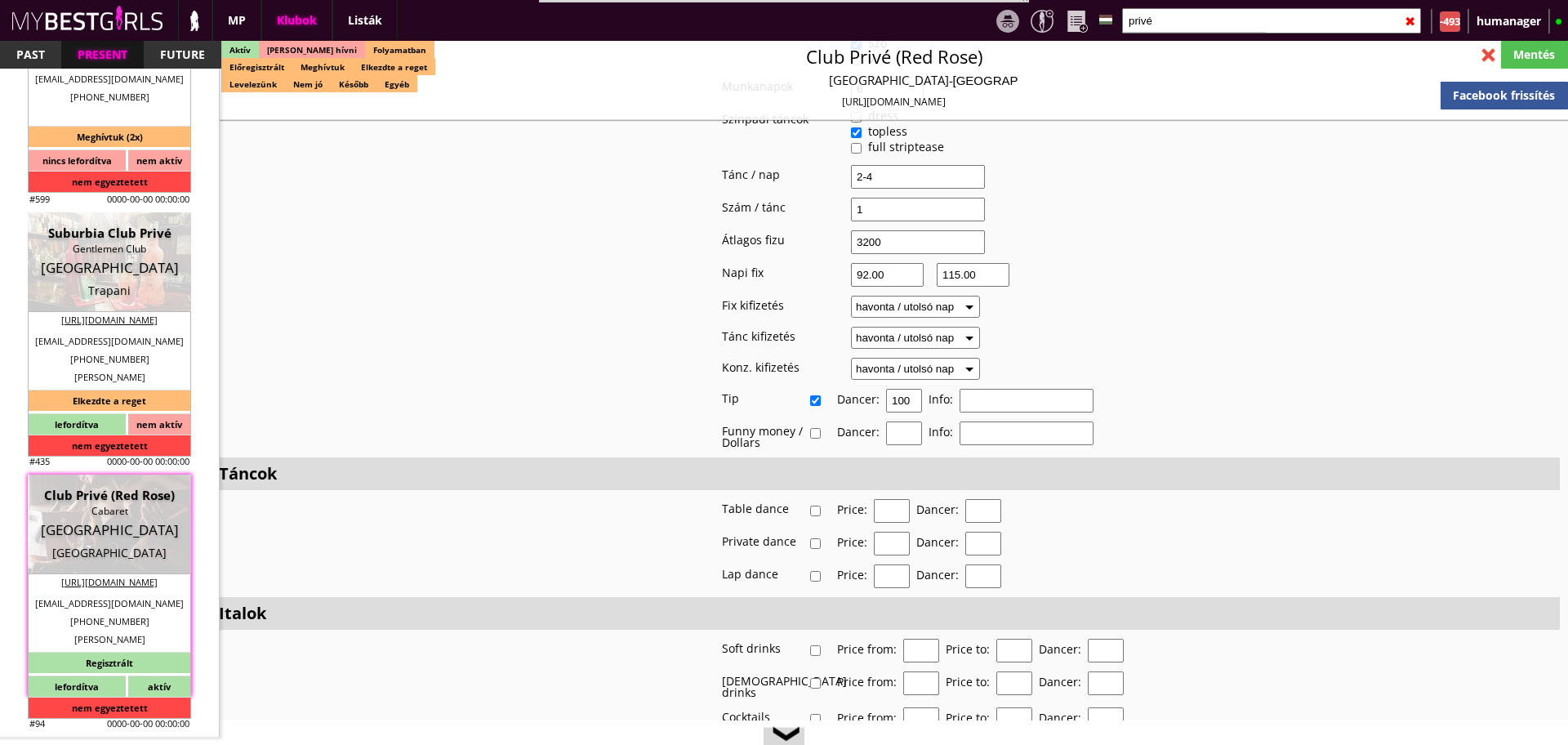
checkbox input "true"
type input "Táncosmunka Svájcban"
type input "Táncosmunka Svájcban- 115 CHF fix /nap"
type input "Stage dance, private dance, italkonzumálás"
type textarea "Country: Switzerland Club type: Nightclub Work type: Table dance, private dance…"
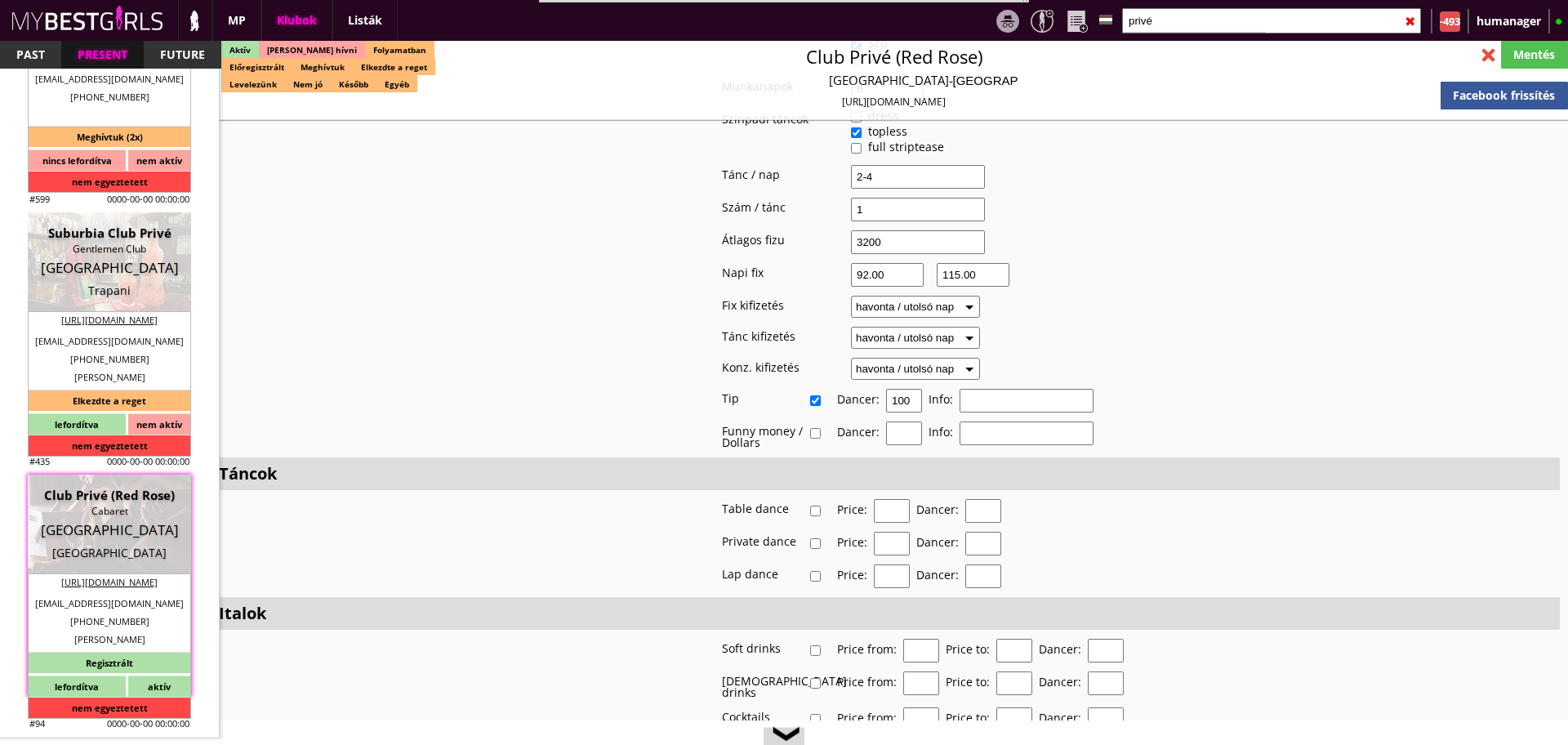
scroll to position [3369, 0]
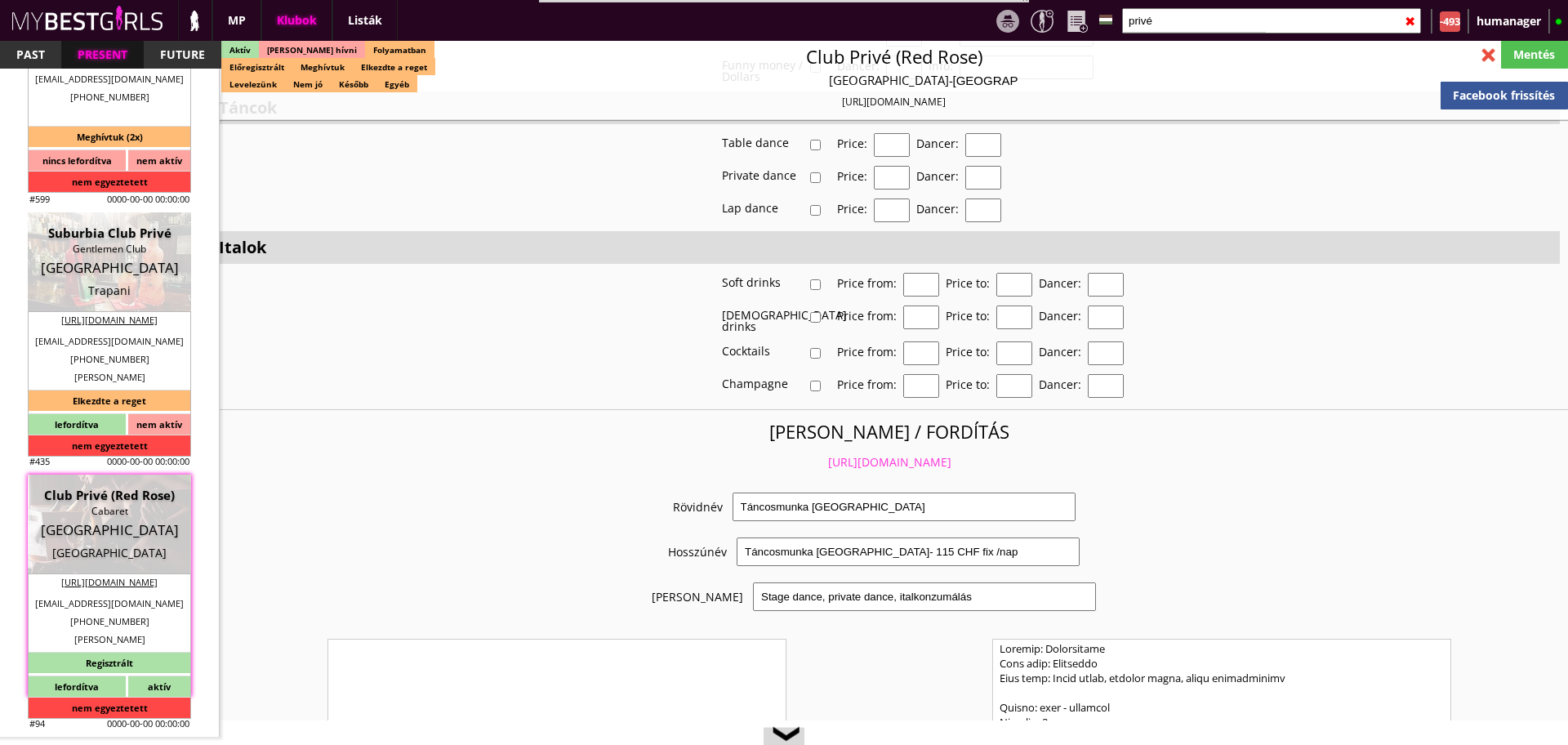
click at [833, 454] on link "https://mybestgirls.com/tancosmunka-svajcban--" at bounding box center [890, 462] width 123 height 16
click at [1204, 30] on input "privé" at bounding box center [1271, 21] width 299 height 25
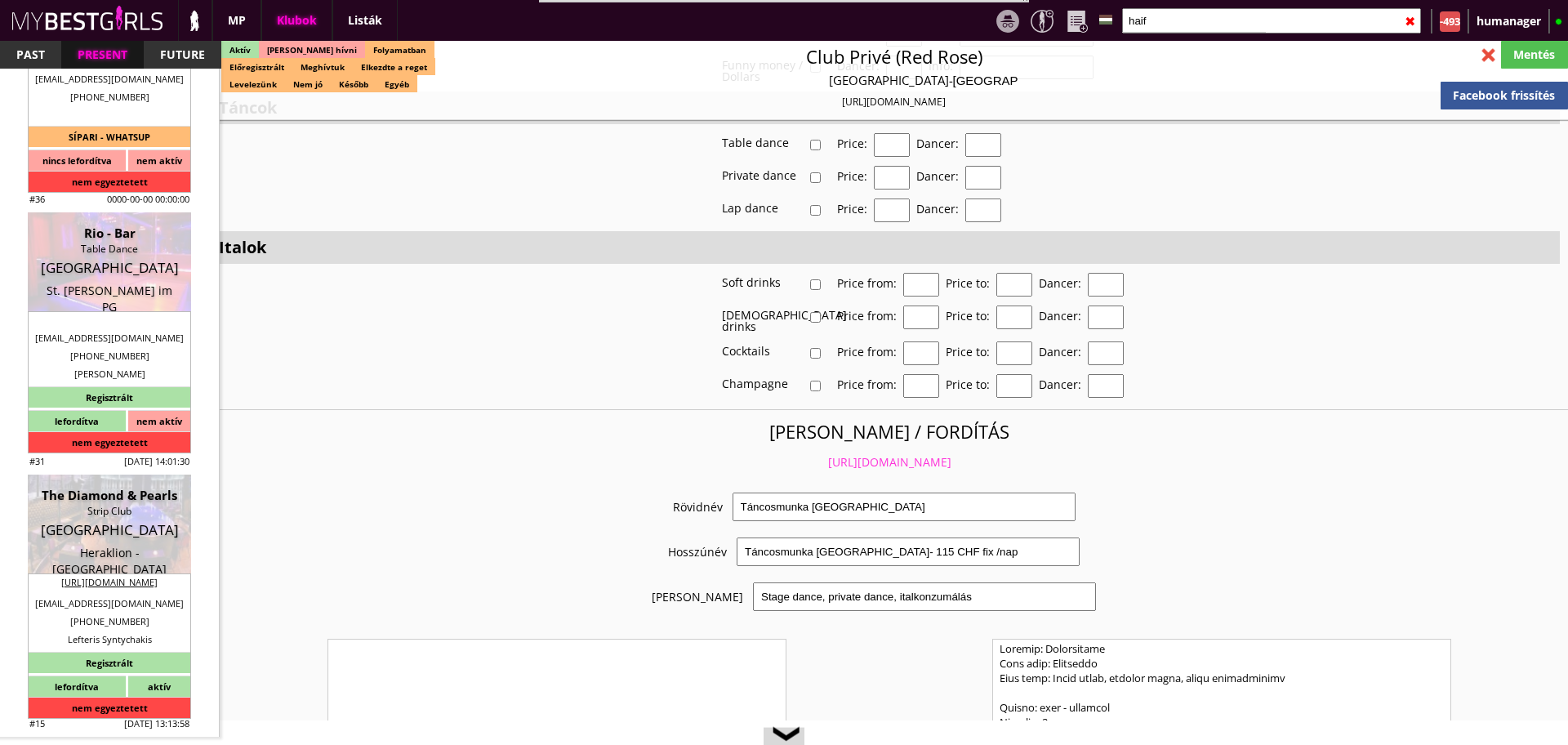
scroll to position [0, 0]
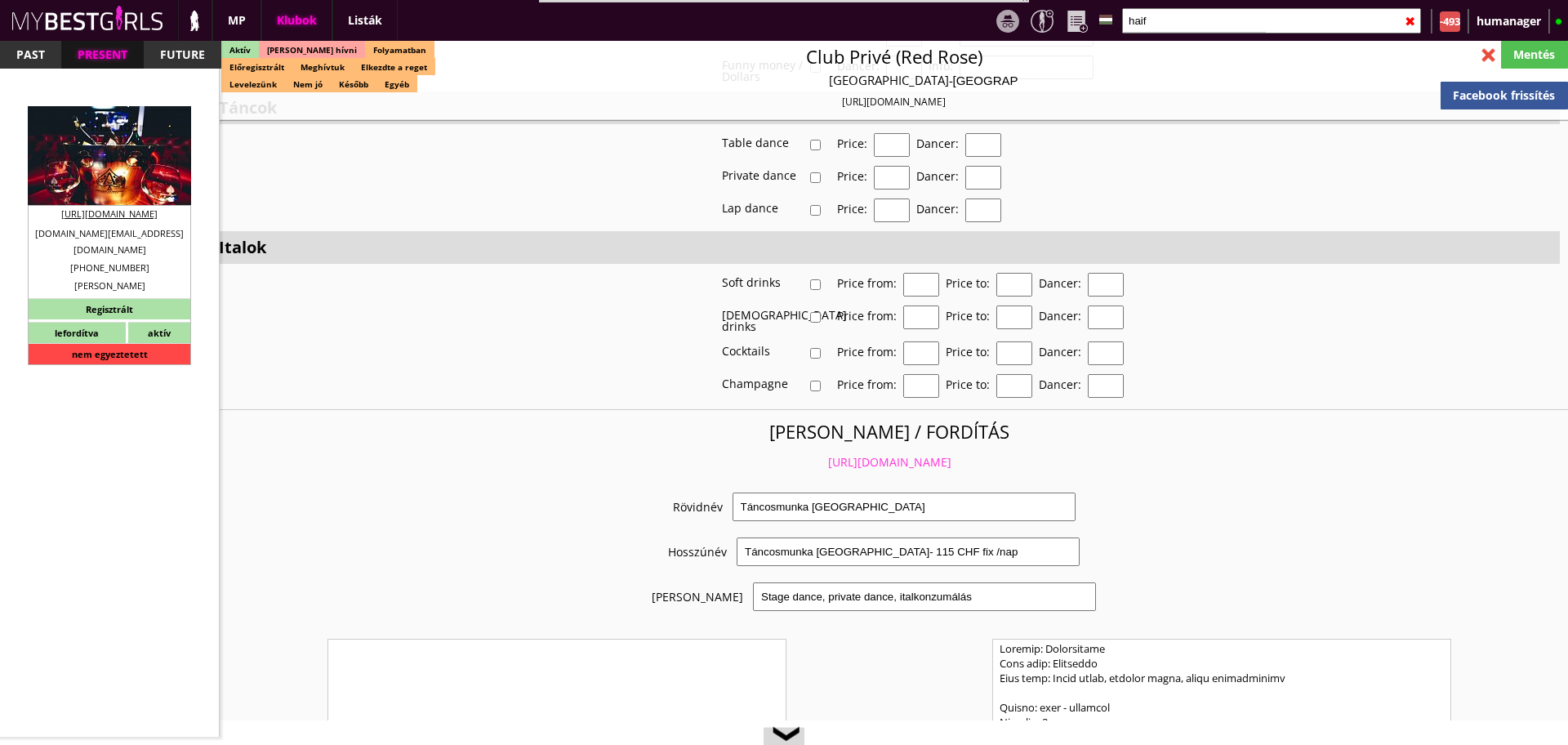
type input "haif"
click at [76, 178] on div "[GEOGRAPHIC_DATA]" at bounding box center [109, 185] width 139 height 17
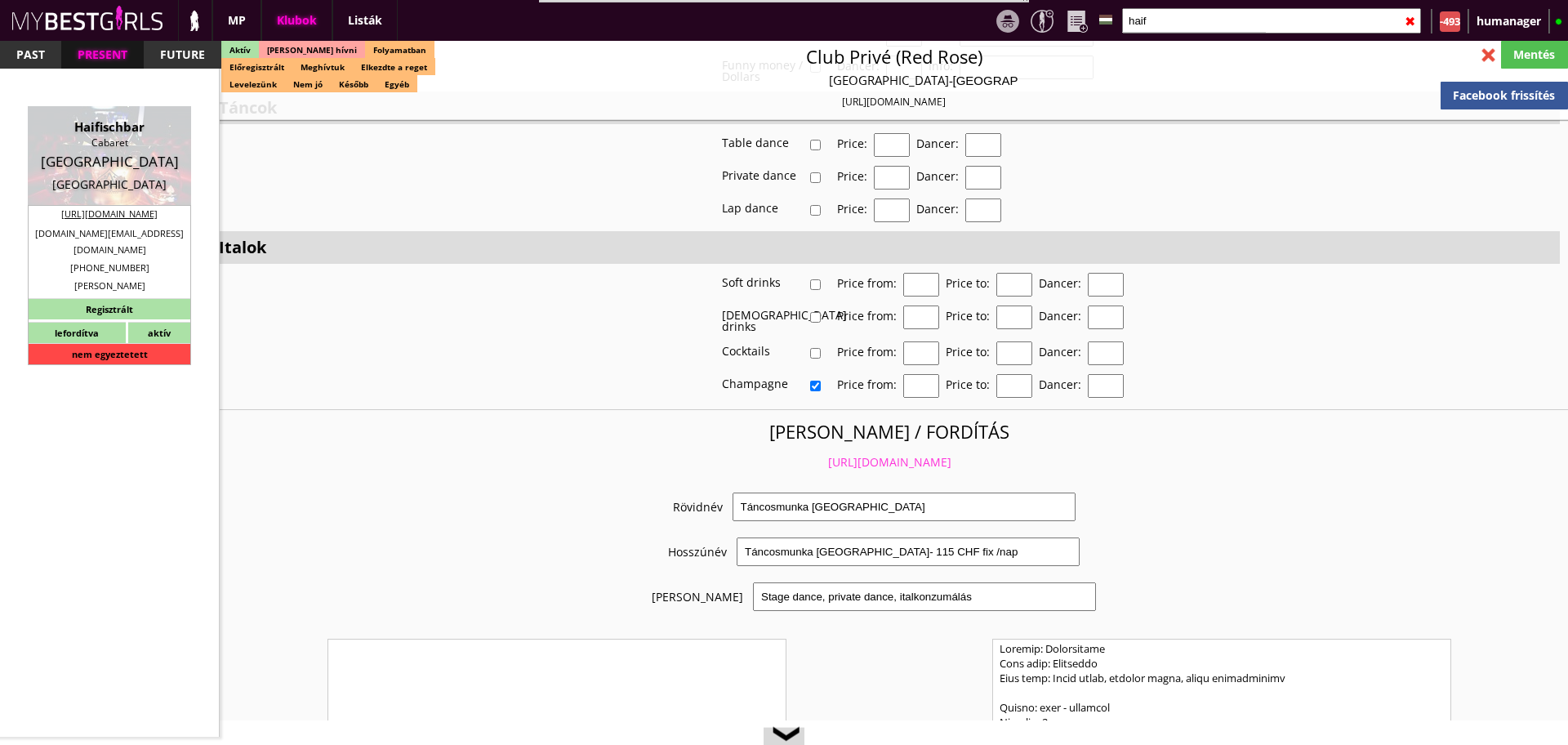
type input "[GEOGRAPHIC_DATA]"
checkbox input "false"
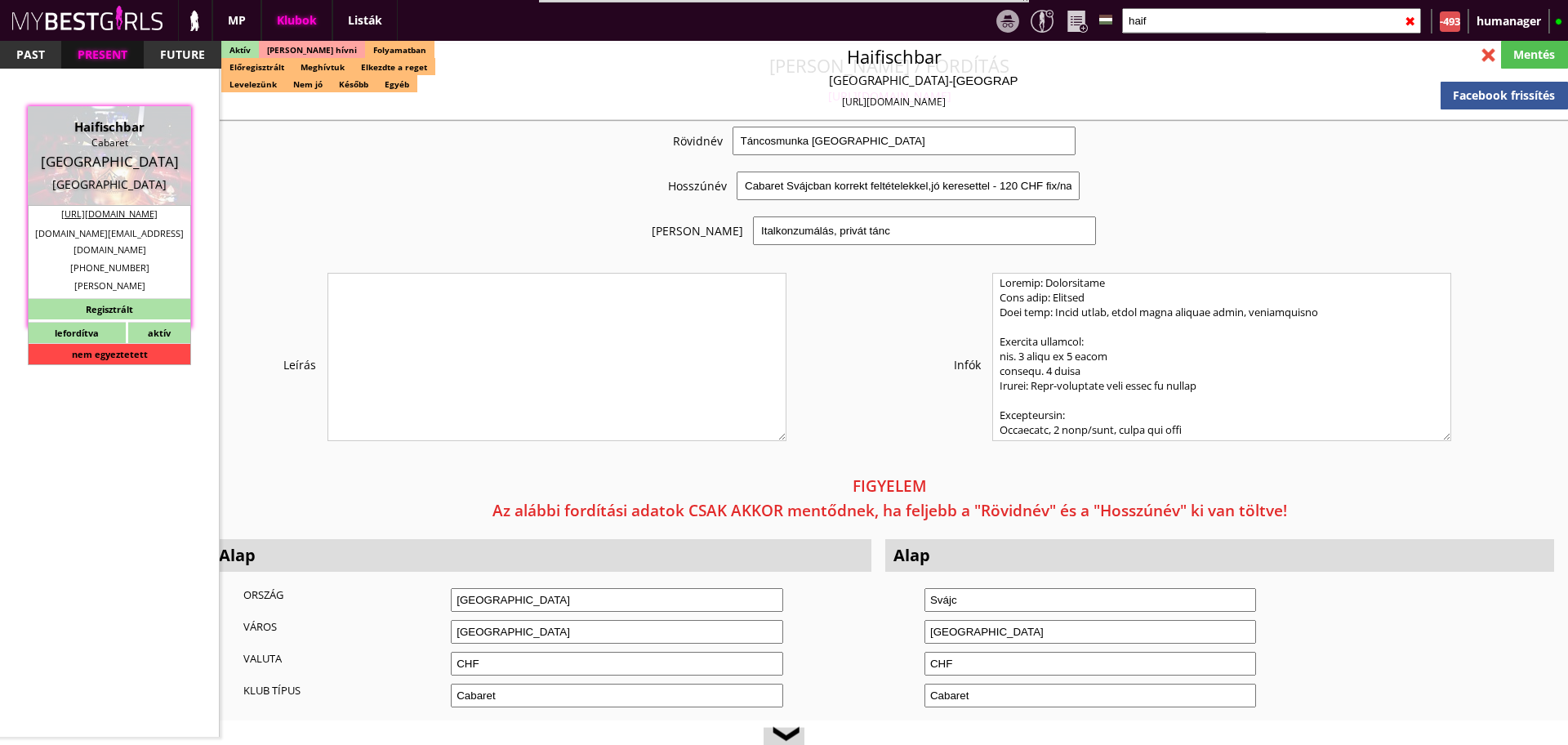
scroll to position [3003, 0]
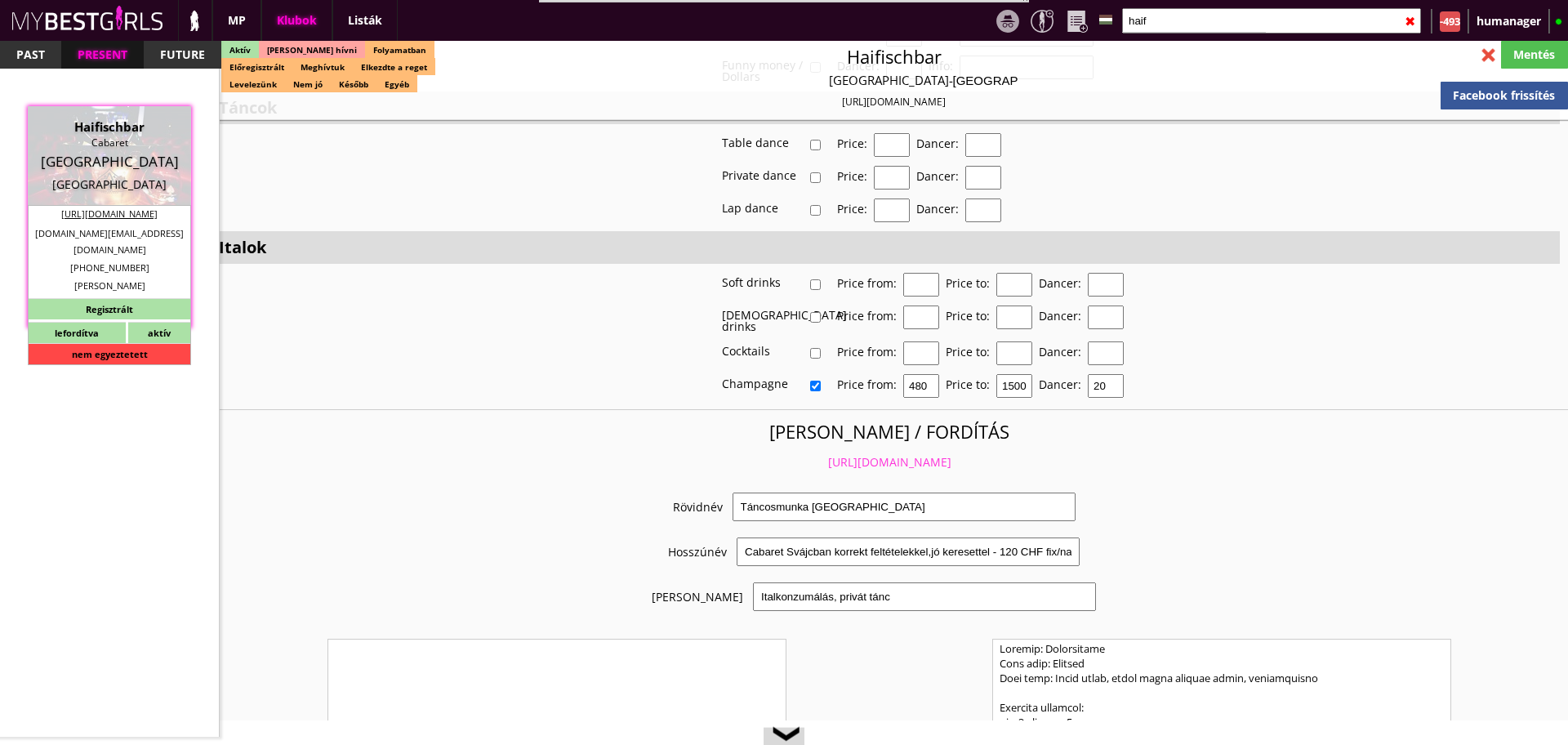
click at [857, 454] on link "https://mybestgirls.com/tancosmunka-svajcban--------" at bounding box center [890, 462] width 123 height 16
click at [1170, 22] on input "haif" at bounding box center [1271, 21] width 299 height 25
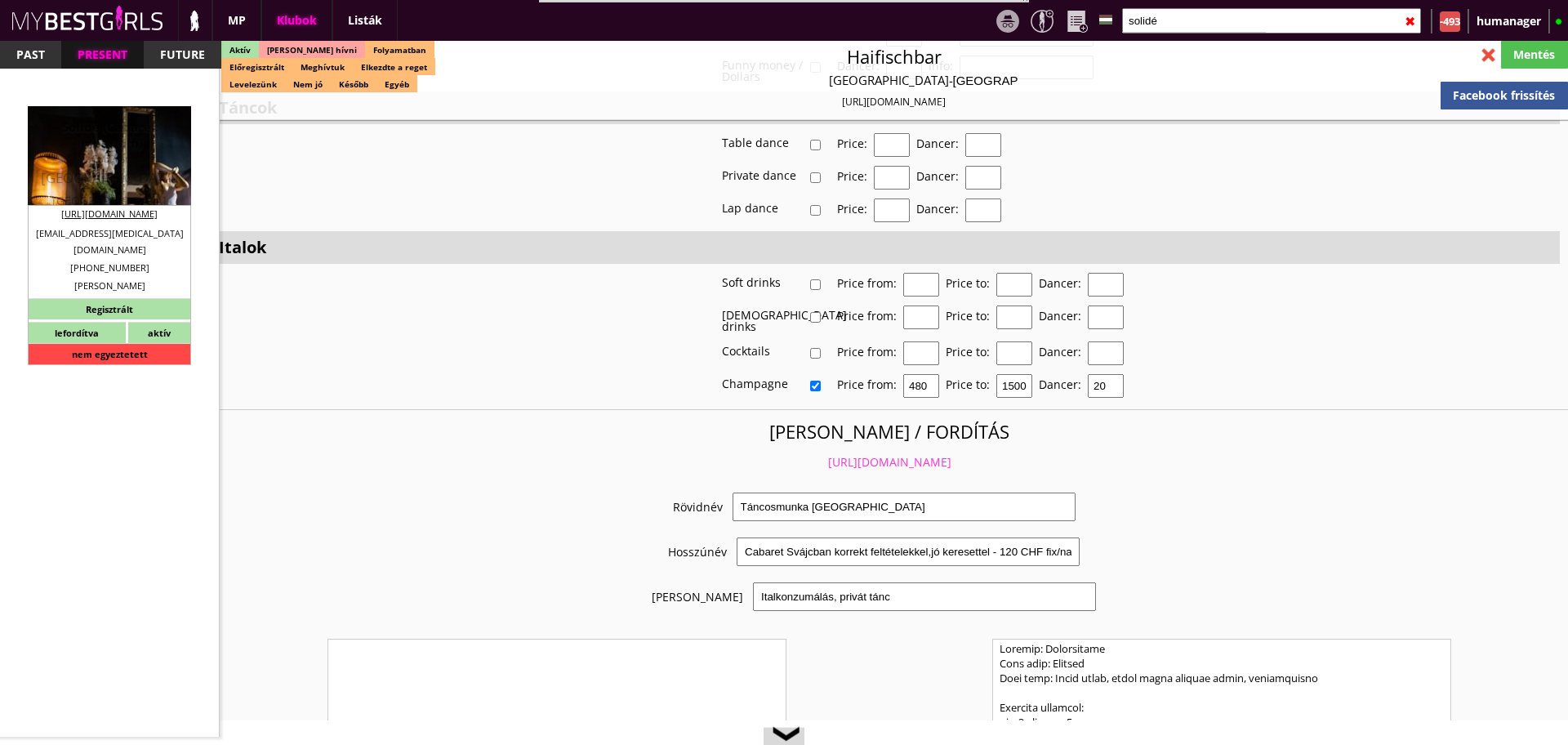
click at [132, 156] on div "Cabaret" at bounding box center [109, 159] width 139 height 17
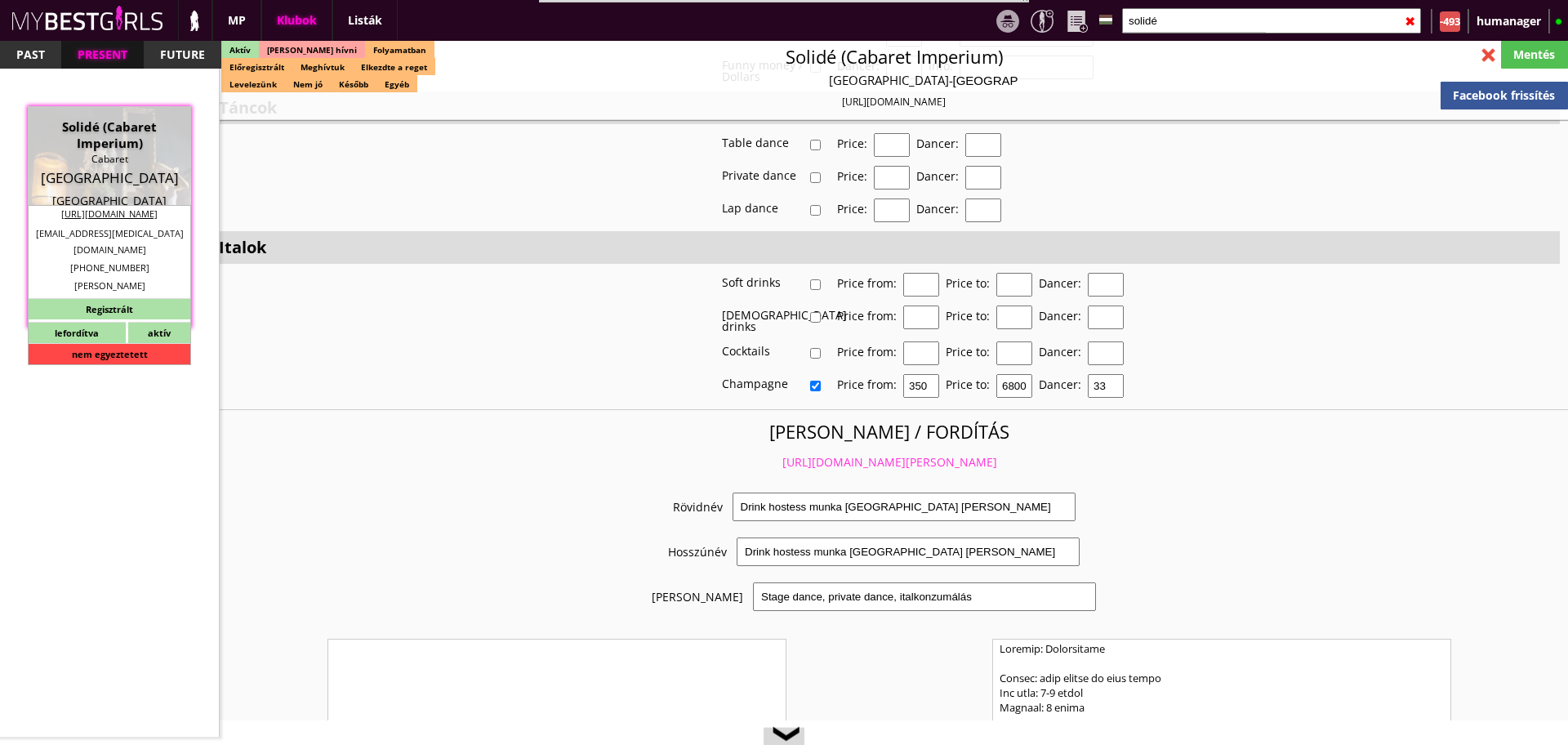
click at [851, 454] on link "https://mybestgirls.com/drink-hostess-munka-zurich-mellett" at bounding box center [890, 462] width 215 height 16
click at [1186, 29] on input "solidé" at bounding box center [1271, 21] width 299 height 25
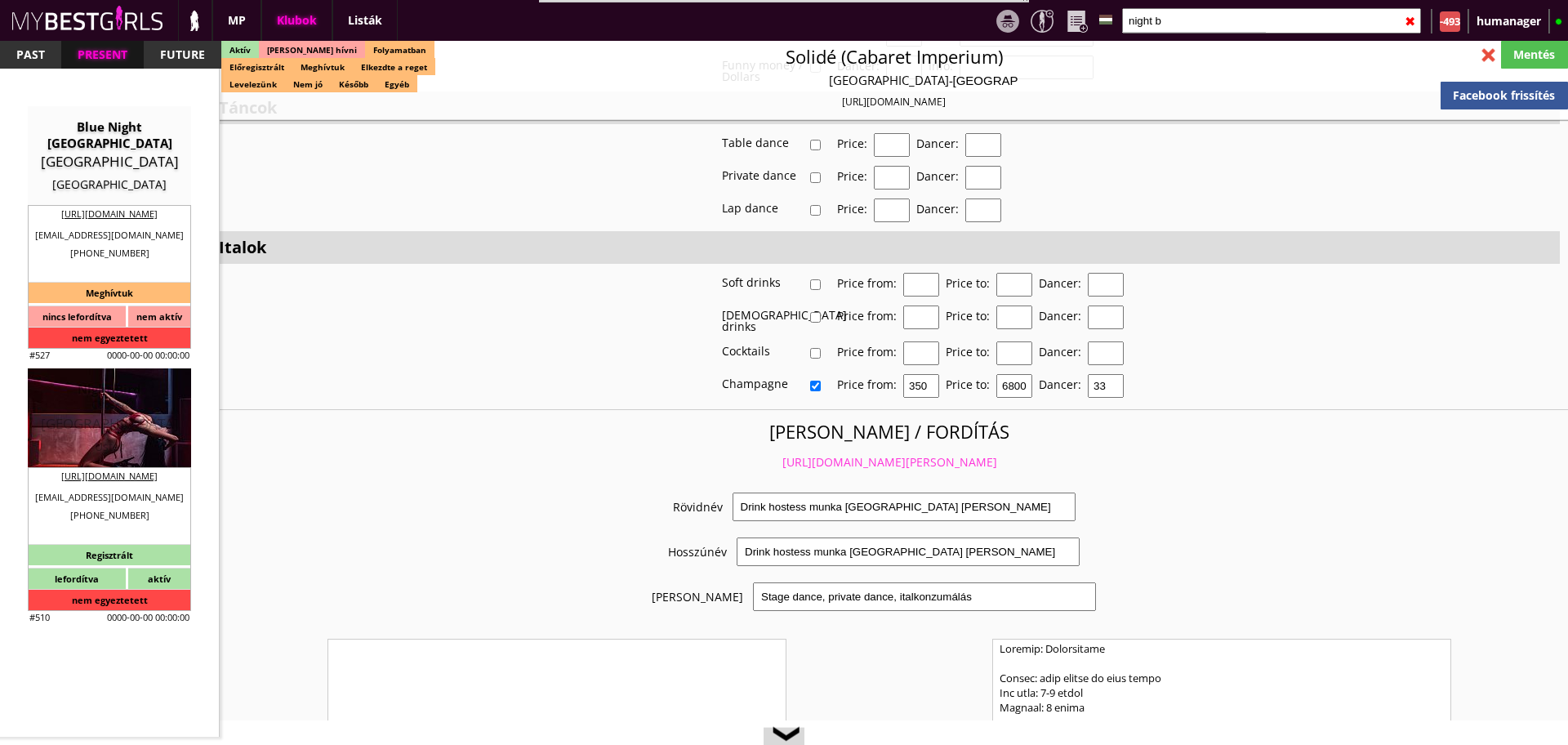
click at [120, 416] on div "[GEOGRAPHIC_DATA]" at bounding box center [109, 424] width 139 height 17
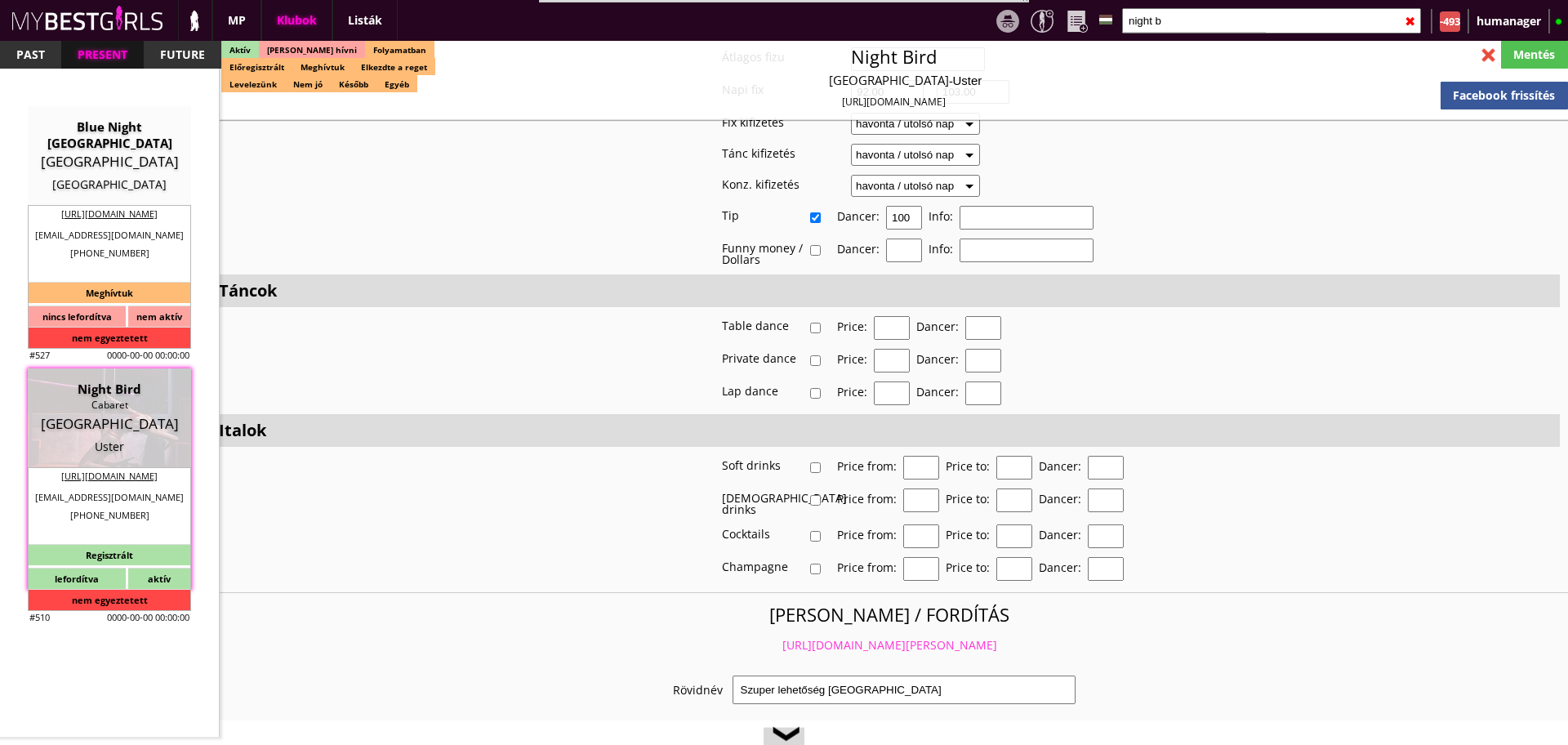
scroll to position [3186, 0]
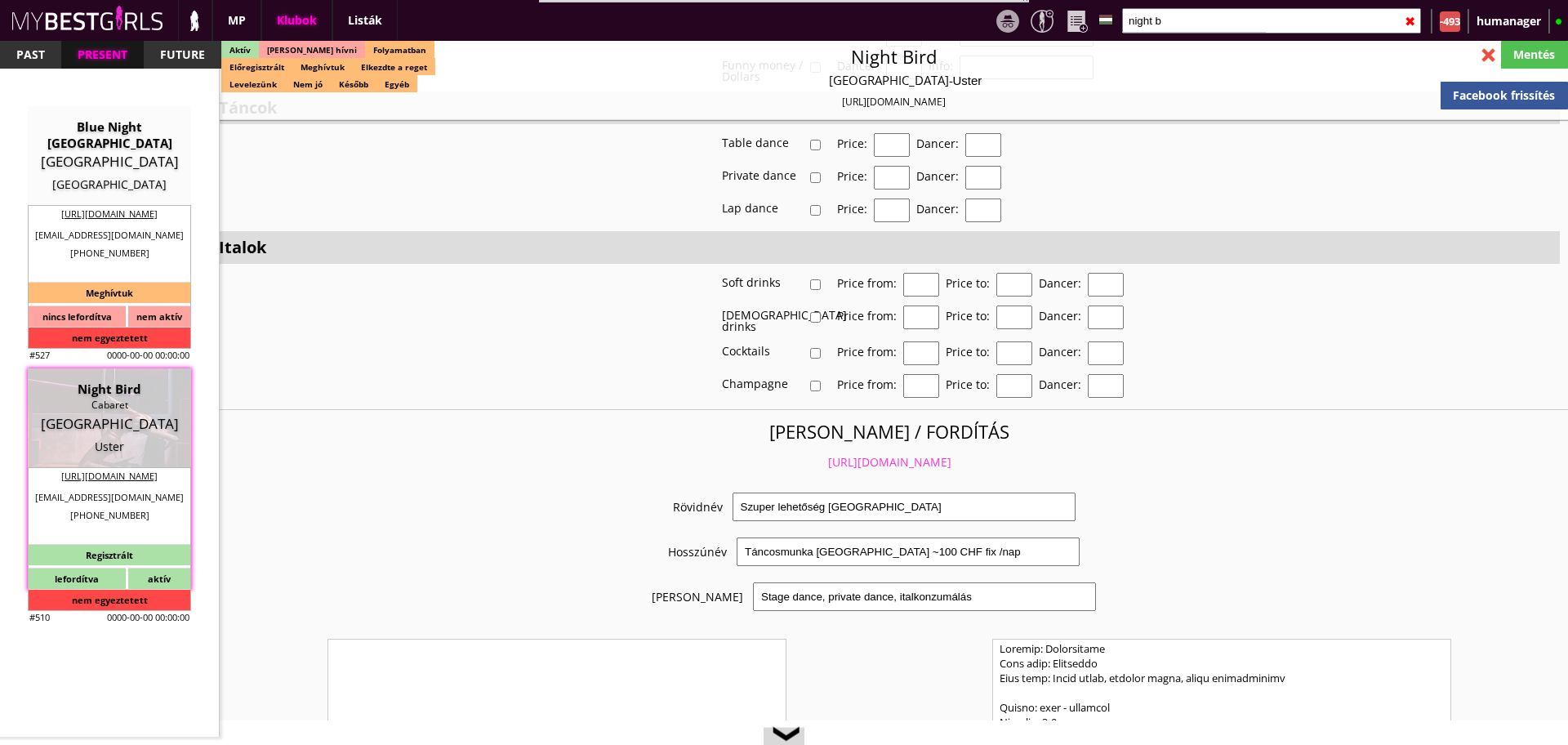
click at [869, 454] on link "https://mybestgirls.com/szuper-lehetoseg-svajcban" at bounding box center [890, 462] width 123 height 16
click at [1156, 30] on input "night b" at bounding box center [1271, 21] width 299 height 25
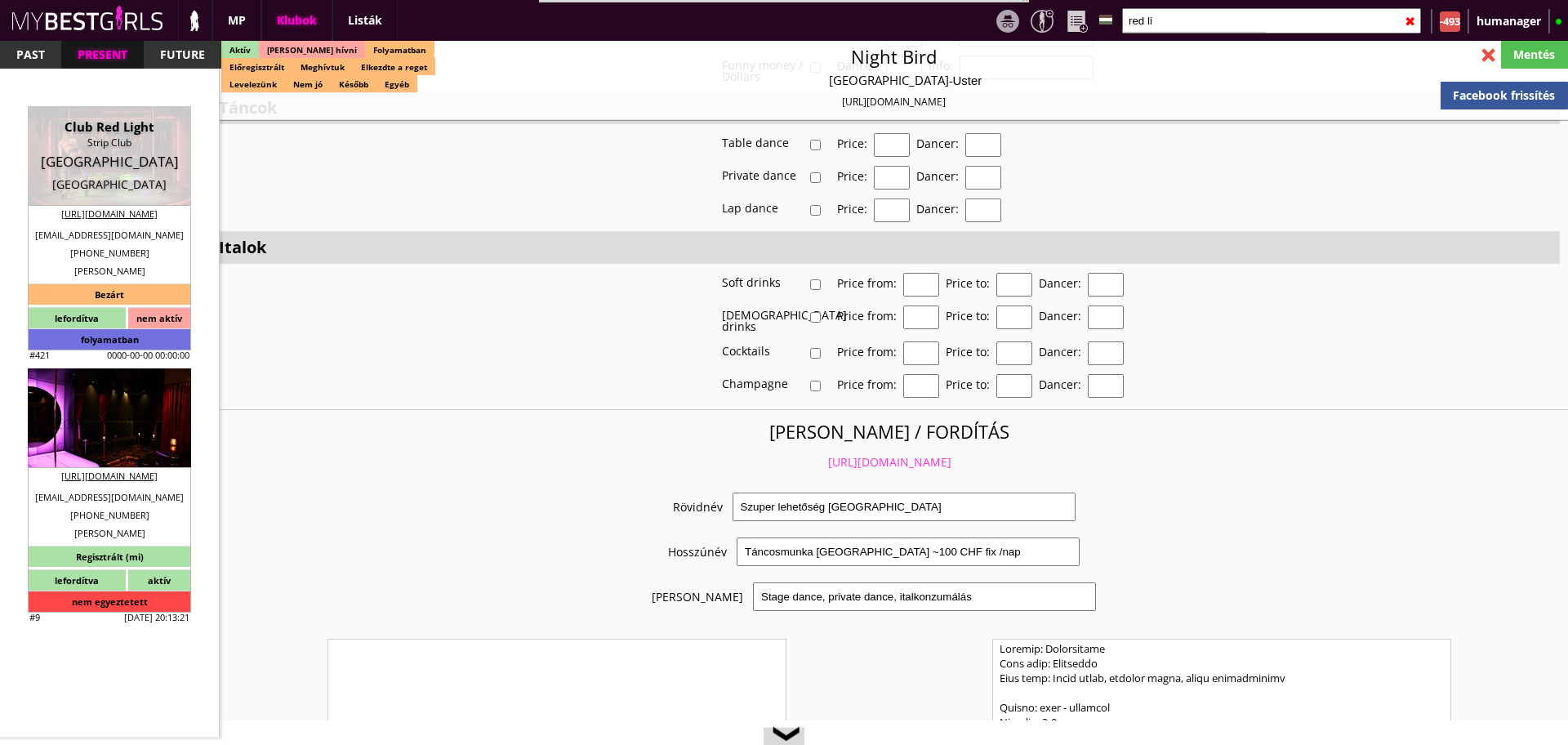
click at [135, 400] on div "Cabaret" at bounding box center [109, 406] width 139 height 17
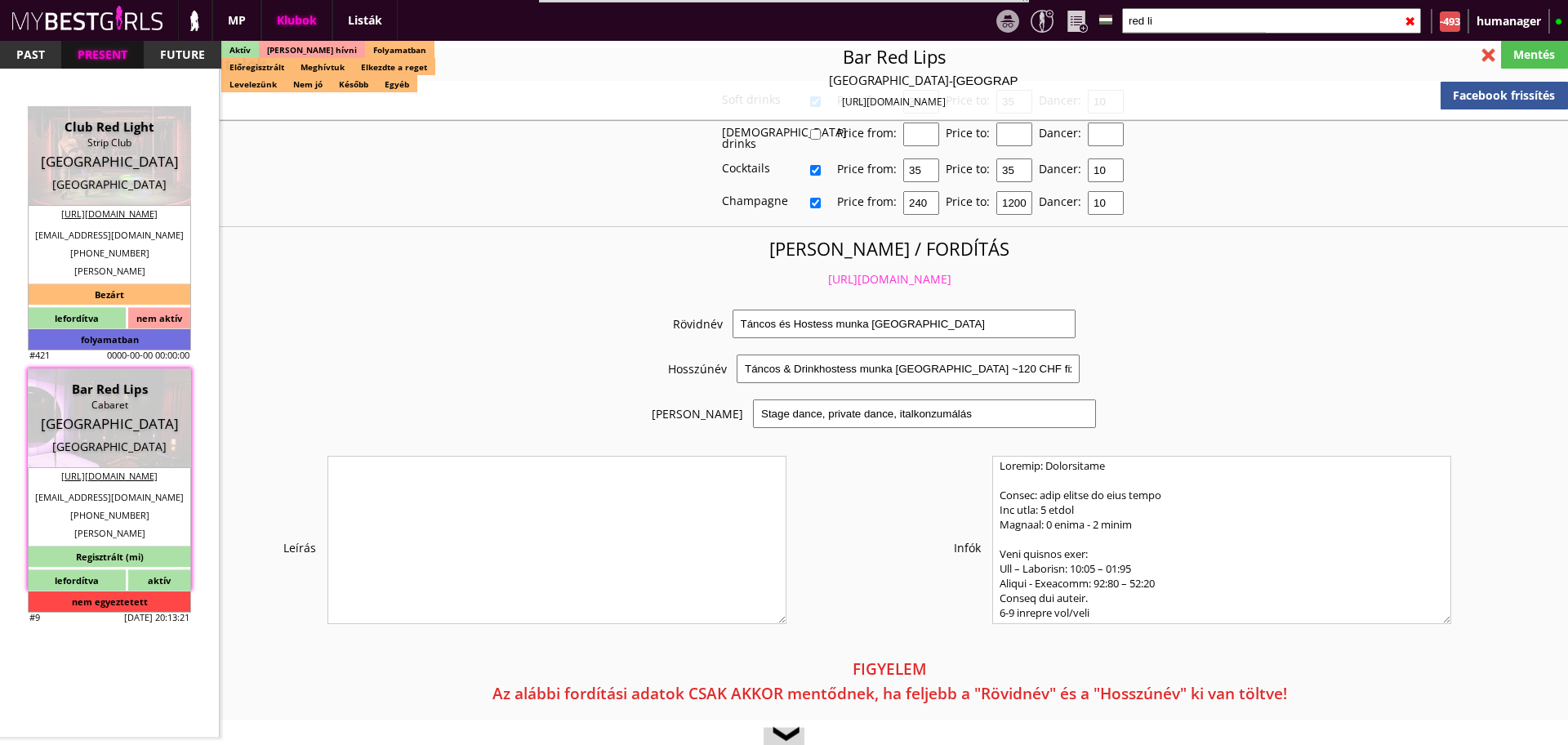
scroll to position [3003, 0]
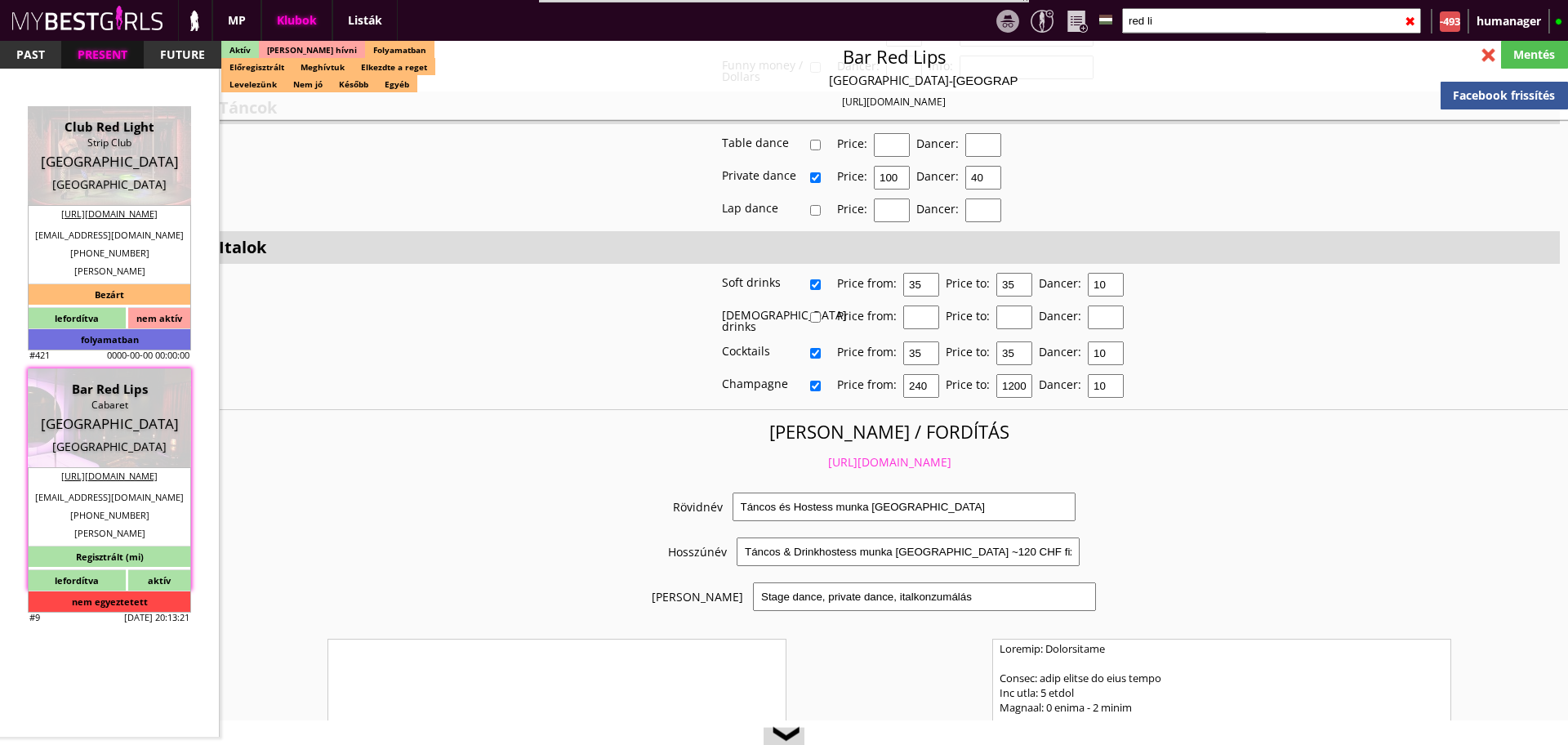
click at [831, 454] on link "https://mybestgirls.com/tancos-es-hostess-munka-svajcban------" at bounding box center [890, 462] width 123 height 16
click at [1171, 20] on input "red li" at bounding box center [1271, 21] width 299 height 25
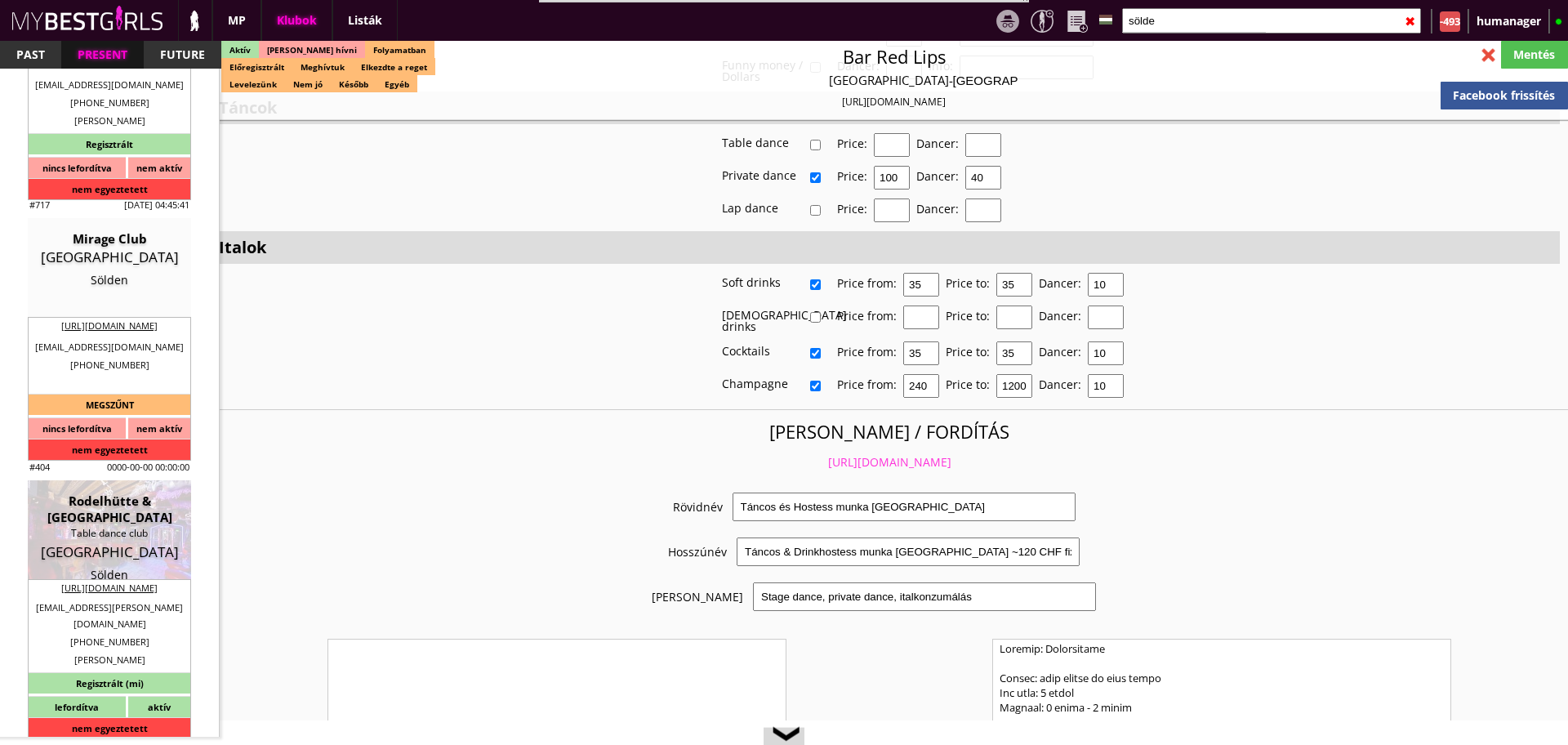
scroll to position [156, 0]
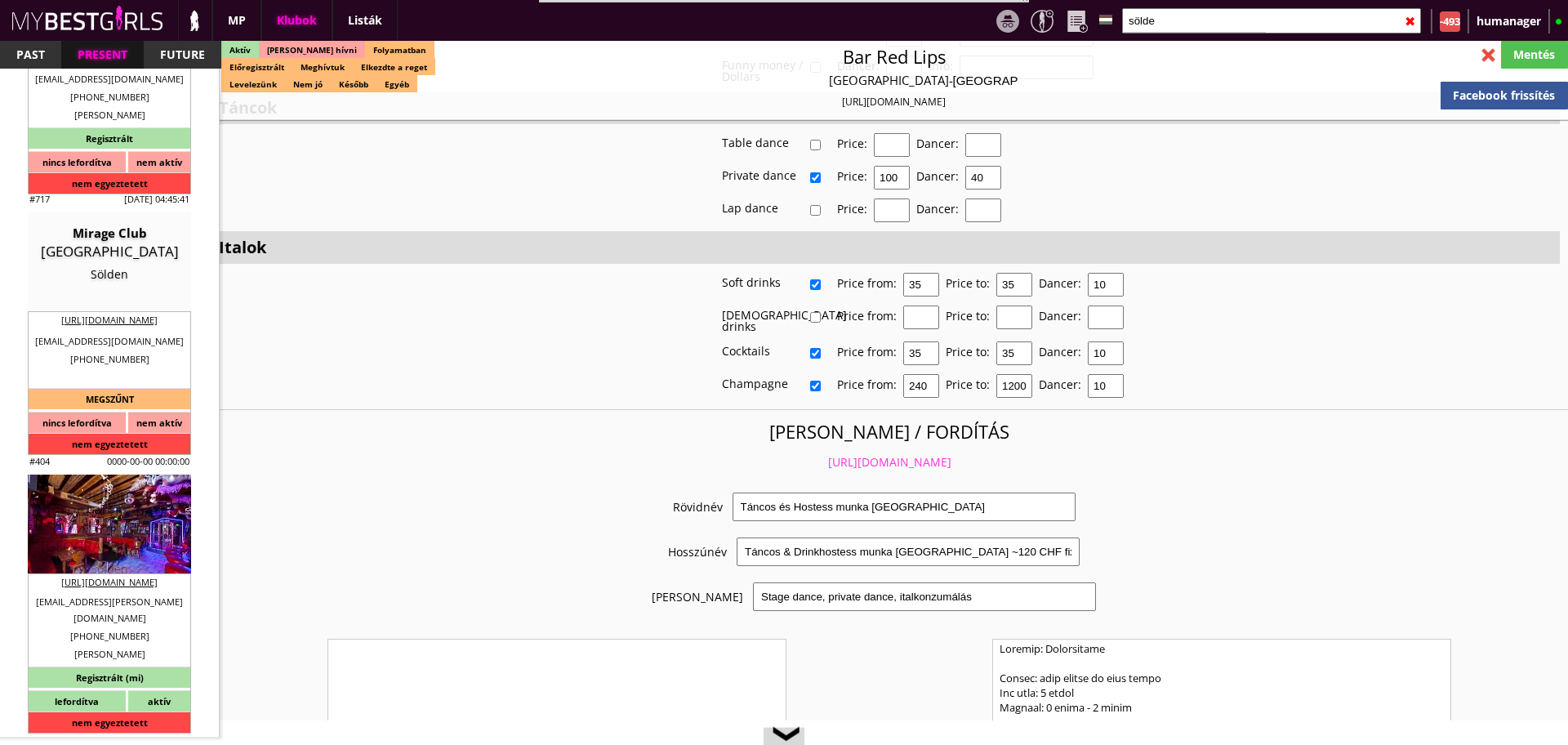
click at [106, 505] on div "Rodelhütte & [GEOGRAPHIC_DATA]" at bounding box center [109, 503] width 139 height 33
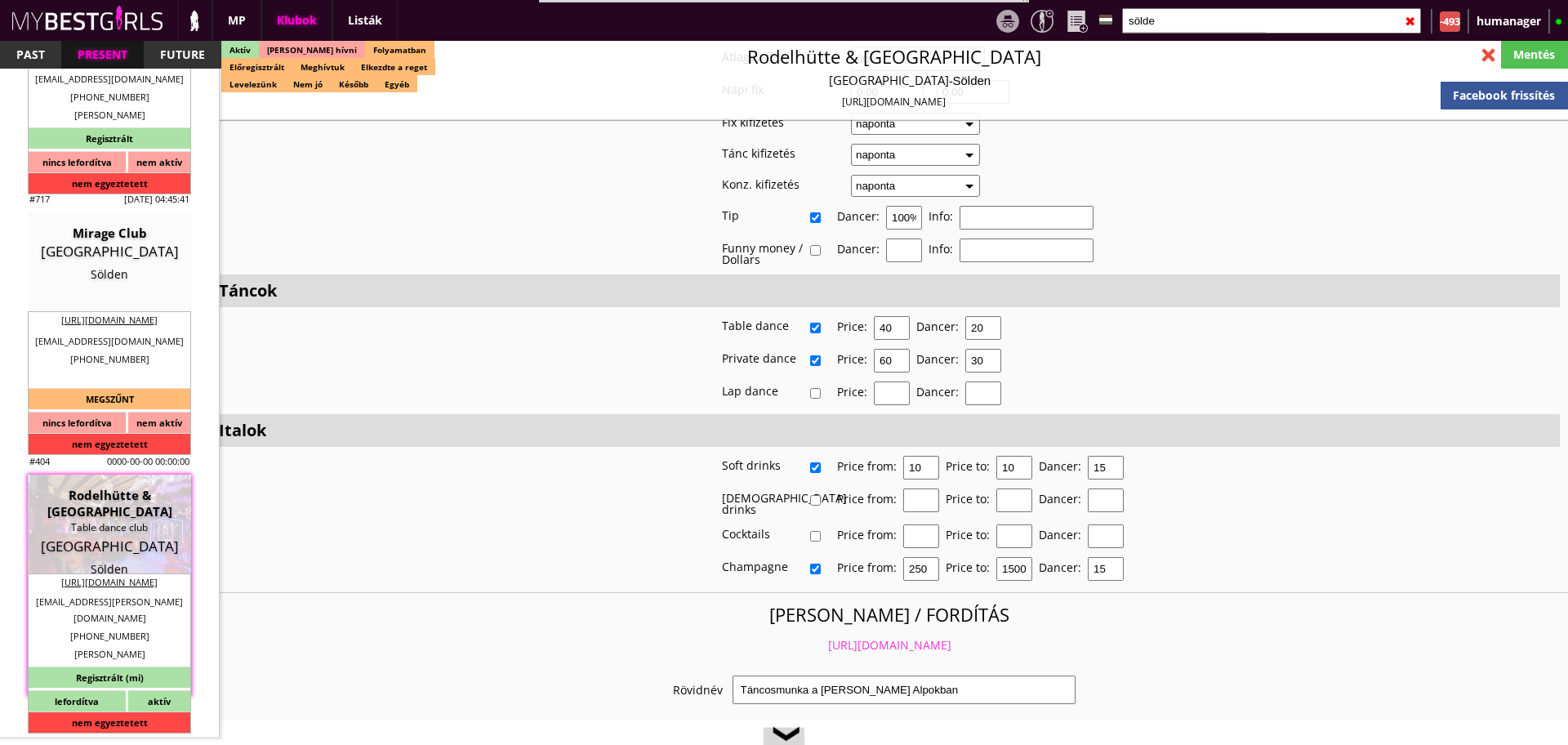
scroll to position [3186, 0]
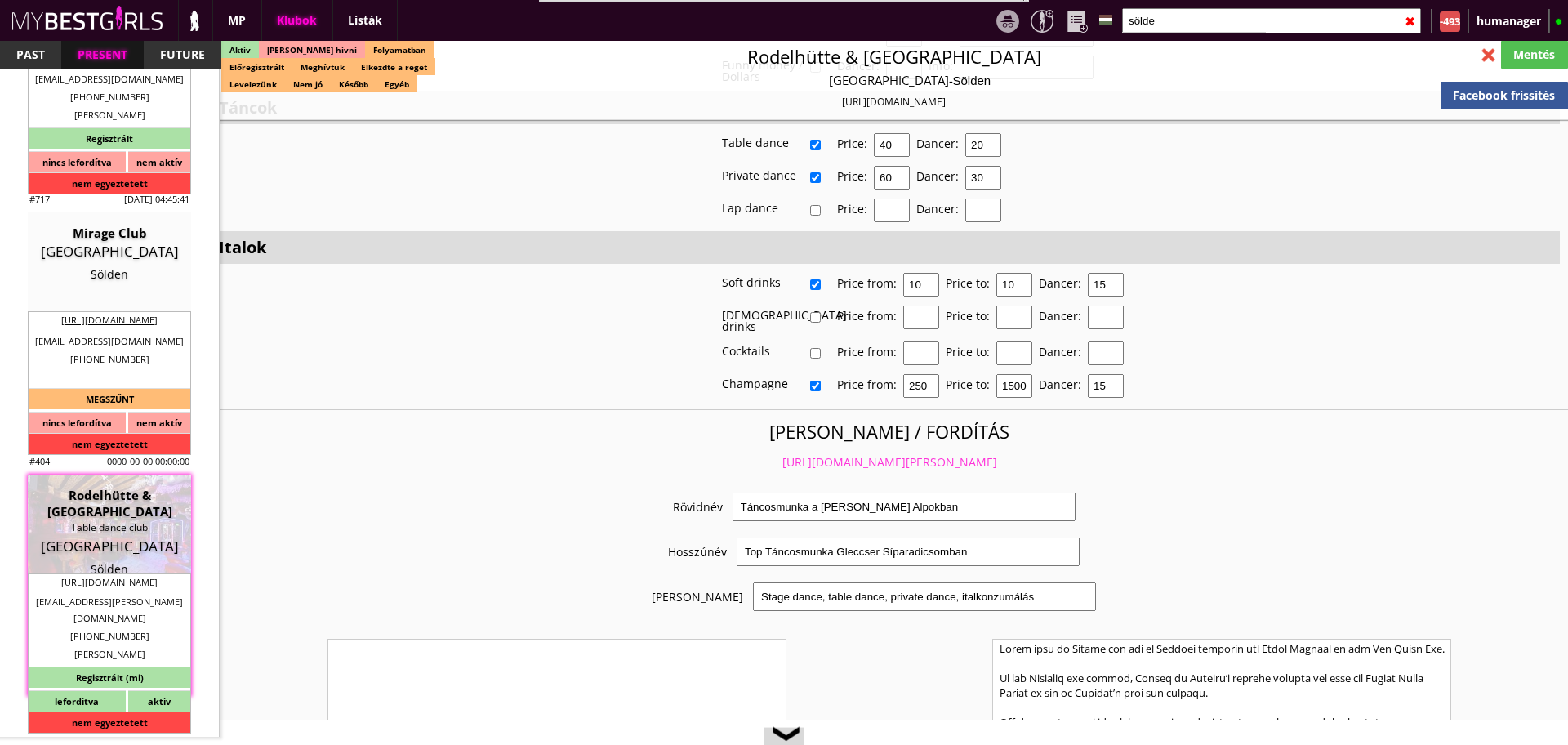
click at [783, 454] on link "https://mybestgirls.com/tancosmunka-a-tiroli-alpokban" at bounding box center [890, 462] width 215 height 16
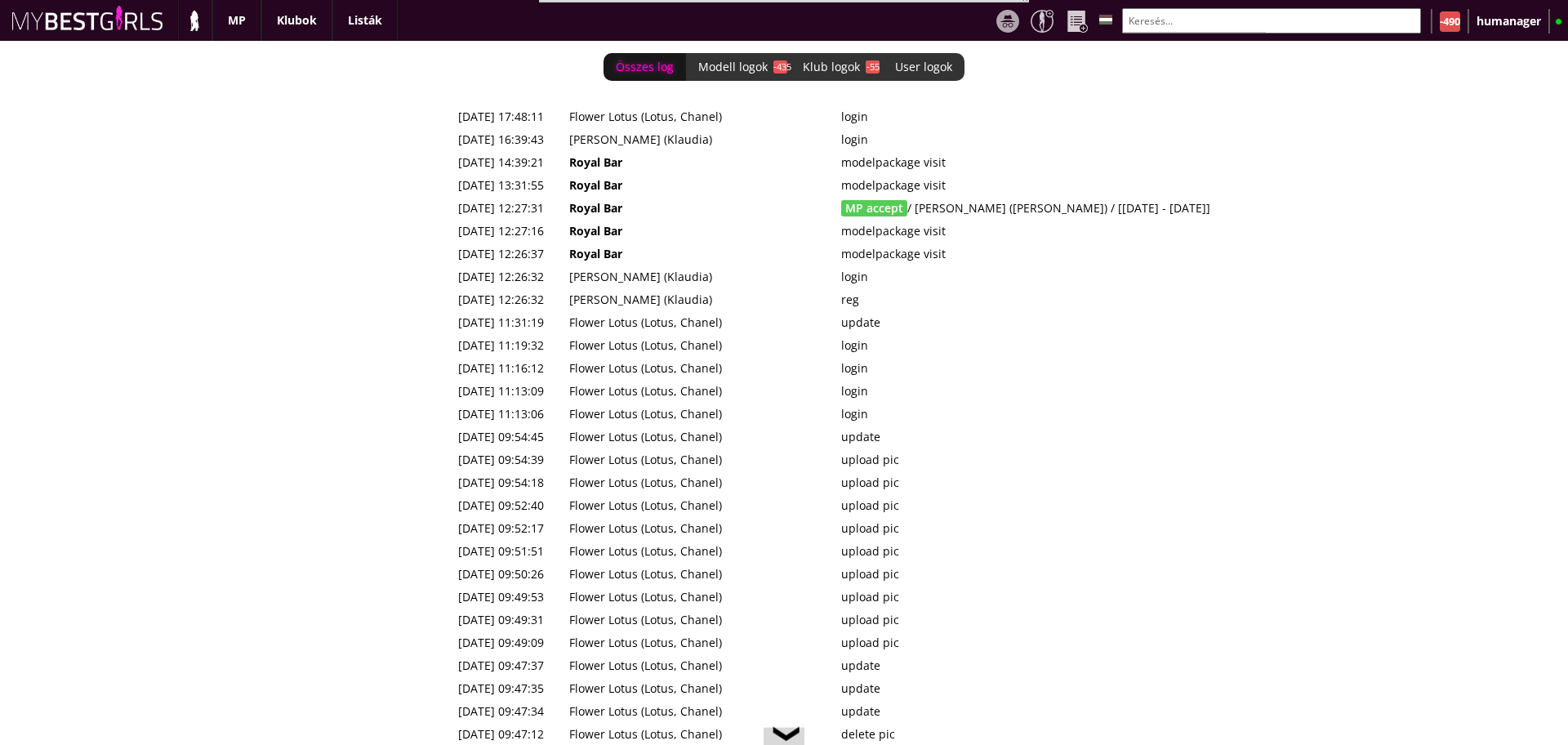
scroll to position [0, 7137]
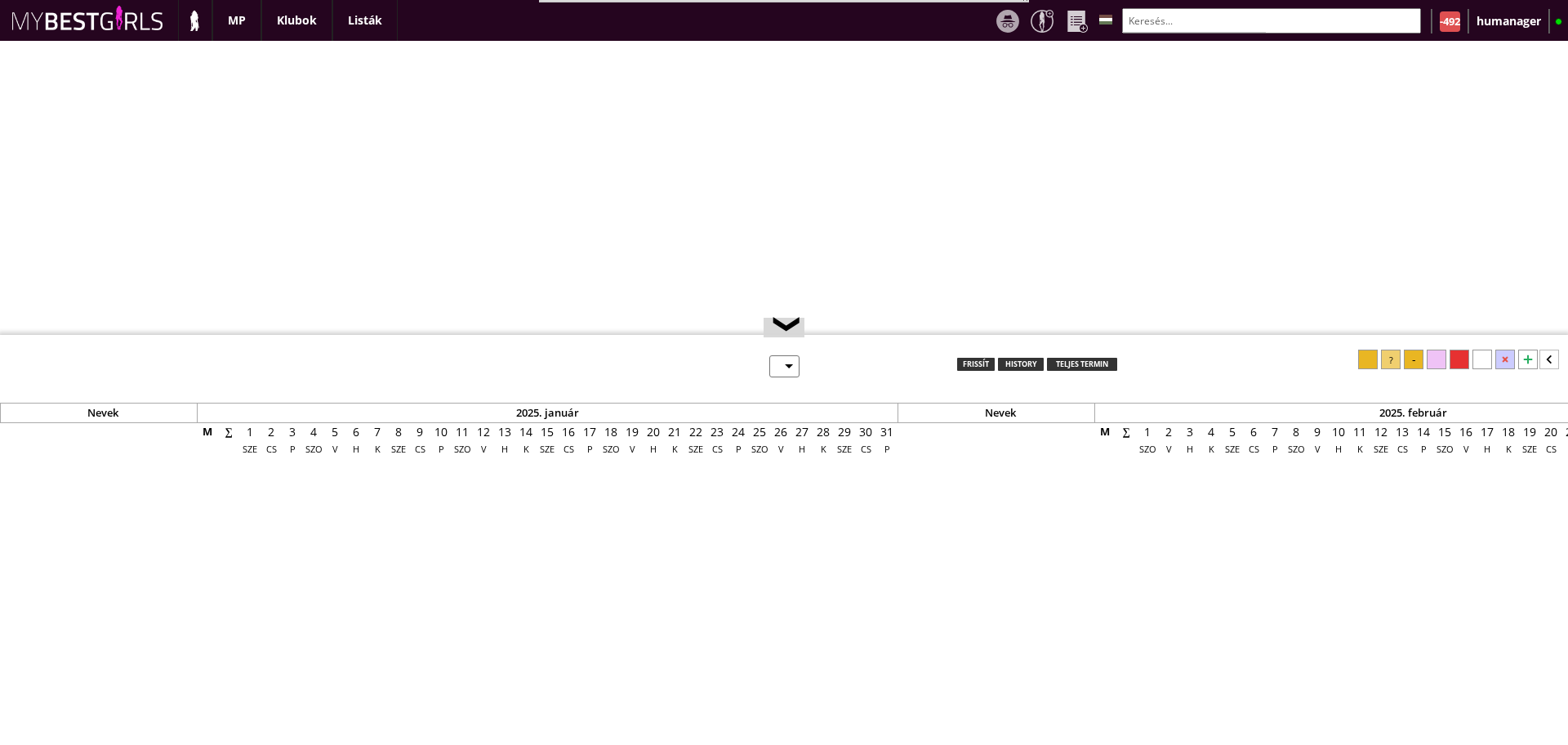
select select "0"
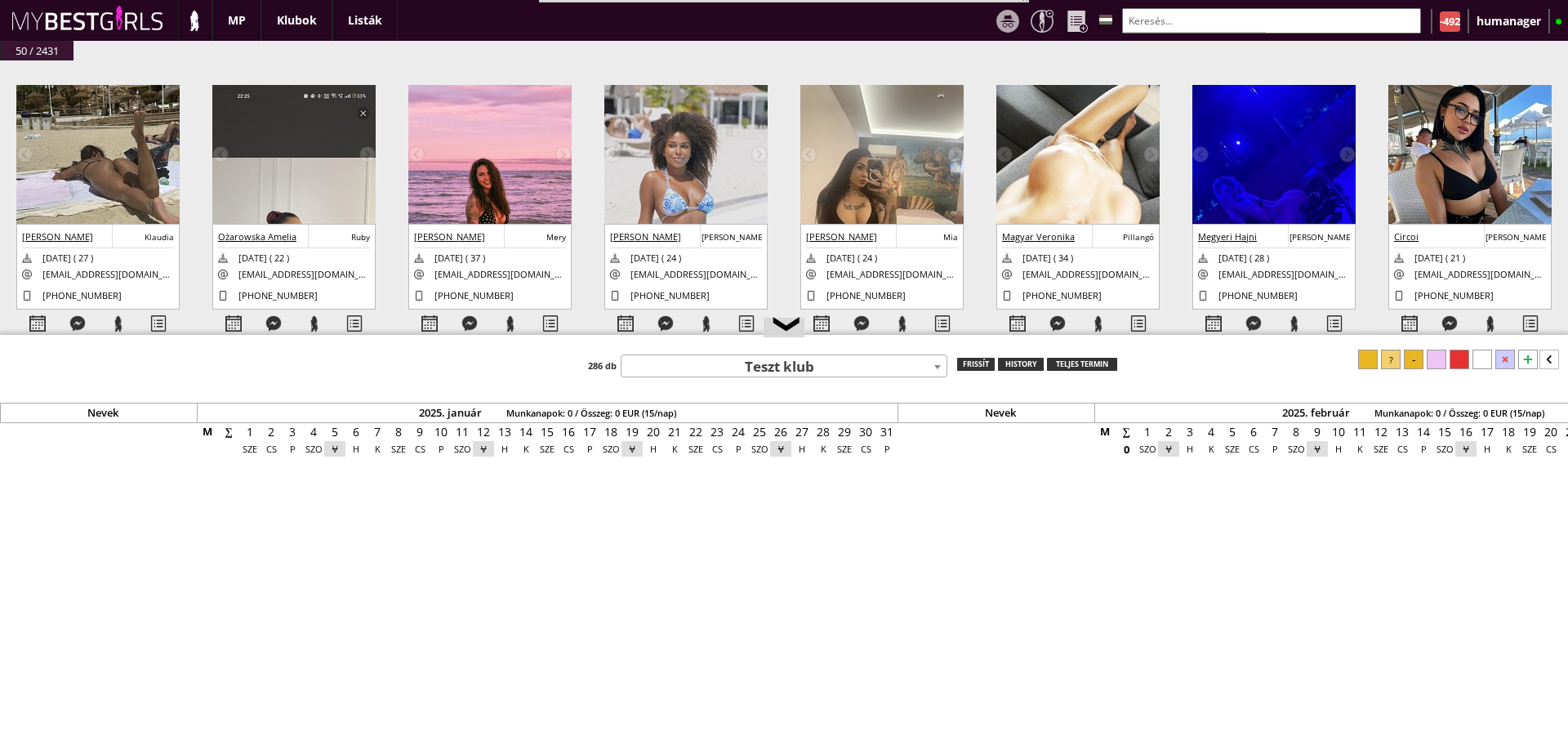
scroll to position [0, 7137]
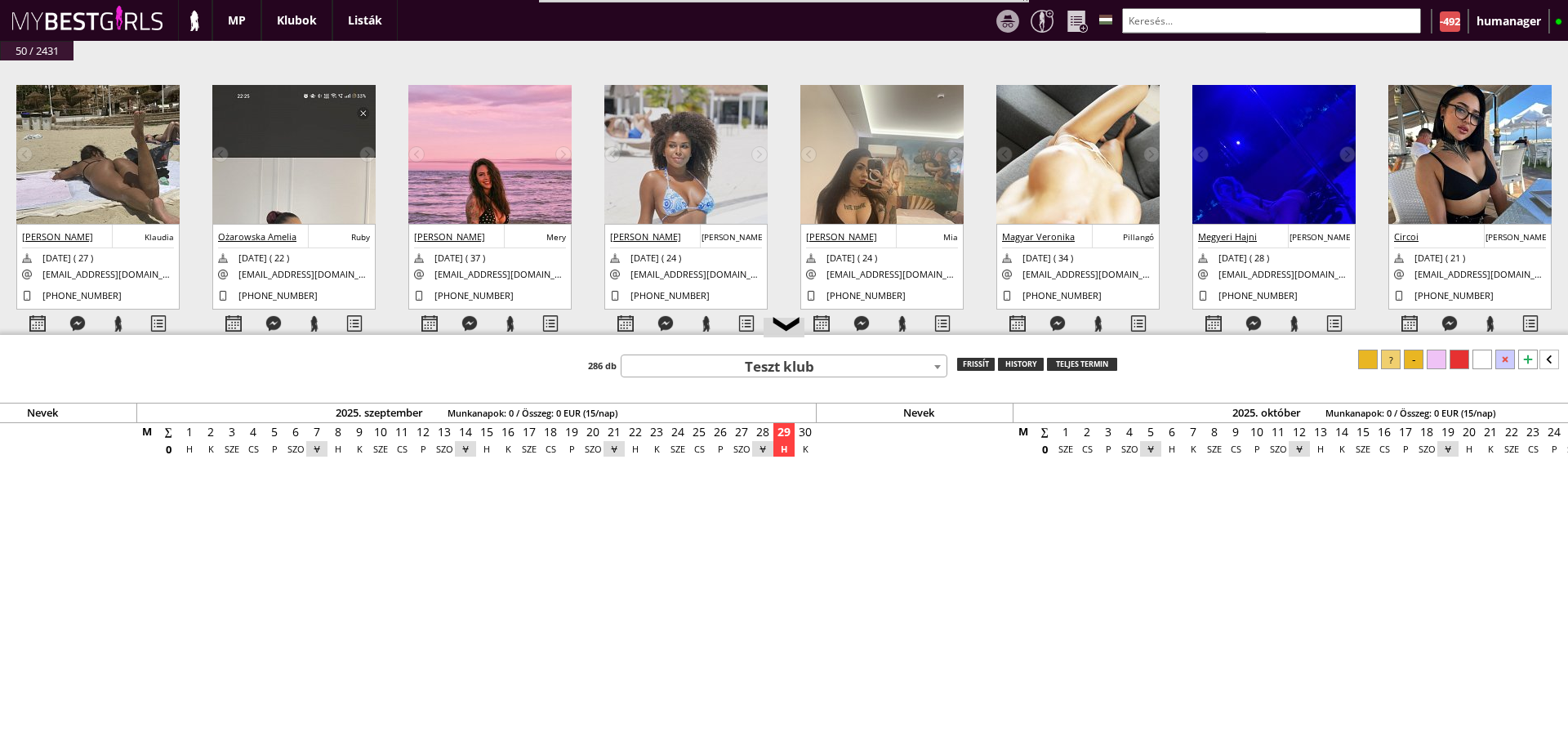
click at [86, 133] on img at bounding box center [98, 194] width 163 height 218
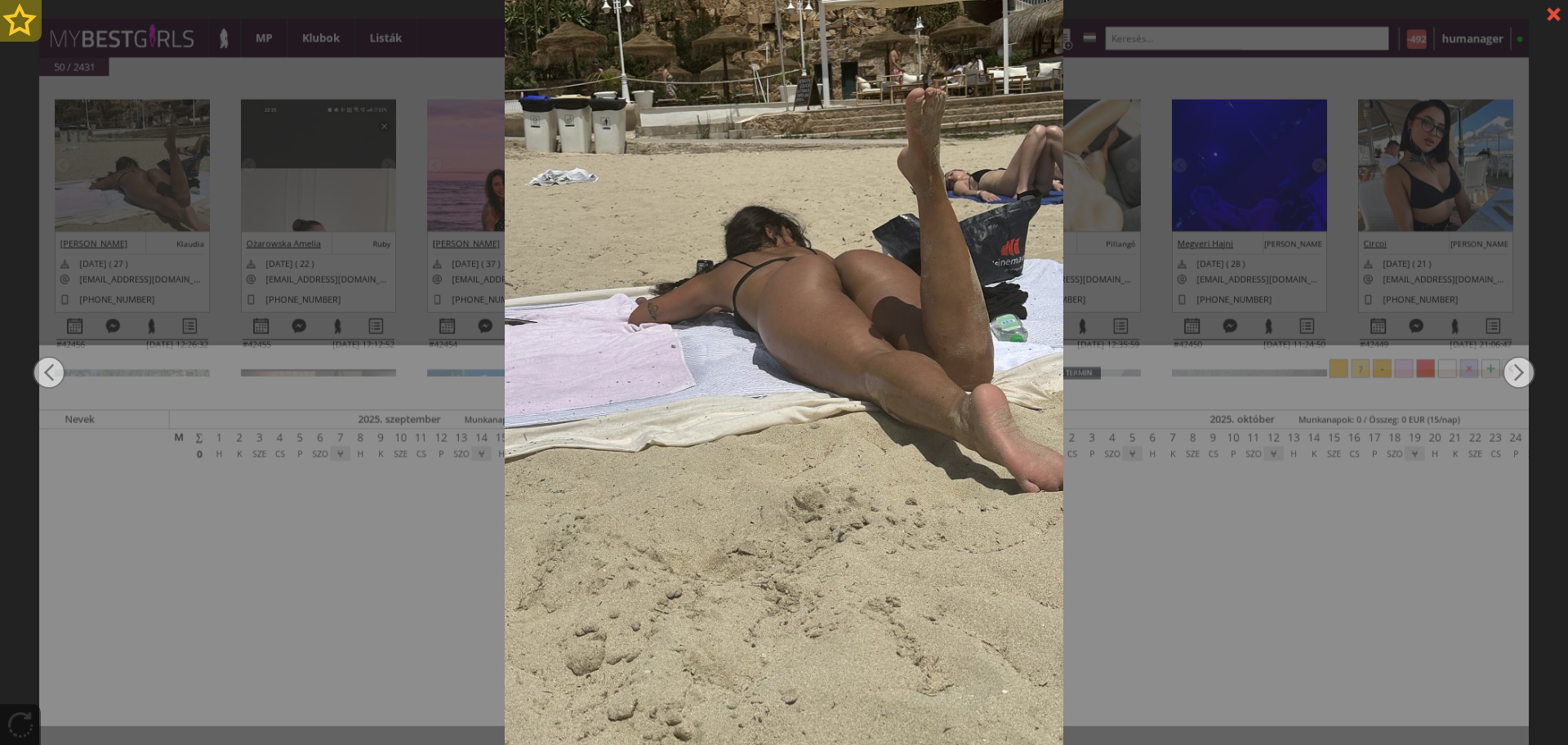
click at [17, 26] on div at bounding box center [21, 21] width 42 height 42
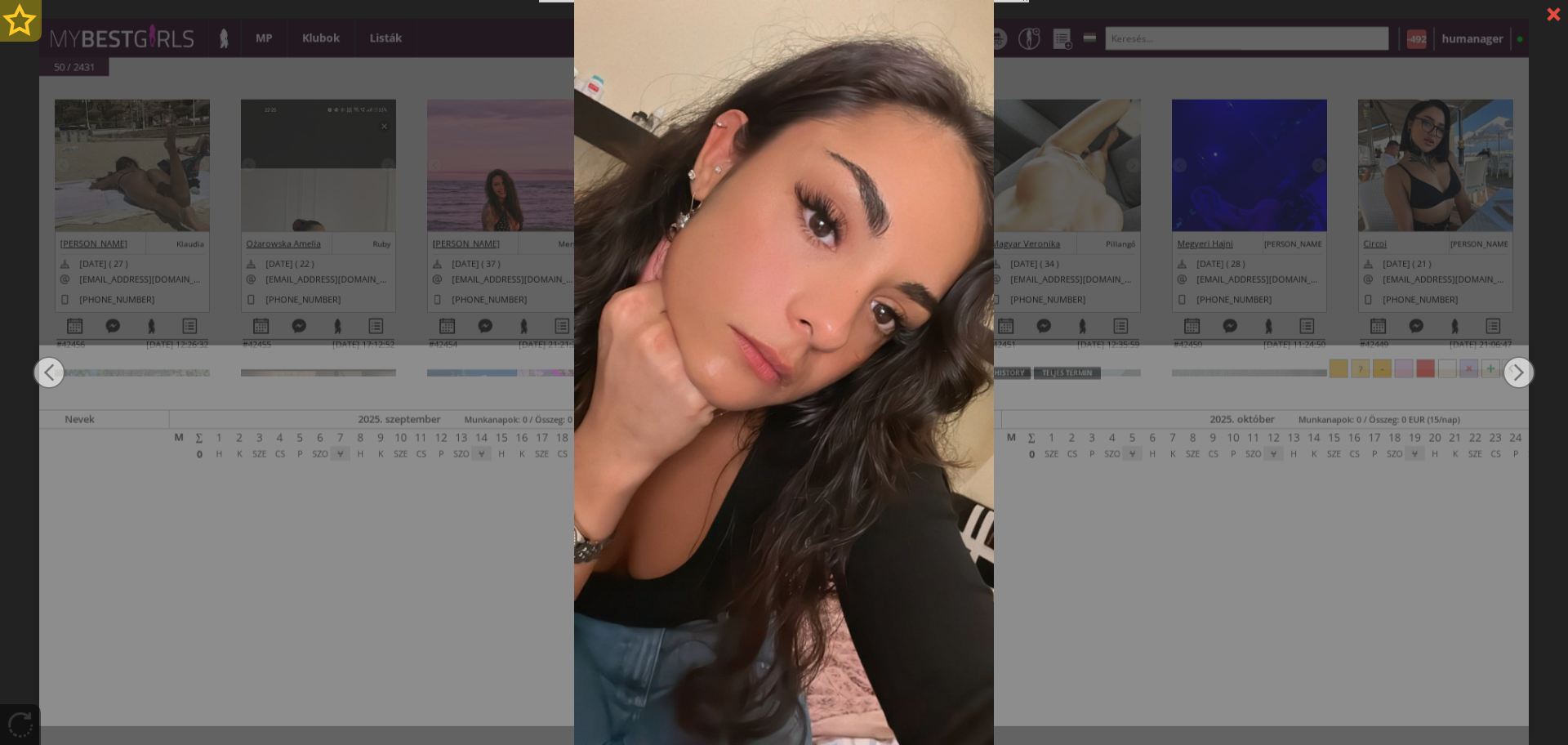
click at [17, 26] on div at bounding box center [21, 21] width 42 height 42
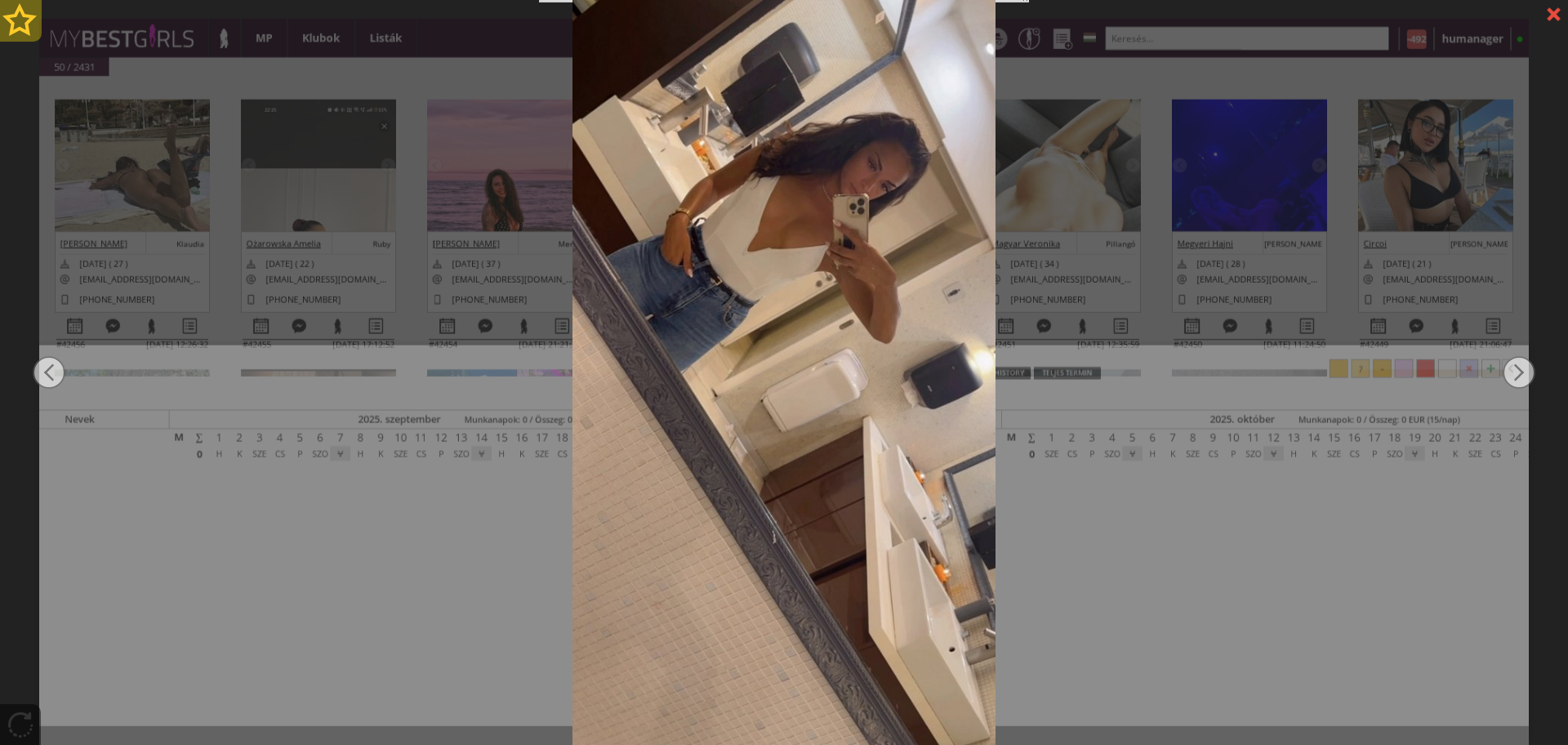
click at [17, 26] on div at bounding box center [21, 21] width 42 height 42
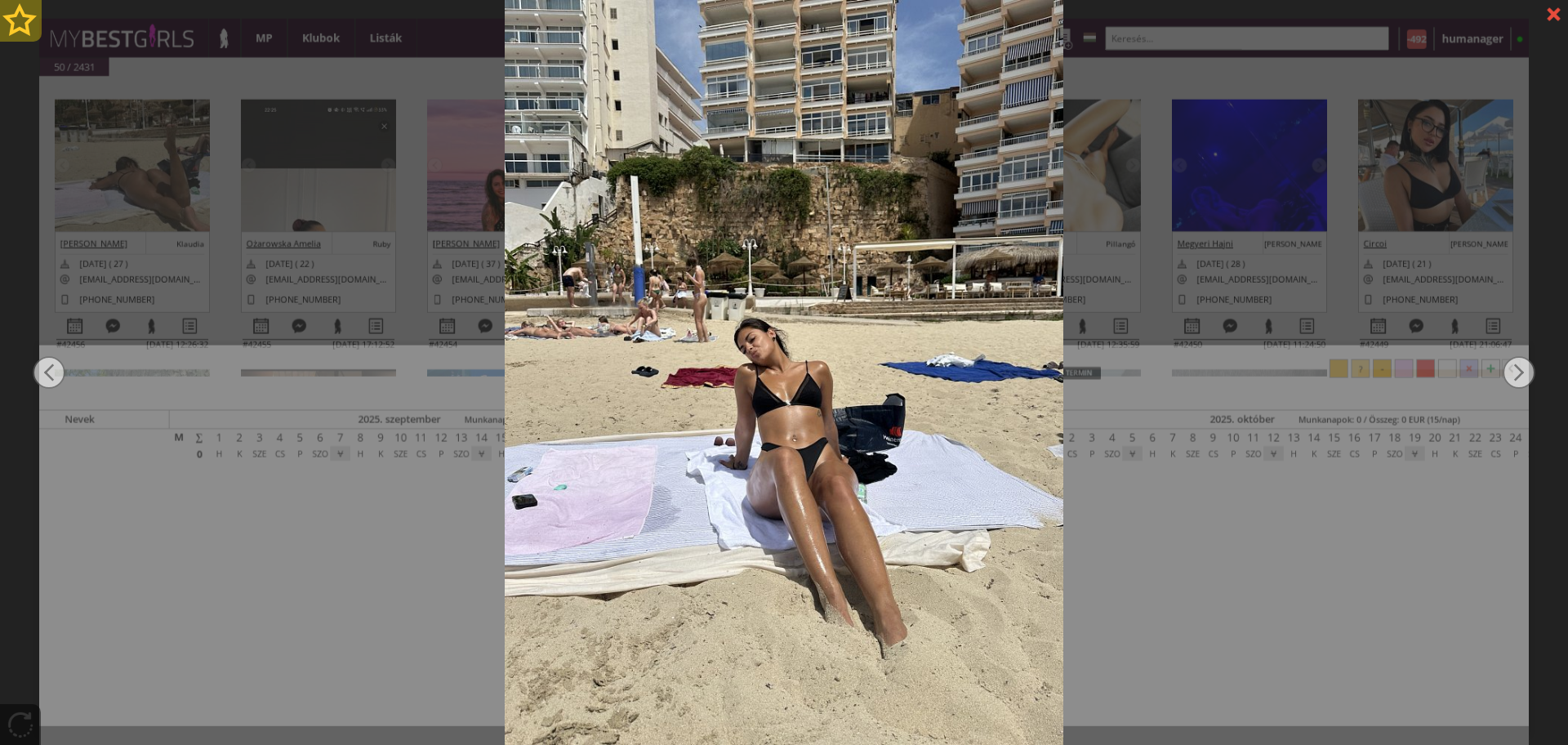
click at [17, 26] on div at bounding box center [21, 21] width 42 height 42
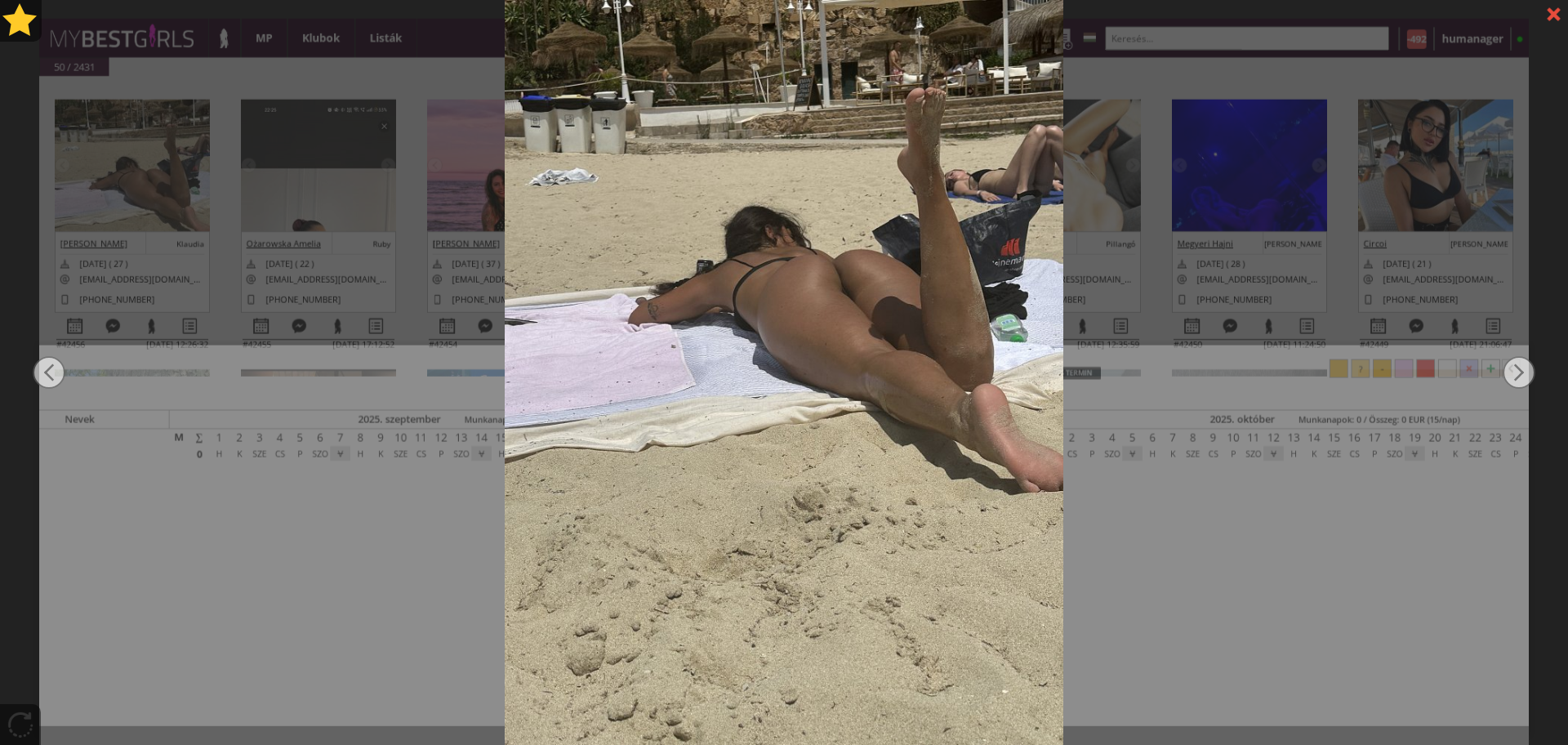
click at [223, 181] on div at bounding box center [784, 372] width 1568 height 745
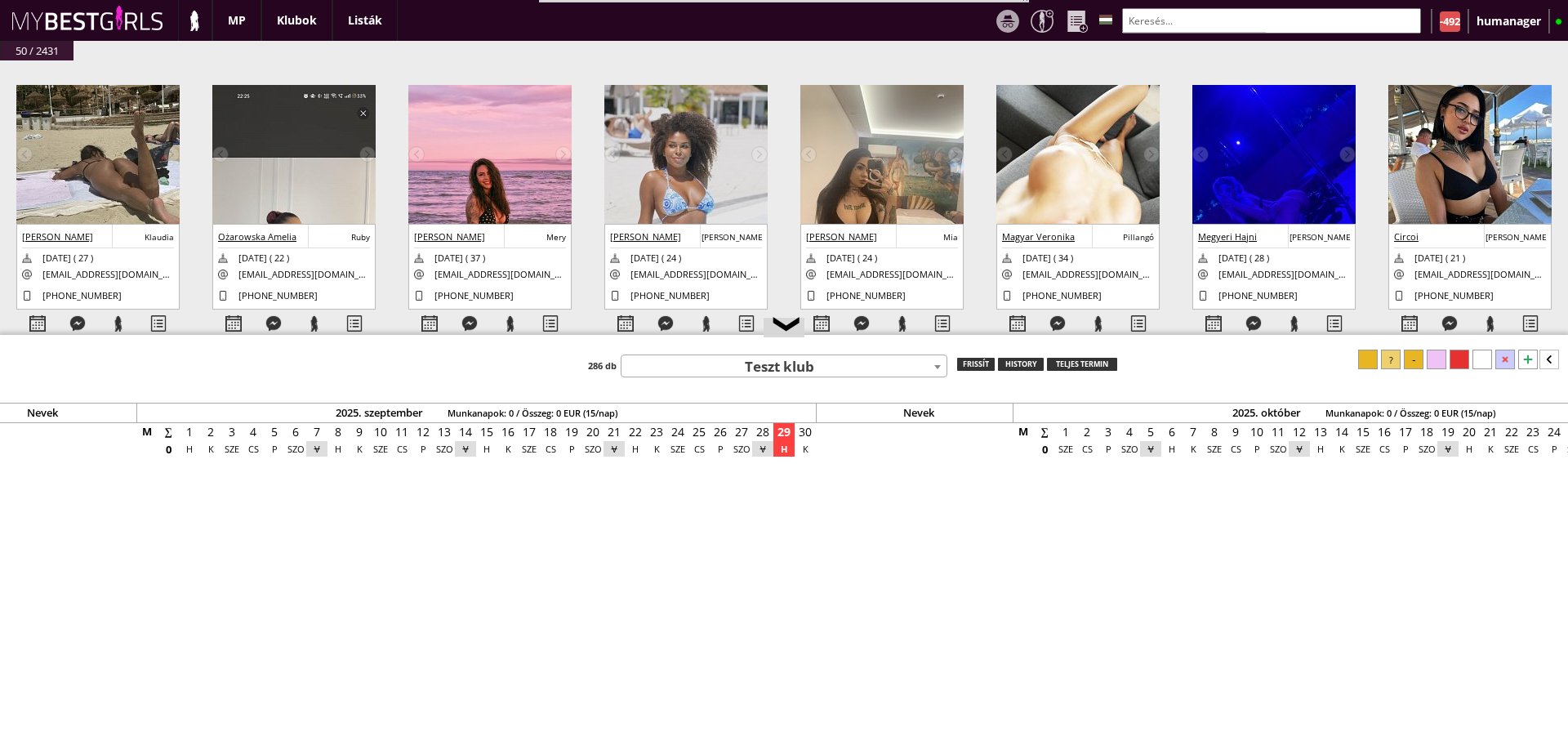
click at [737, 378] on body "Bestof képek letöltése Összes kép letöltése RESET MENTÉS updatezve bemutatás ta…" at bounding box center [784, 372] width 1568 height 745
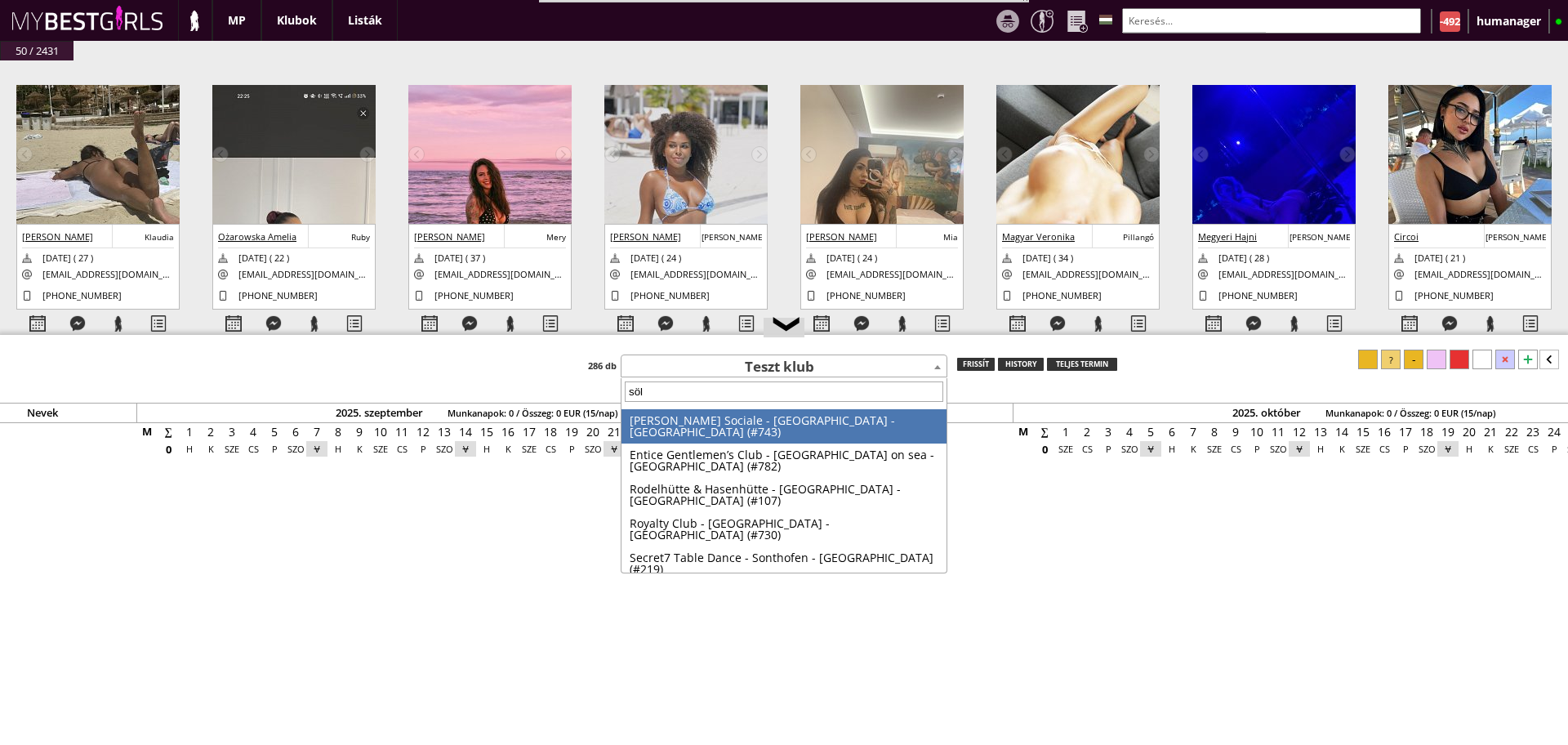
type input "söld"
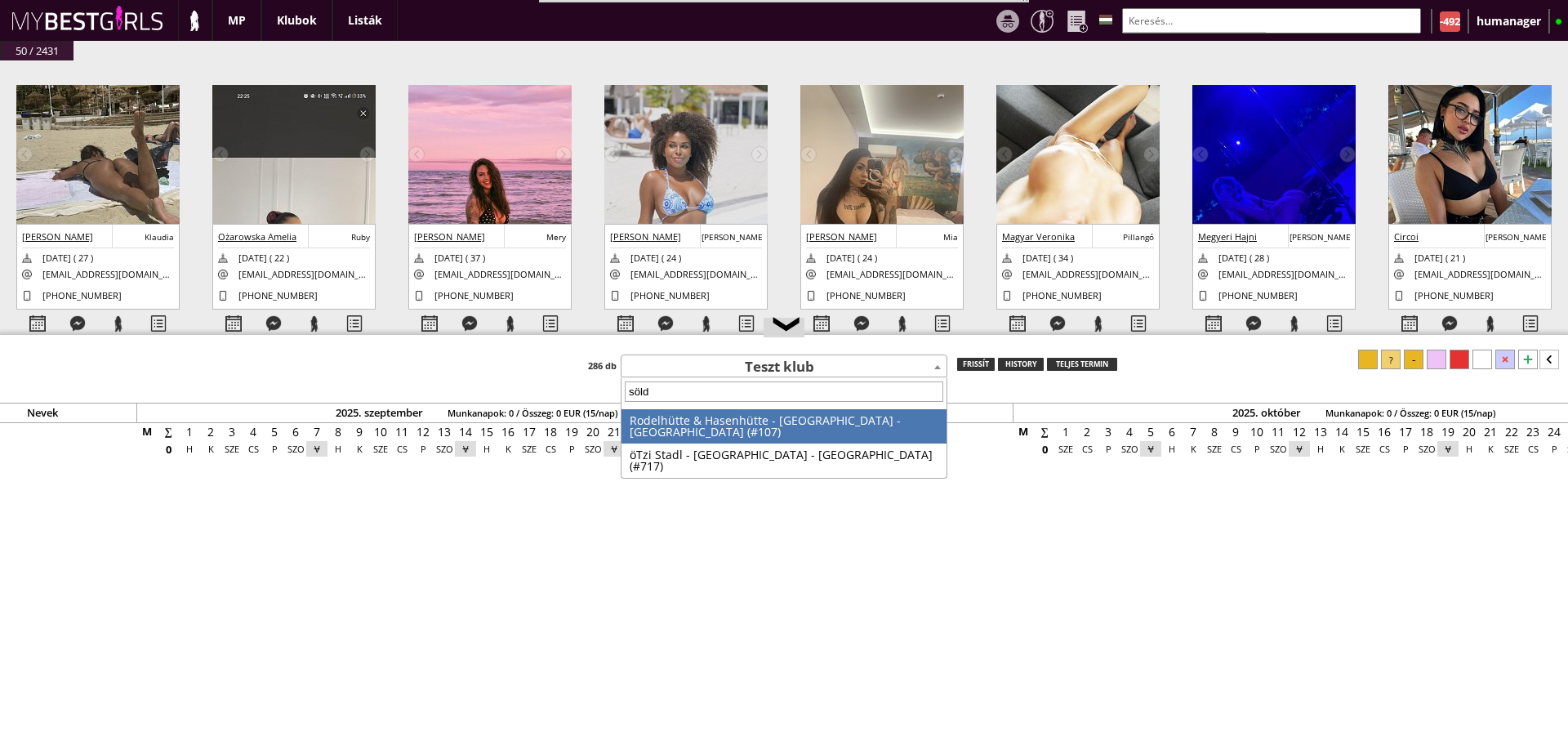
select select "107"
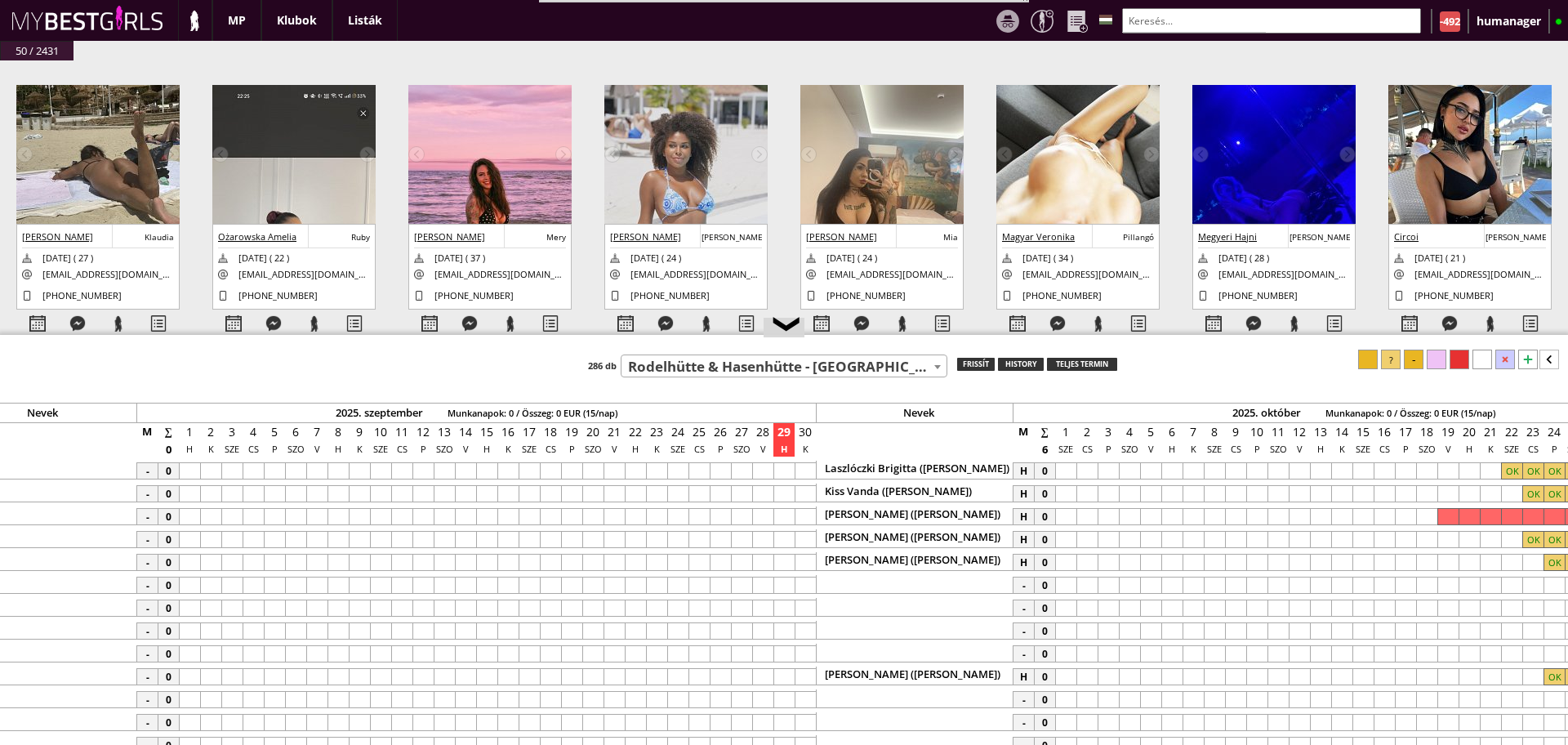
scroll to position [0, 7505]
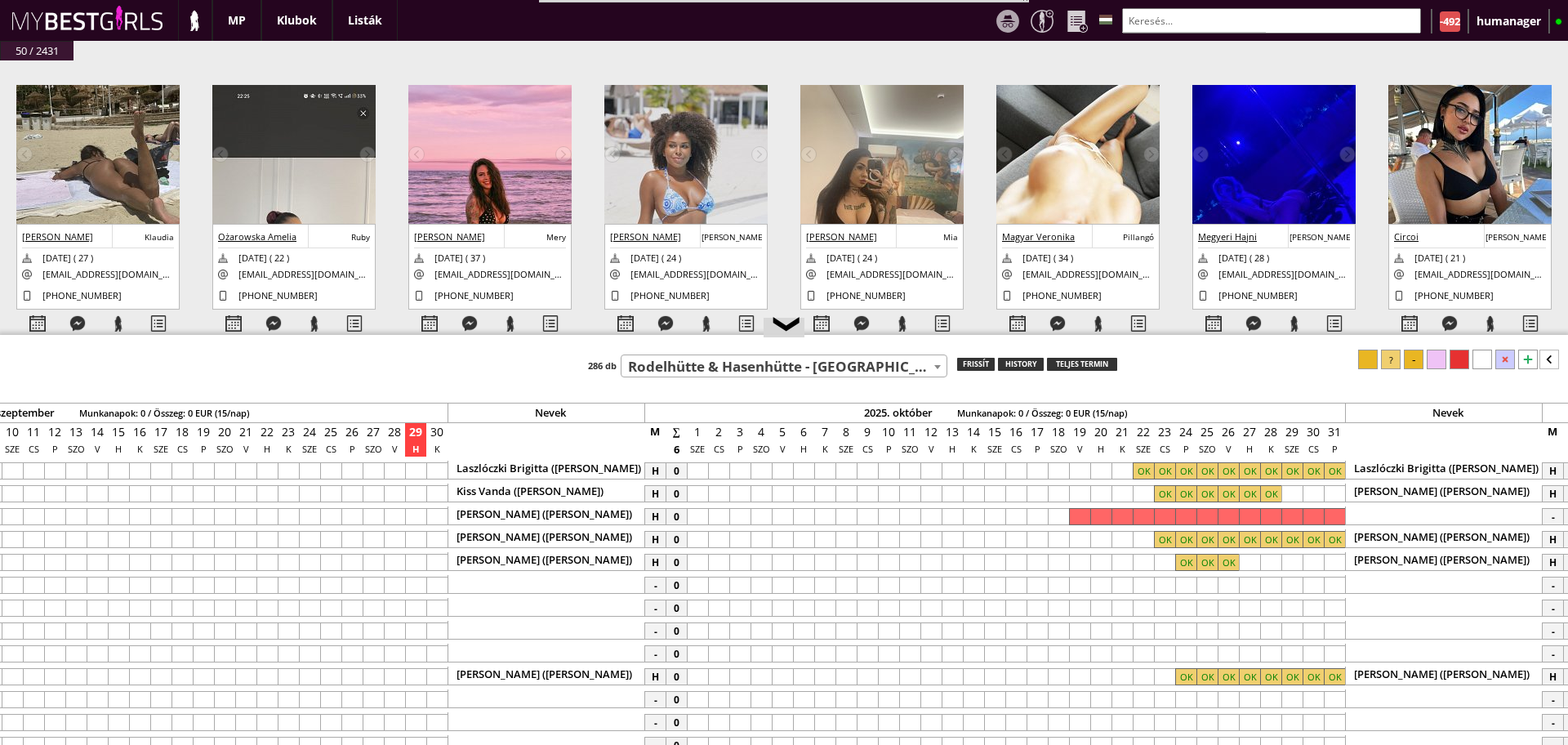
drag, startPoint x: 1176, startPoint y: 335, endPoint x: 1160, endPoint y: 248, distance: 88.5
click at [1160, 335] on div at bounding box center [784, 336] width 1568 height 3
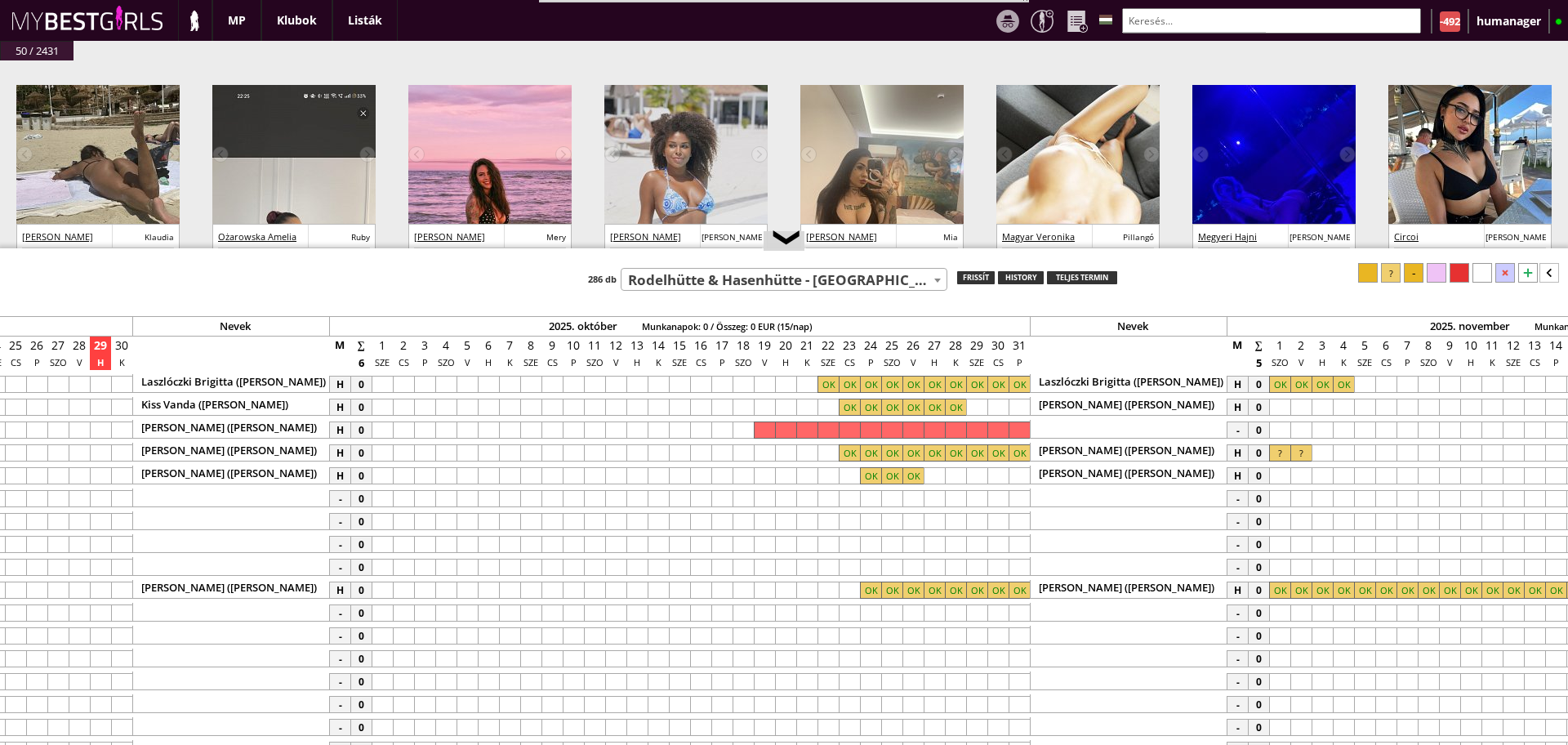
scroll to position [0, 7834]
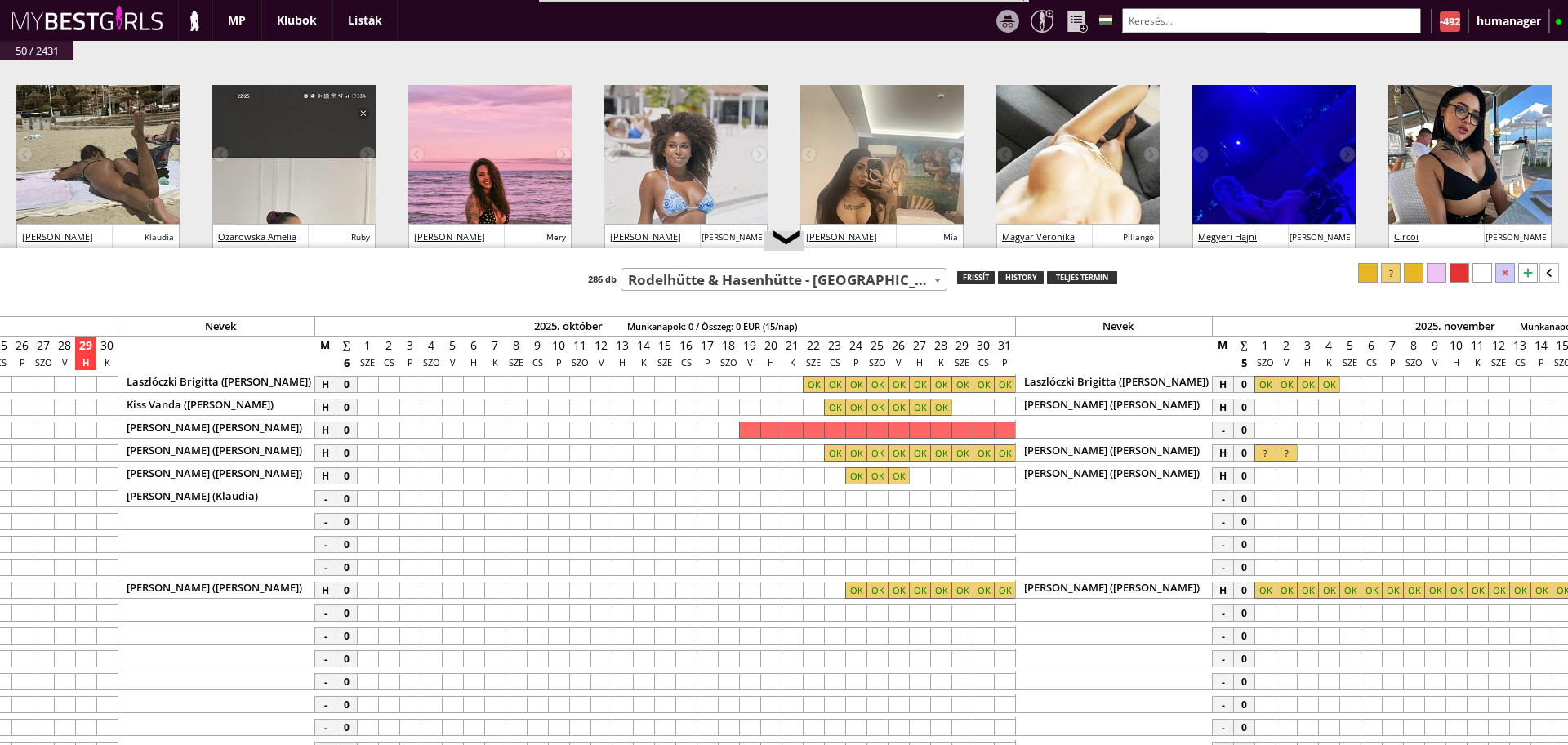
click at [835, 496] on div at bounding box center [835, 498] width 21 height 17
click at [945, 498] on div at bounding box center [940, 498] width 21 height 17
click at [1395, 278] on div at bounding box center [1391, 272] width 20 height 20
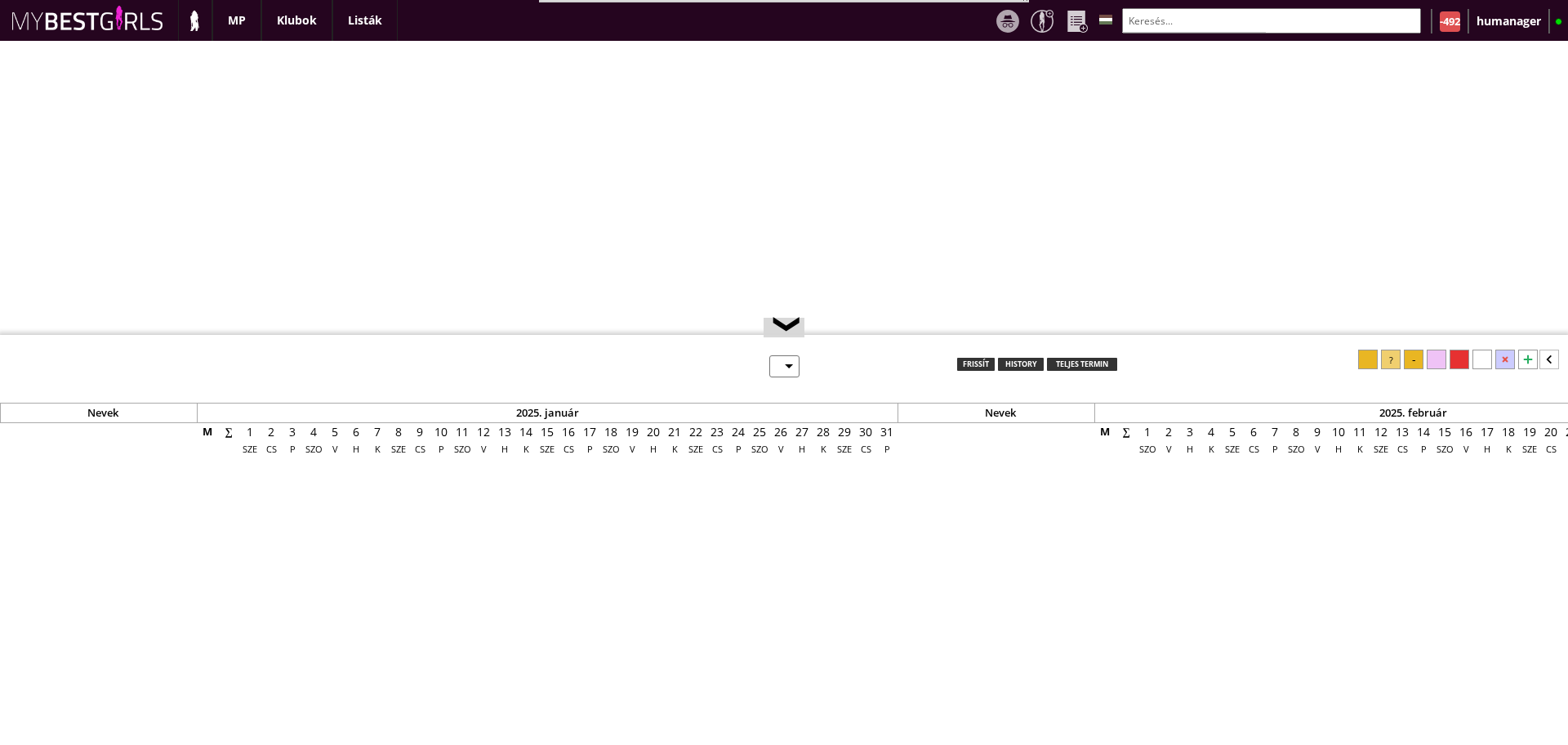
click at [1141, 45] on div "Összes log Modell logok -435 Klub logok -57 User logok 0 [DATE] 17:48:11 Flower…" at bounding box center [784, 393] width 1568 height 704
select select "0"
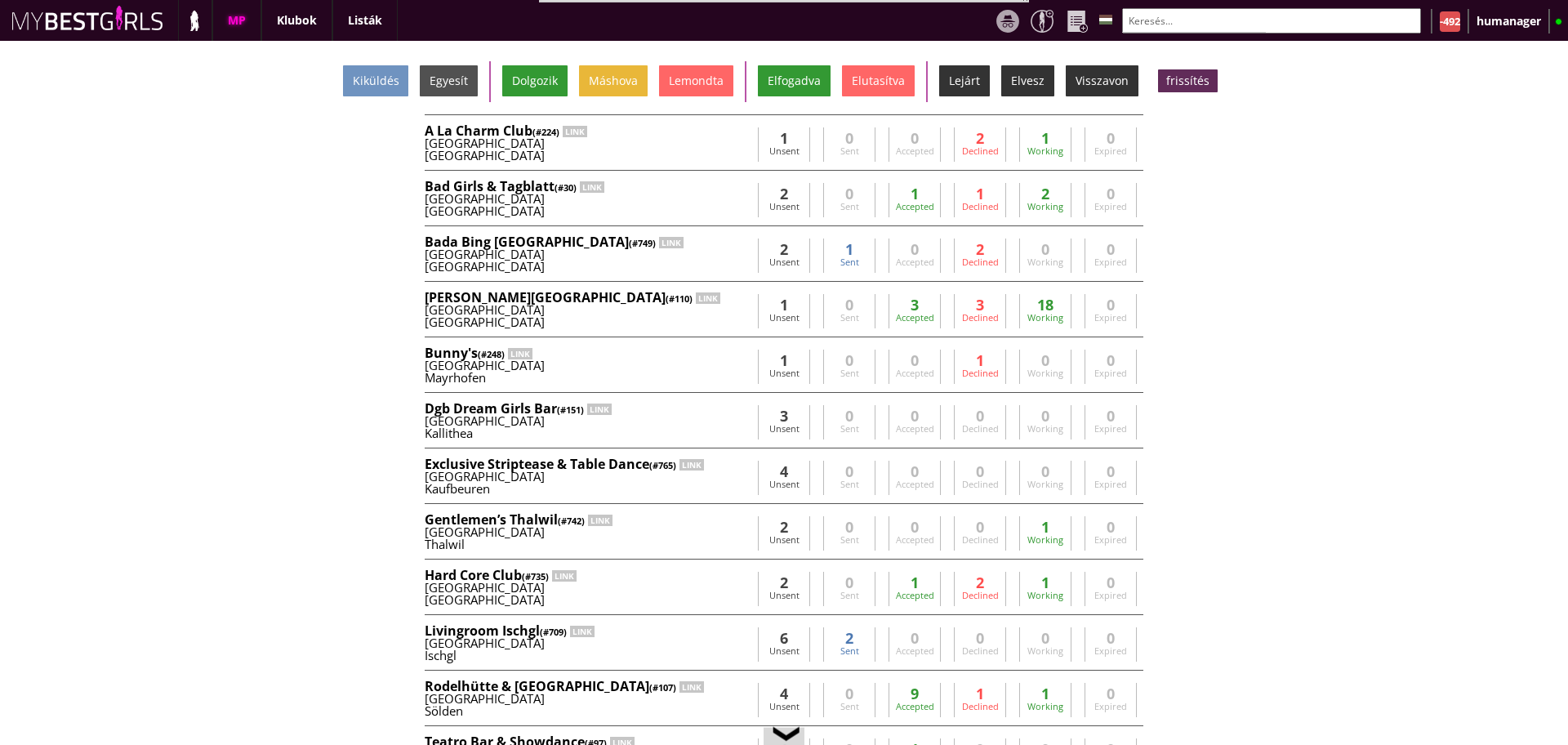
scroll to position [0, 7137]
click at [1162, 24] on input "text" at bounding box center [1271, 21] width 299 height 25
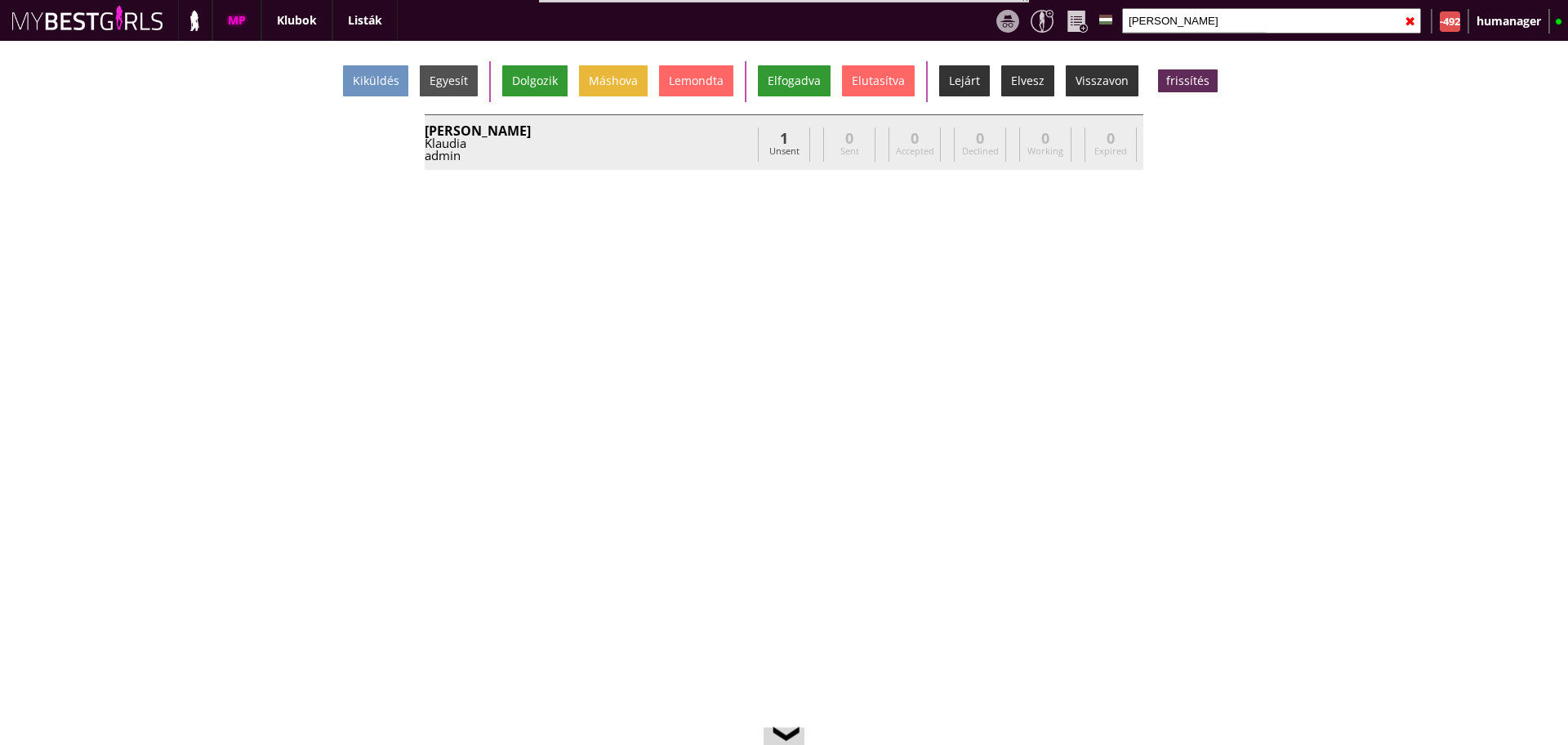
type input "[PERSON_NAME]"
click at [725, 132] on div "[PERSON_NAME]" at bounding box center [588, 131] width 326 height 13
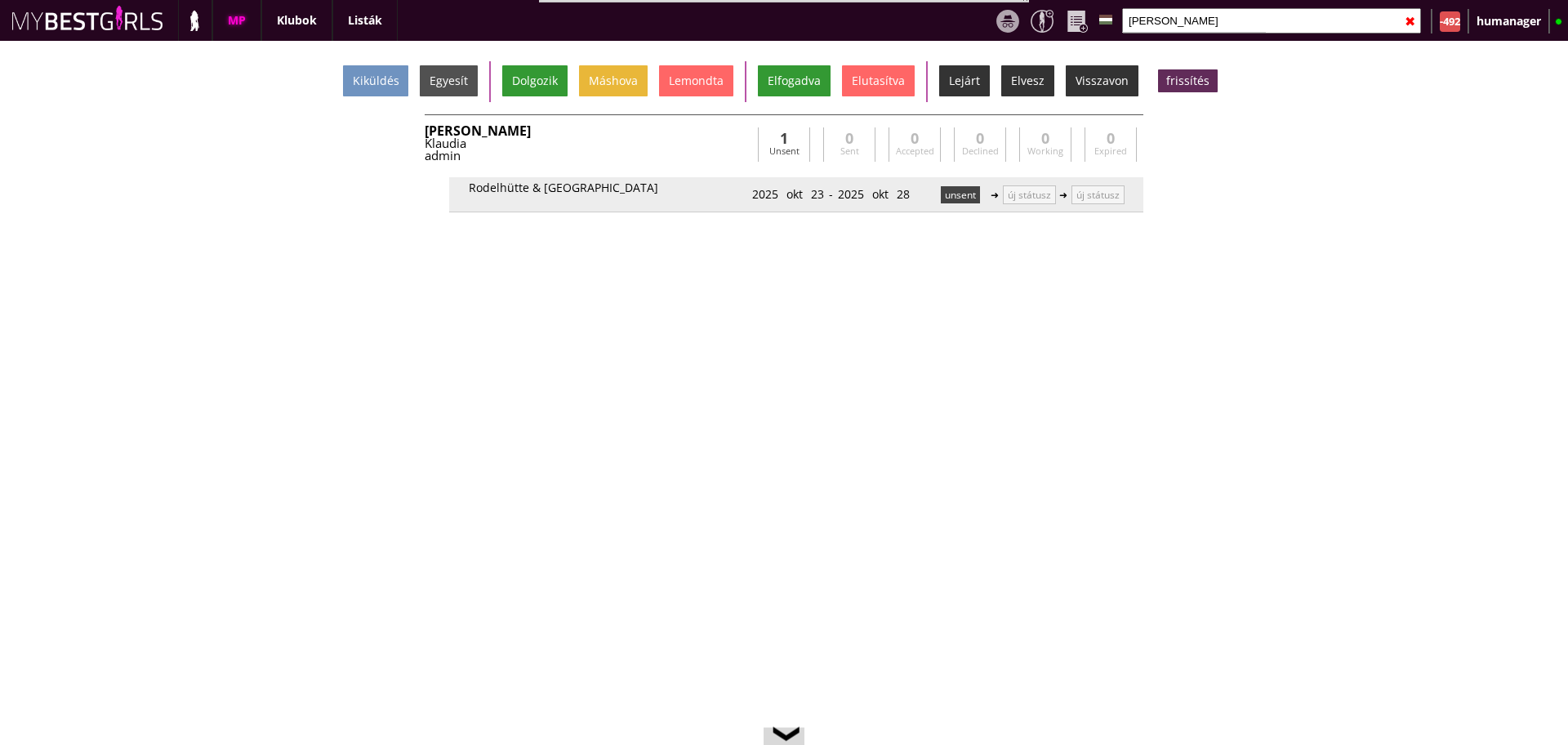
click at [950, 200] on p "unsent" at bounding box center [961, 195] width 39 height 17
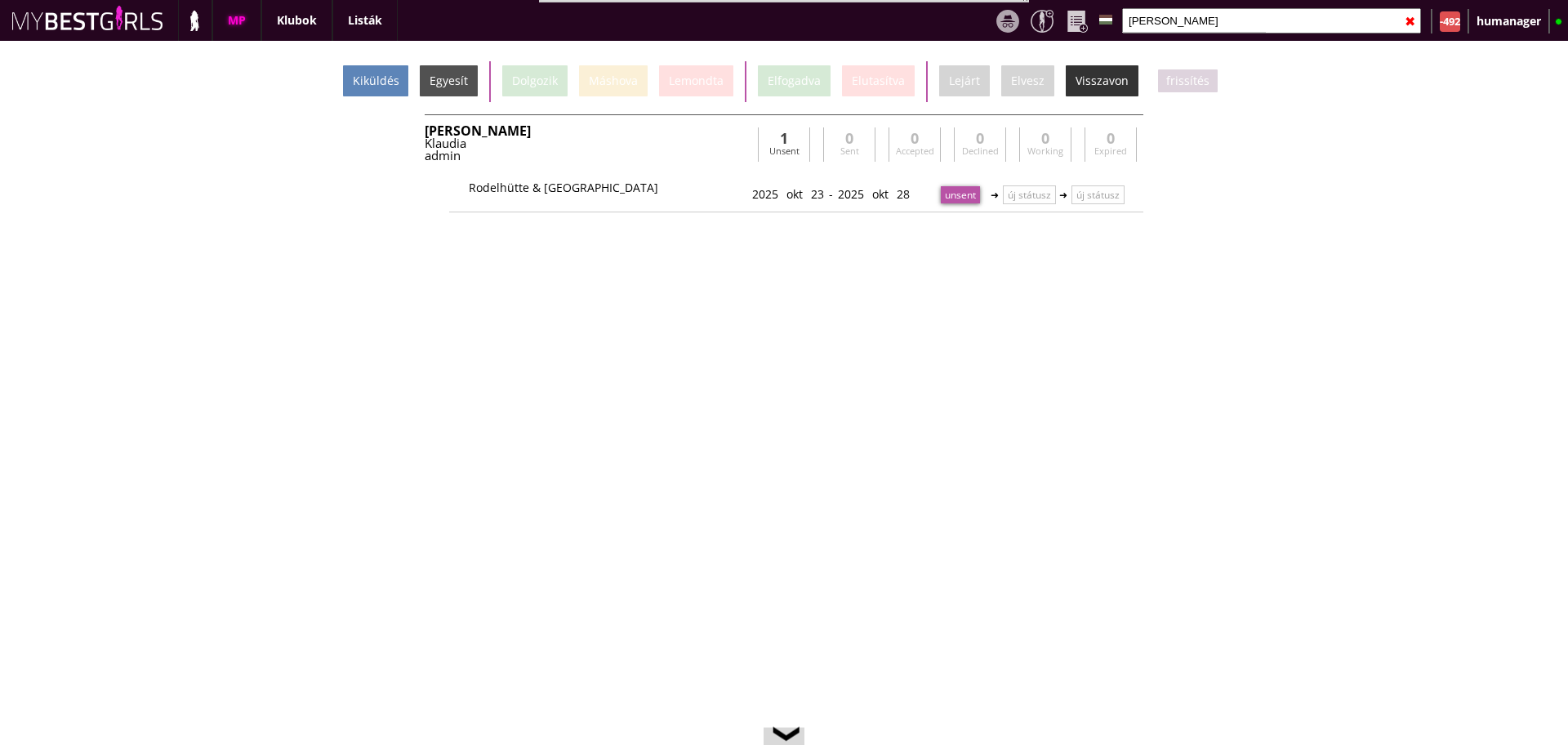
click at [409, 90] on div "Kiküldés" at bounding box center [376, 80] width 65 height 31
